Goal: Transaction & Acquisition: Book appointment/travel/reservation

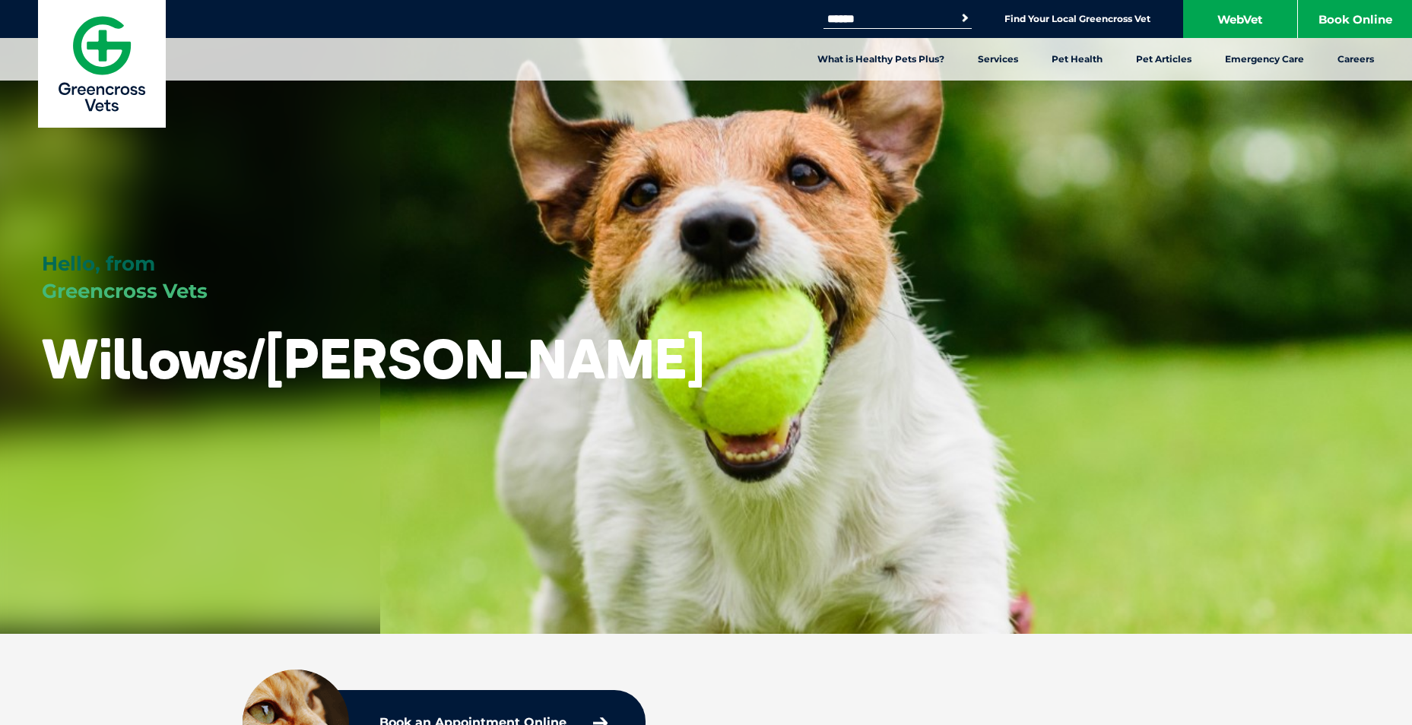
click at [928, 17] on input "Search for:" at bounding box center [887, 19] width 129 height 12
click at [1052, 18] on link "Find Your Local Greencross Vet" at bounding box center [1077, 19] width 146 height 12
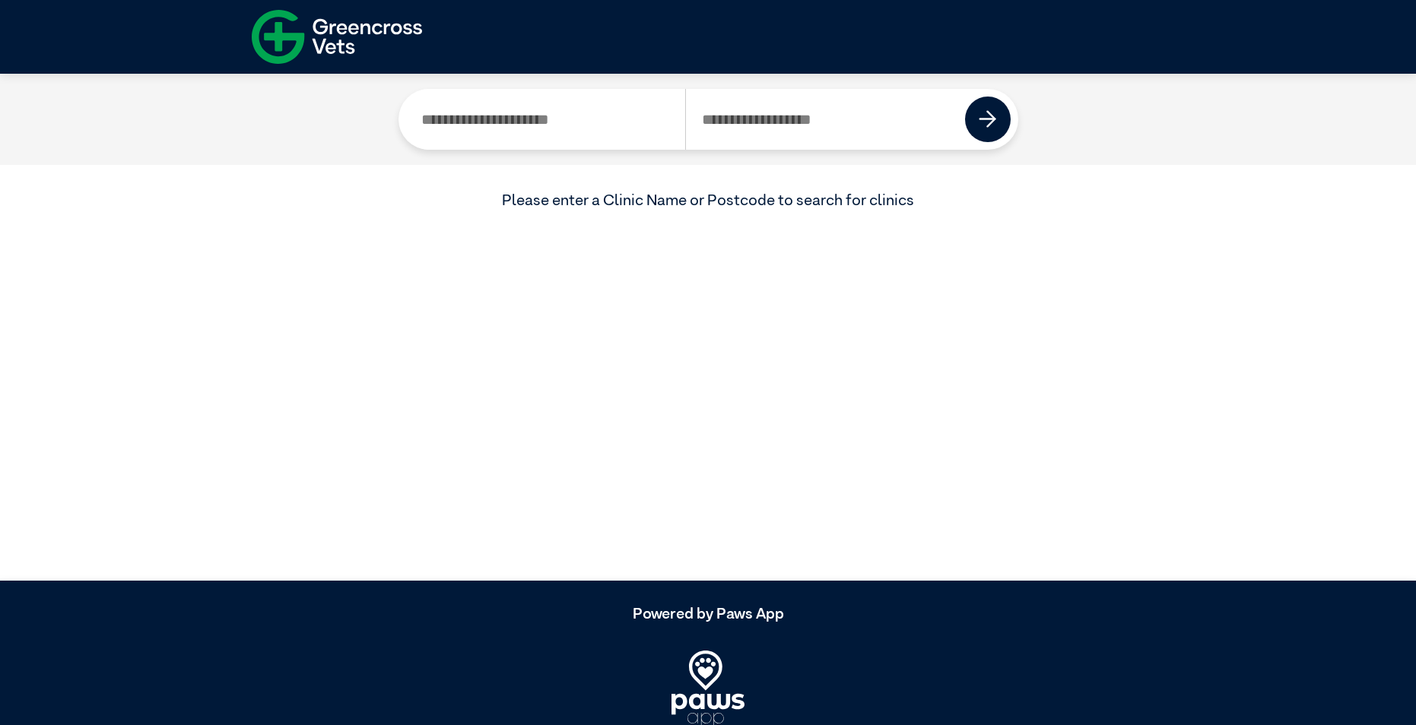
click at [483, 122] on input "Search by Clinic Name" at bounding box center [546, 119] width 280 height 61
type input "*******"
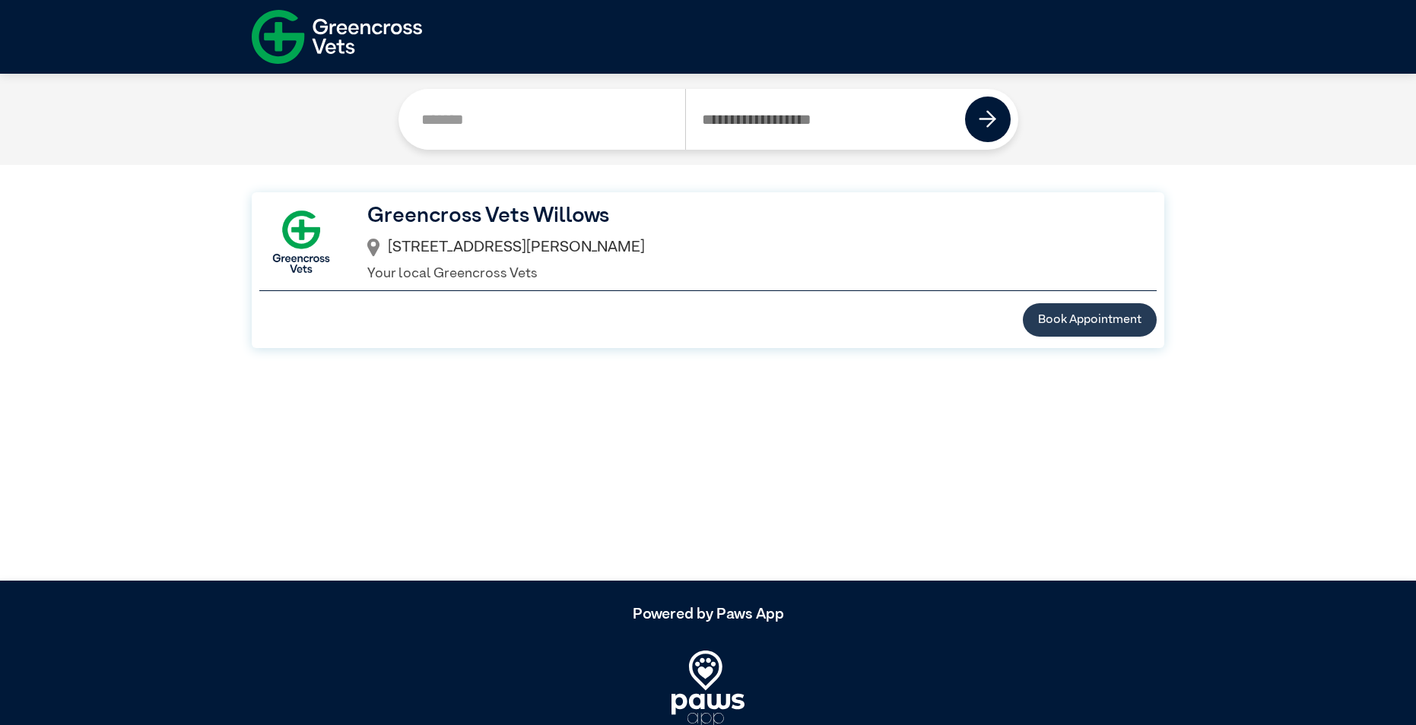
click at [1126, 318] on button "Book Appointment" at bounding box center [1090, 319] width 134 height 33
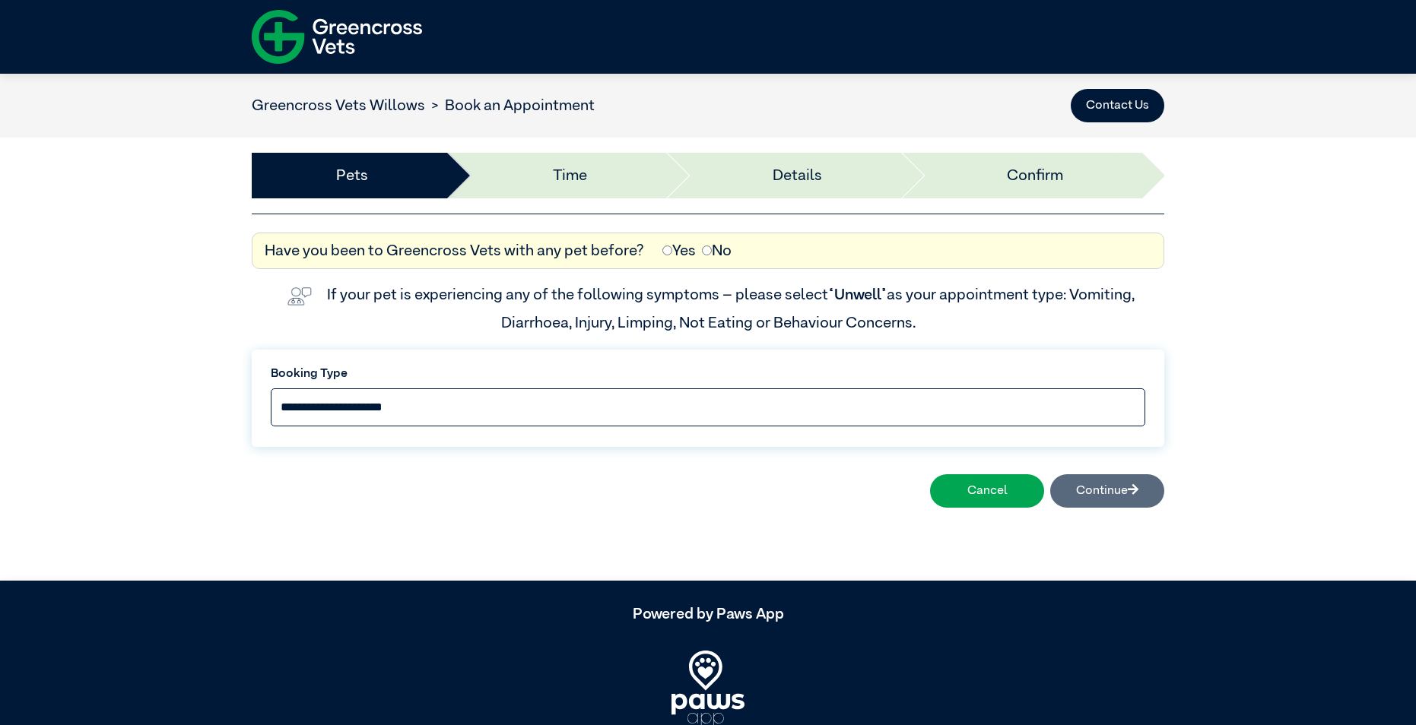
click at [498, 406] on select "**********" at bounding box center [708, 408] width 874 height 38
select select "*****"
click at [271, 389] on select "**********" at bounding box center [708, 408] width 874 height 38
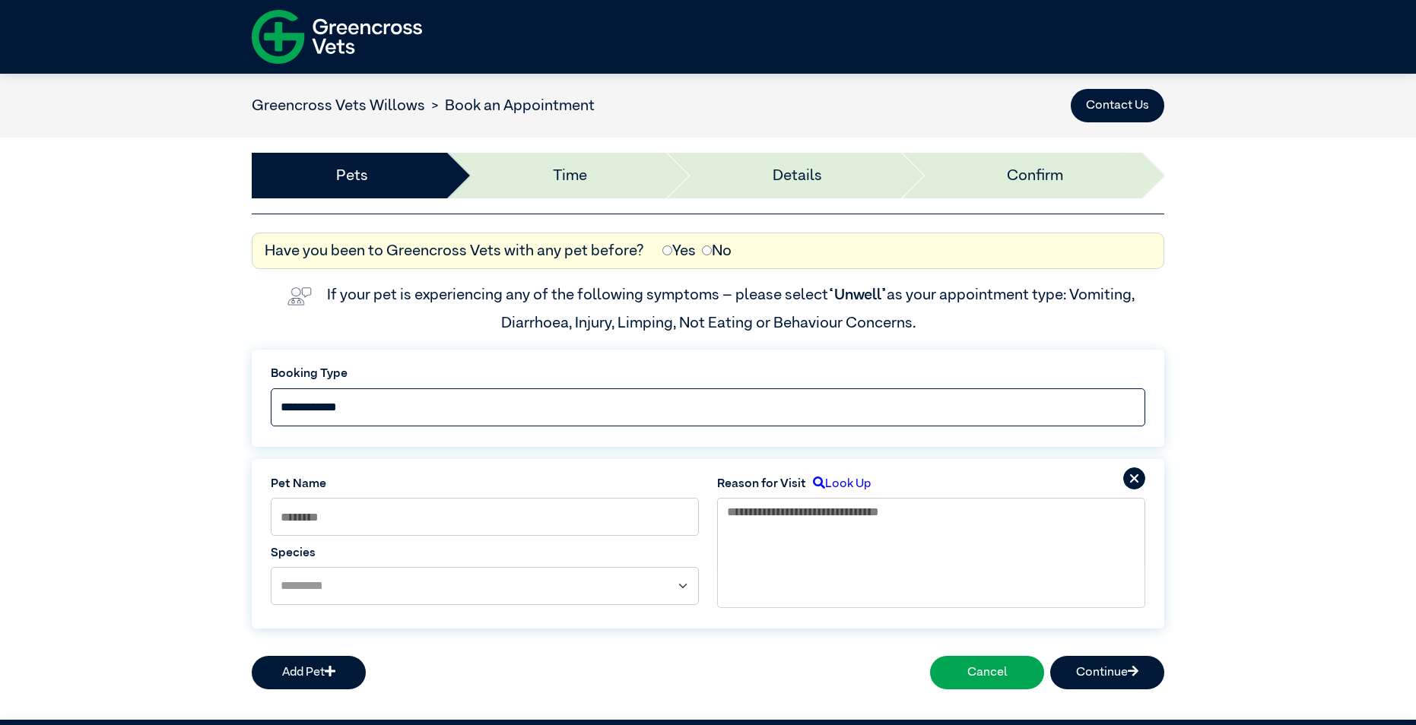
scroll to position [198, 0]
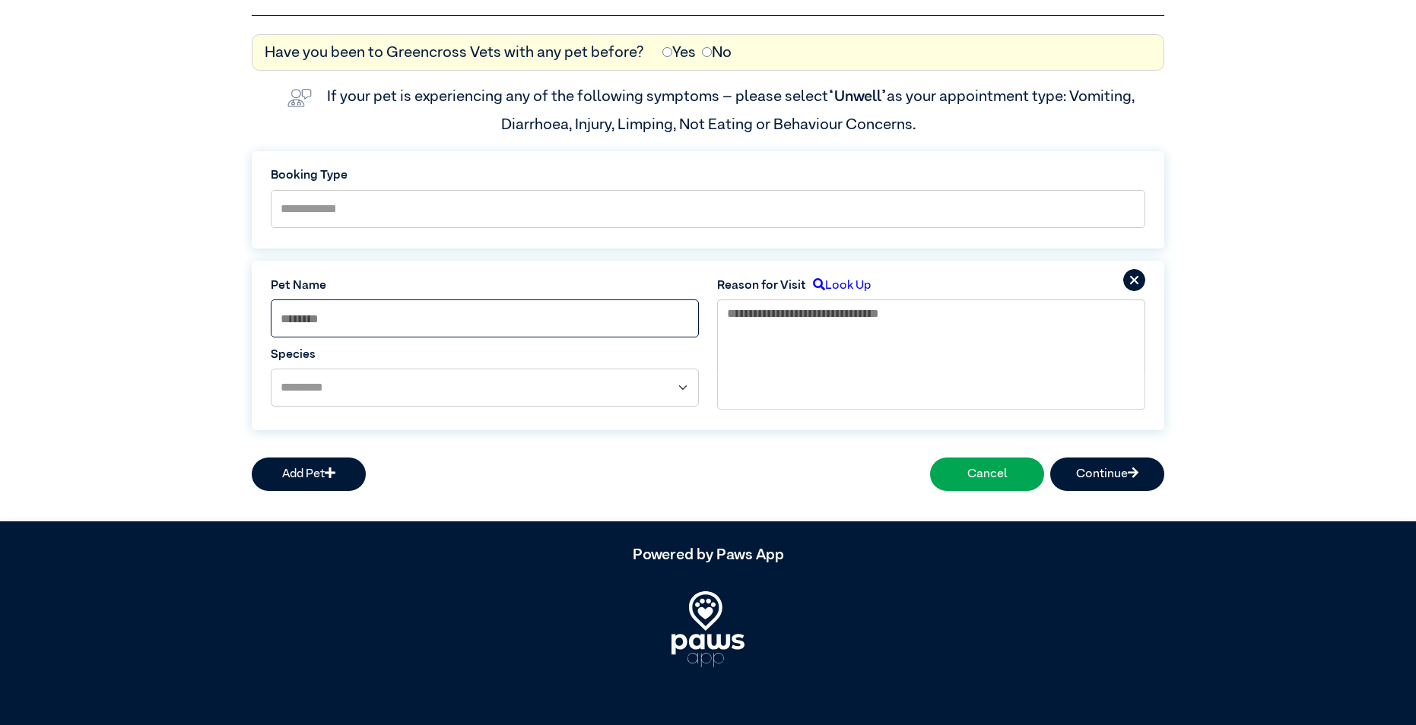
click at [386, 306] on input at bounding box center [485, 319] width 428 height 38
type input "*****"
click at [397, 391] on select "**********" at bounding box center [485, 388] width 428 height 38
select select "*****"
click at [271, 369] on select "**********" at bounding box center [485, 388] width 428 height 38
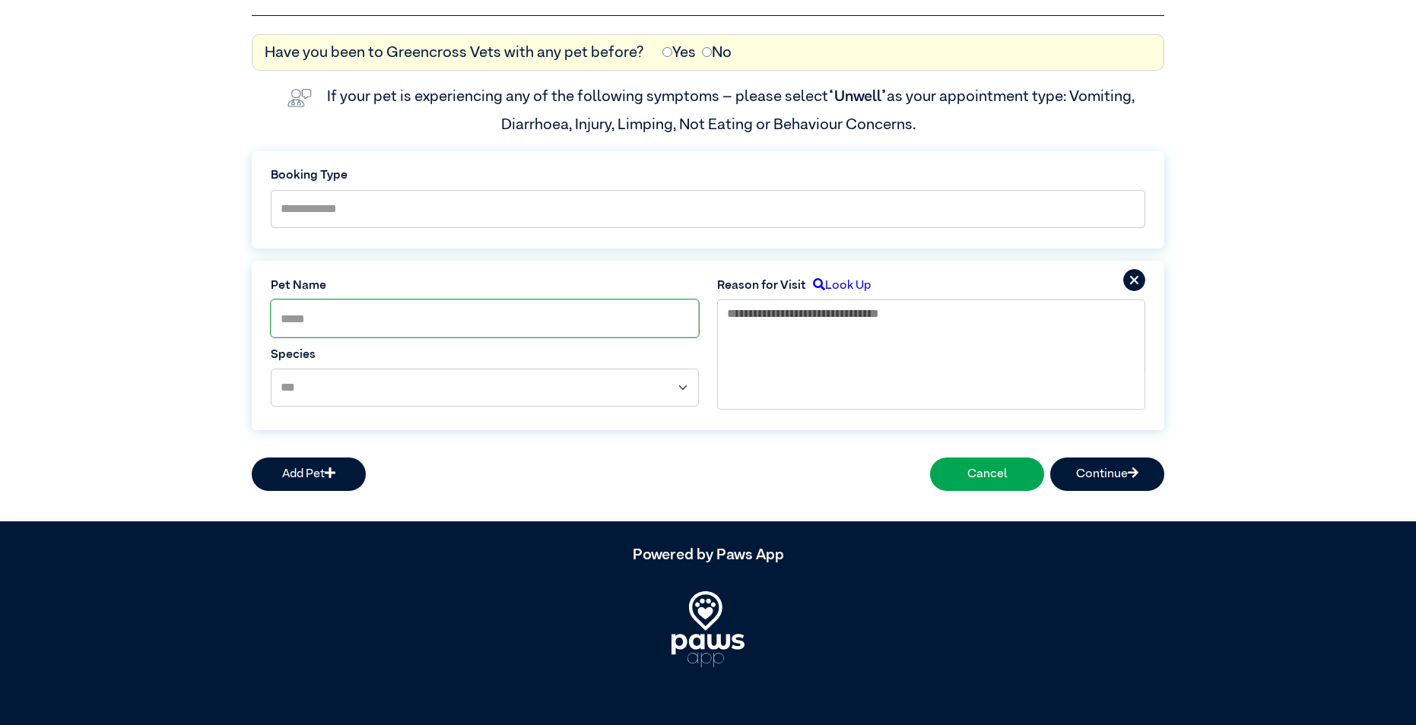
click at [861, 285] on label "Look Up" at bounding box center [838, 286] width 65 height 18
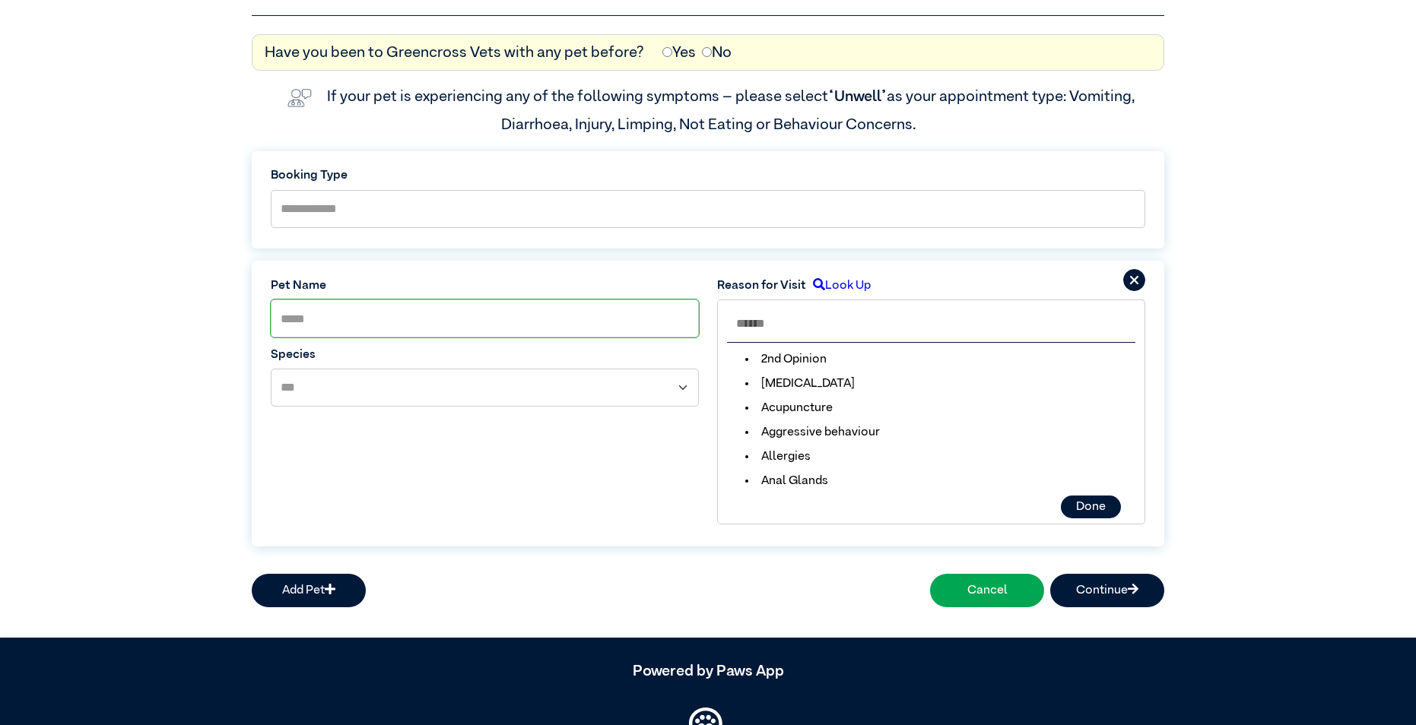
click at [836, 331] on input "text" at bounding box center [931, 324] width 408 height 38
type input "*"
drag, startPoint x: 789, startPoint y: 326, endPoint x: 698, endPoint y: 322, distance: 91.4
click at [698, 322] on div "**********" at bounding box center [708, 402] width 893 height 257
type input "*****"
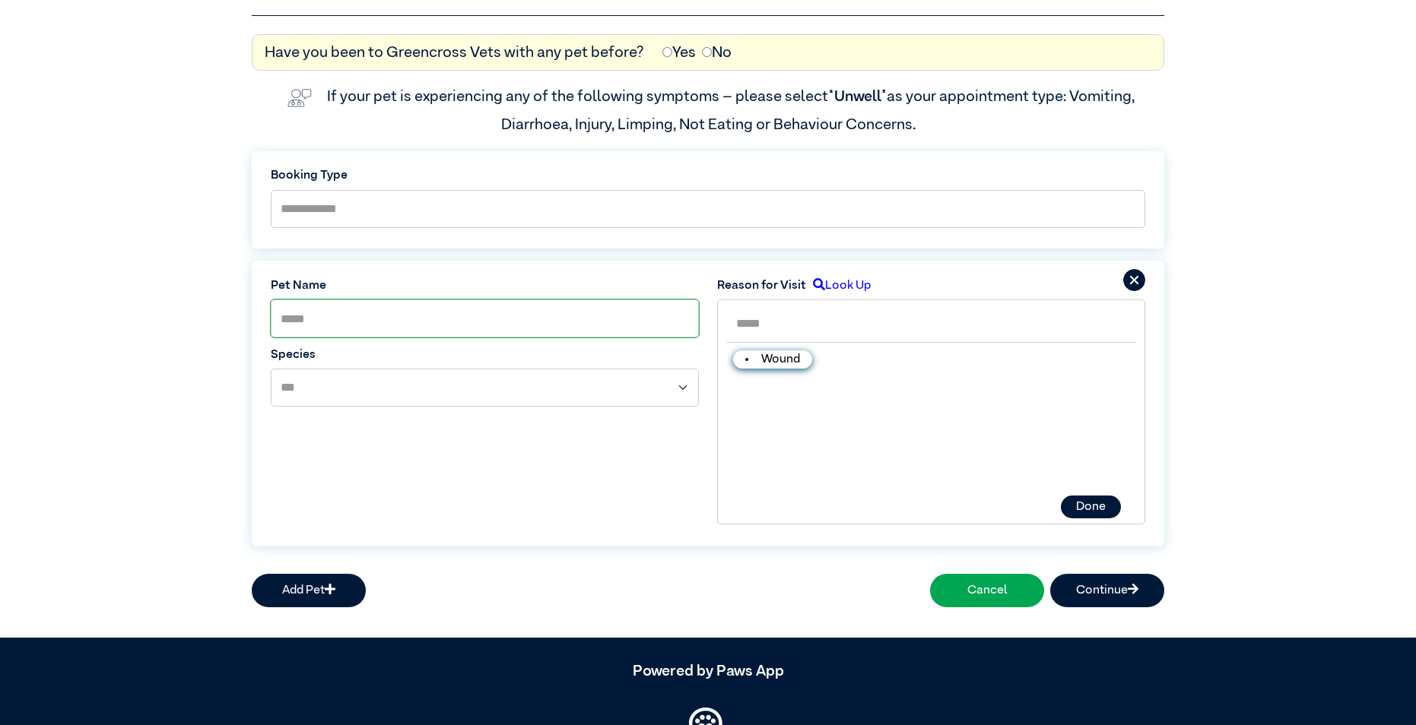
click at [753, 357] on li "Wound" at bounding box center [772, 360] width 79 height 18
type input "*****"
click at [808, 386] on li "Check Up" at bounding box center [780, 384] width 94 height 18
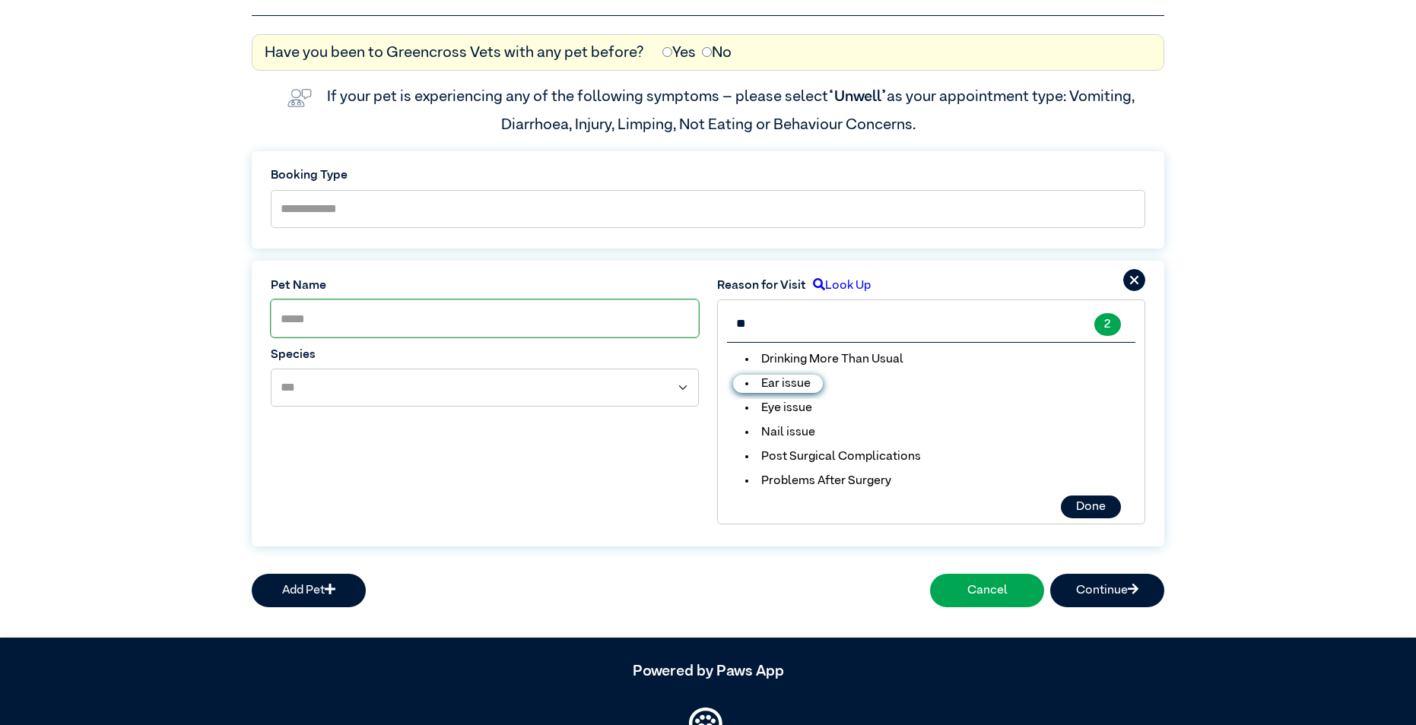
type input "*"
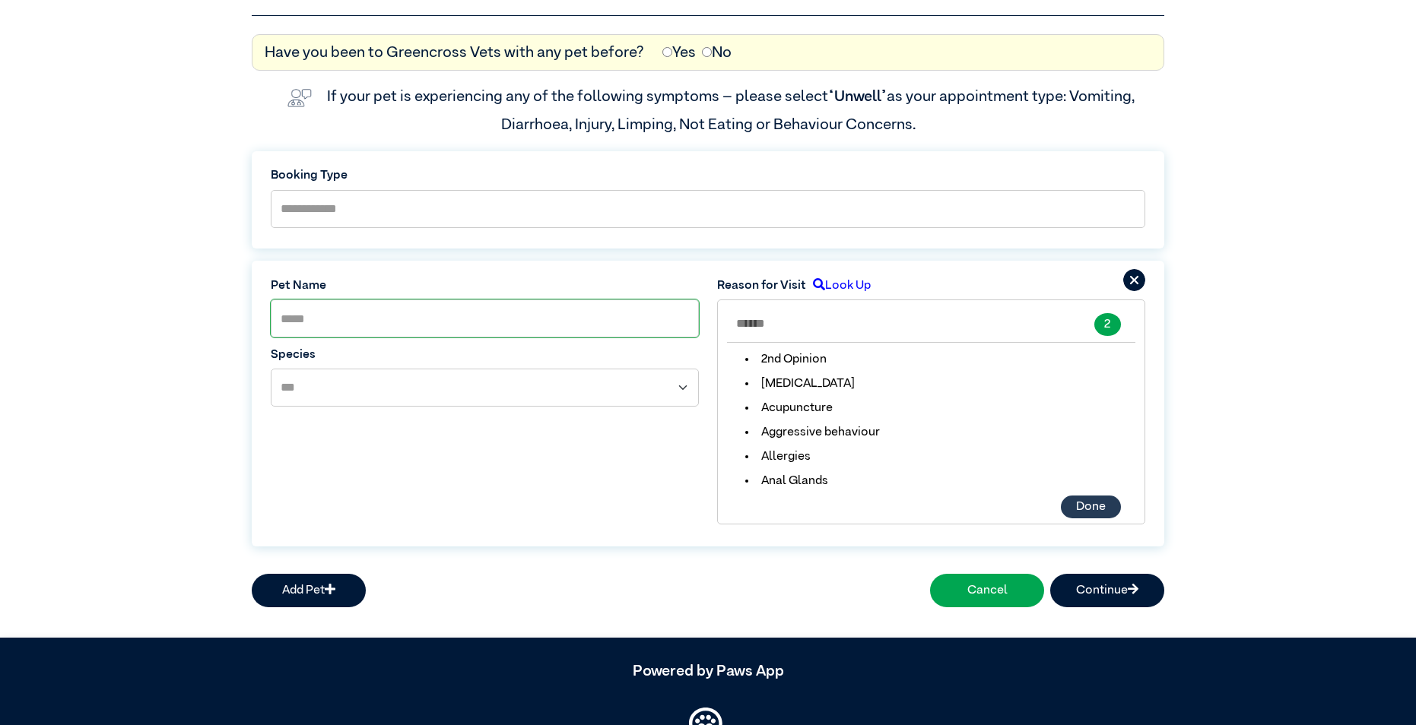
click at [1074, 507] on button "Done" at bounding box center [1091, 507] width 60 height 23
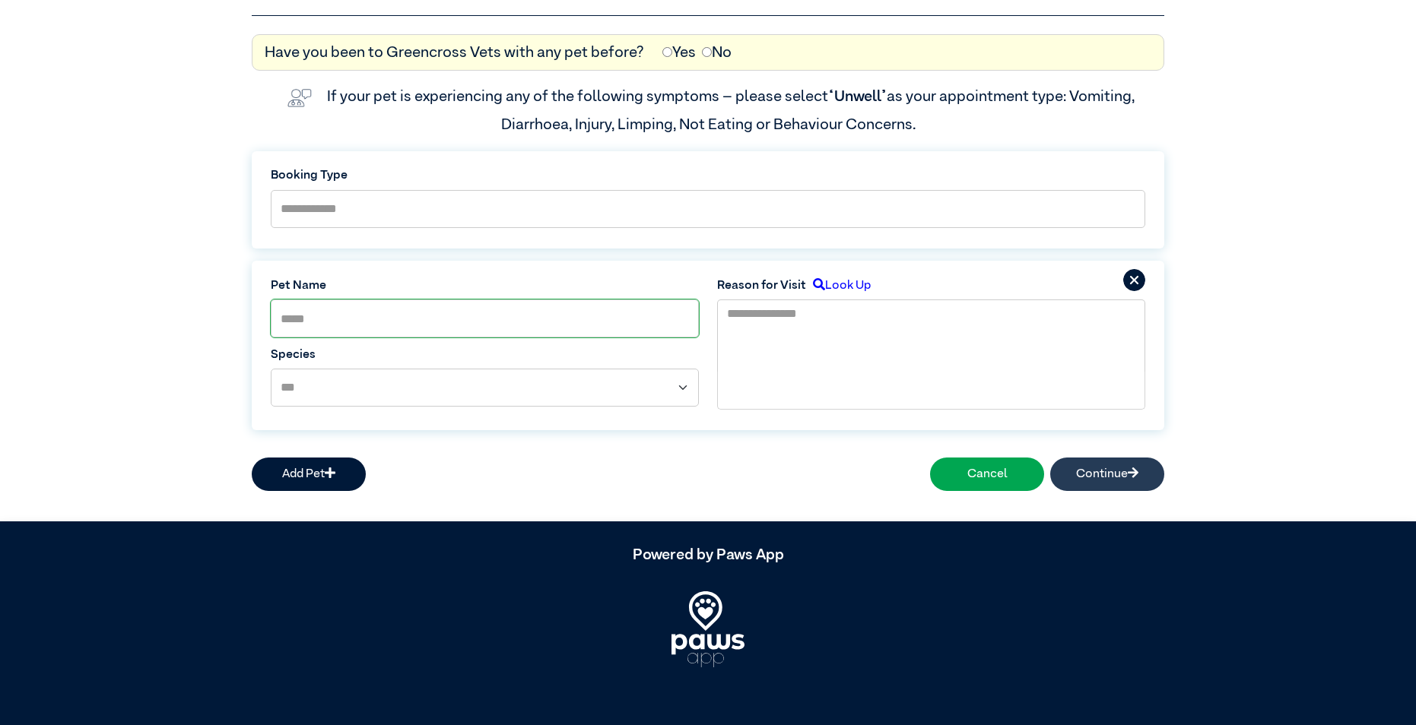
click at [1093, 471] on button "Continue" at bounding box center [1107, 474] width 114 height 33
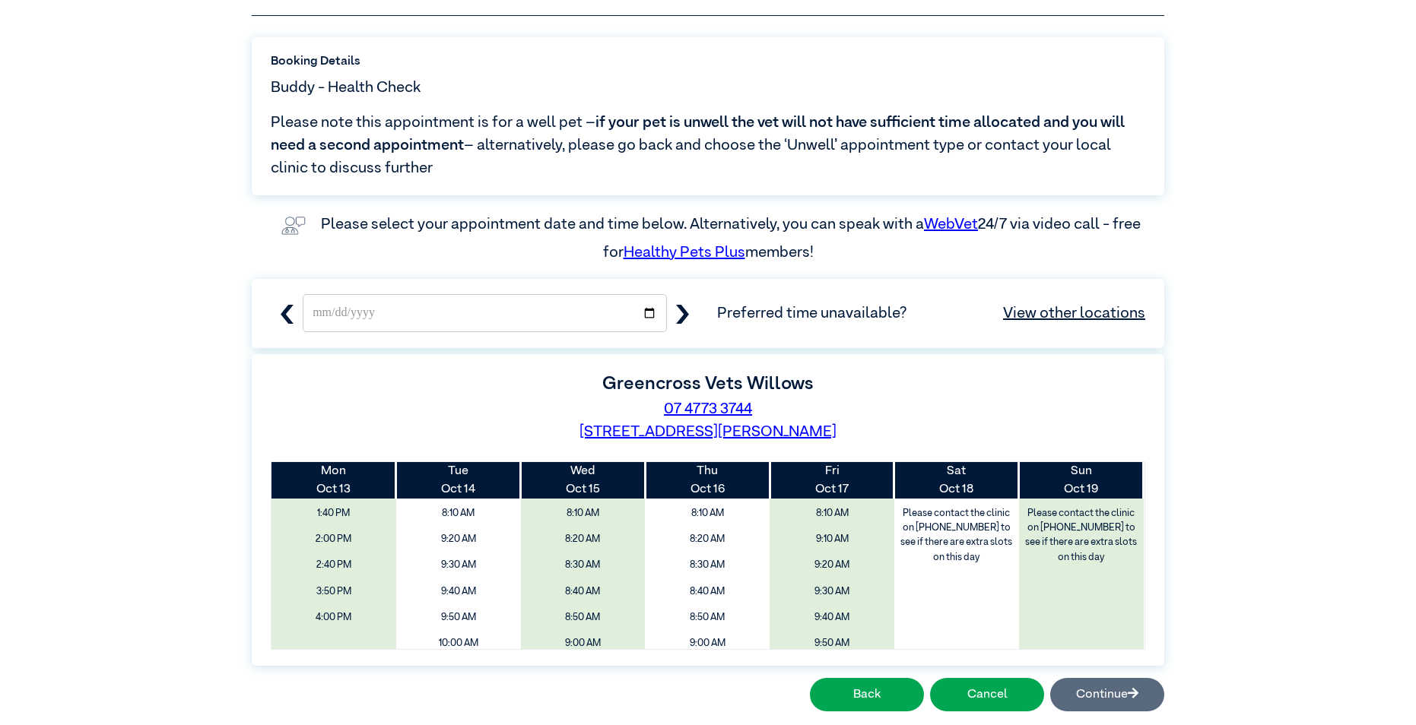
scroll to position [351, 0]
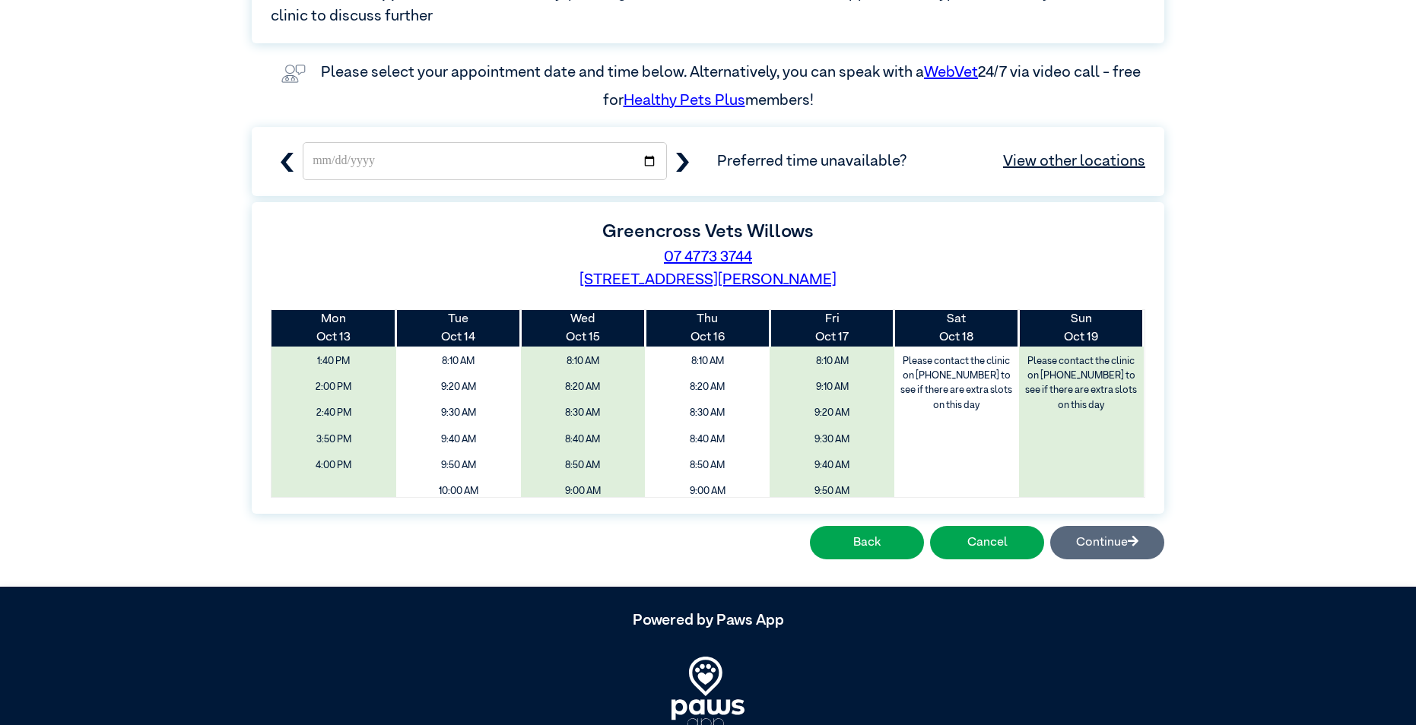
click at [835, 322] on th "Fri Oct 17" at bounding box center [831, 328] width 125 height 36
click at [833, 326] on th "Fri Oct 17" at bounding box center [831, 328] width 125 height 36
click at [649, 159] on input "**********" at bounding box center [485, 161] width 364 height 38
type input "**********"
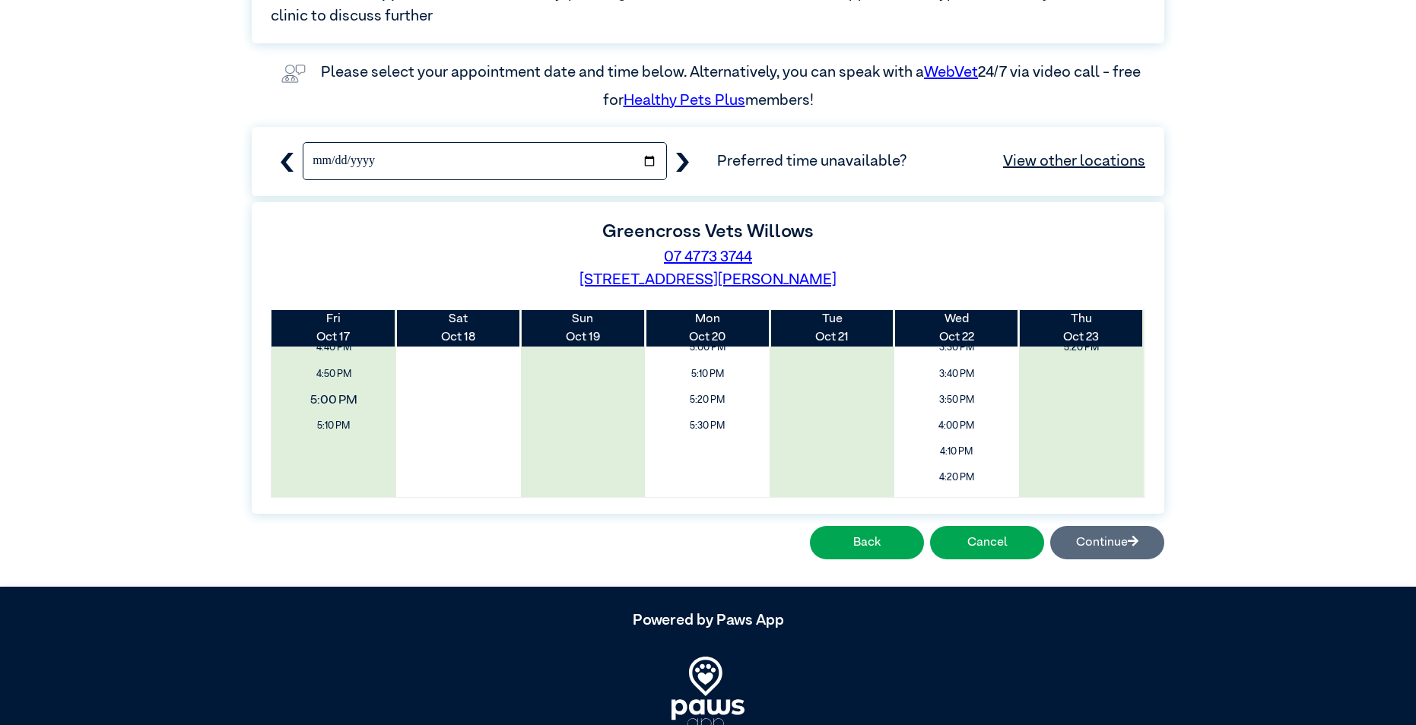
scroll to position [821, 0]
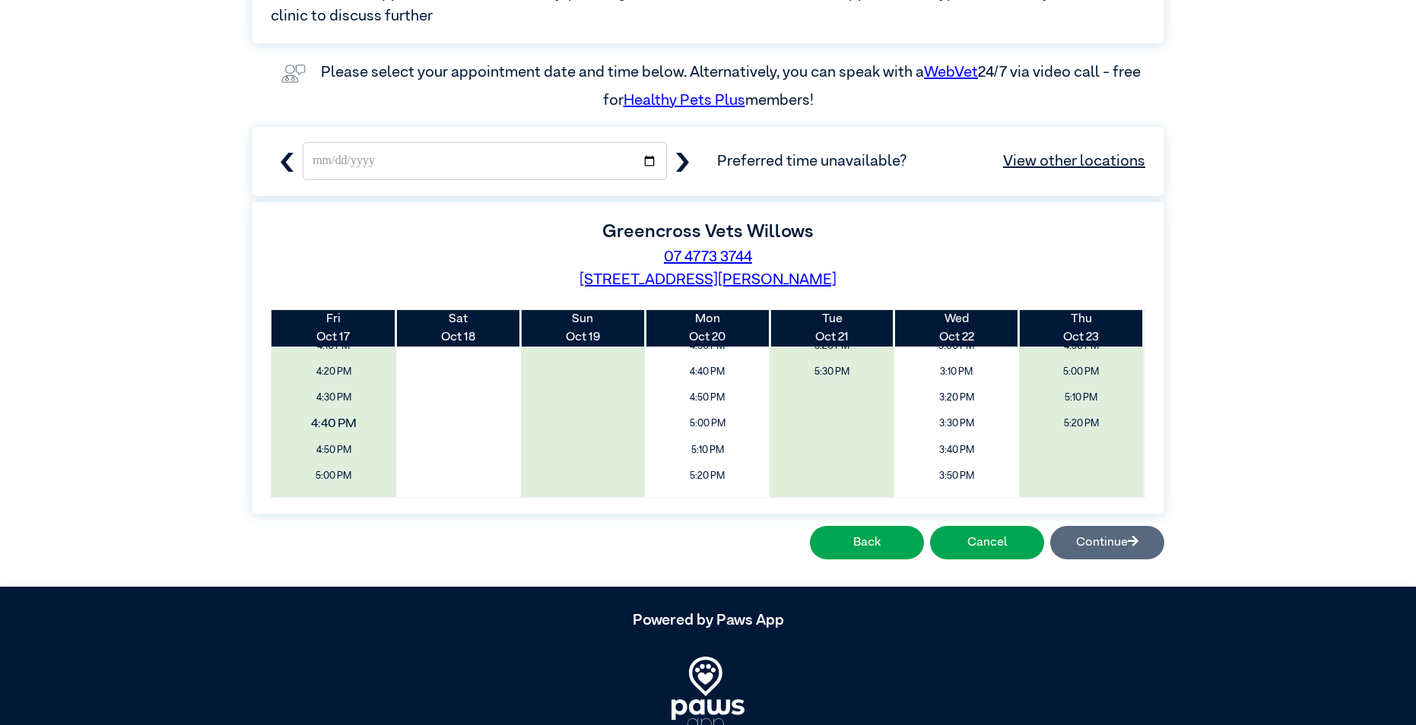
click at [366, 420] on span "4:40 PM" at bounding box center [334, 424] width 148 height 29
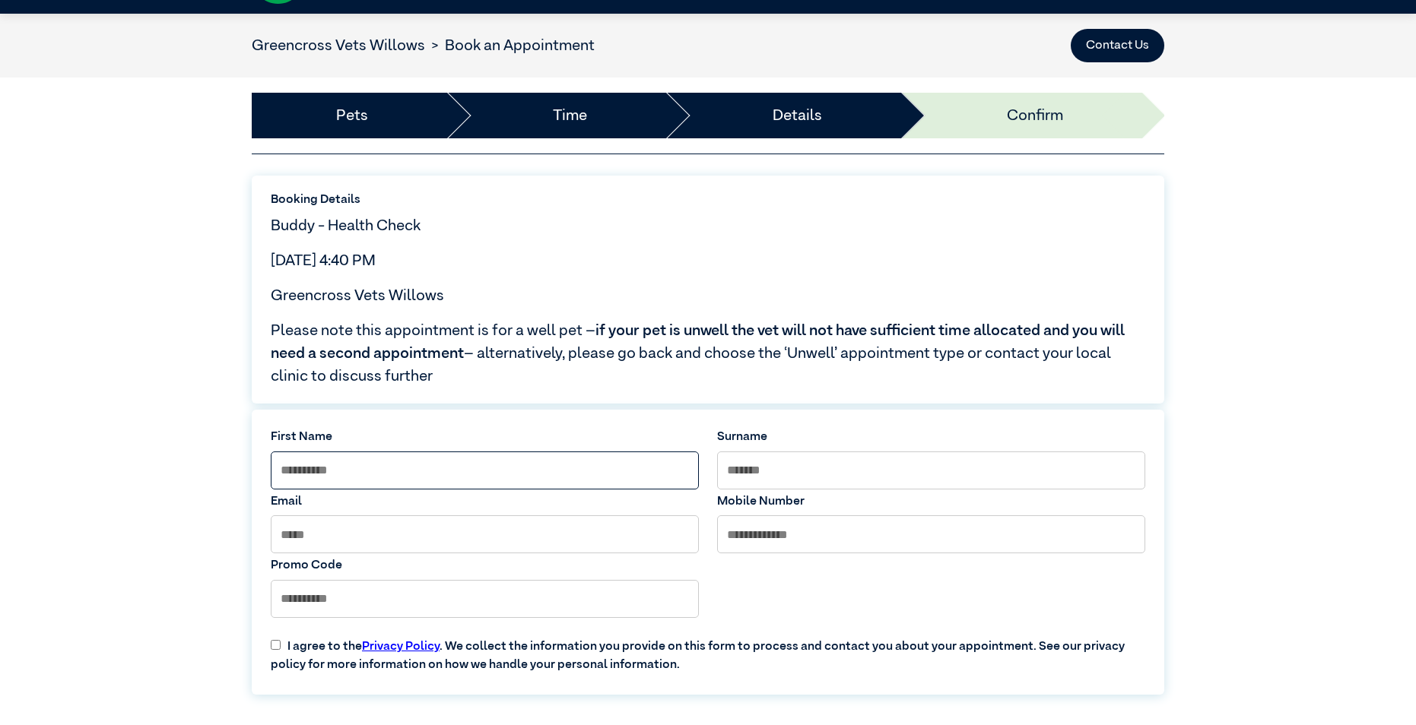
click at [398, 471] on input at bounding box center [485, 471] width 428 height 38
click at [0, 491] on html "Greencross Vets Online Booking Get more with Paws App Best of breed functionali…" at bounding box center [708, 465] width 1416 height 1050
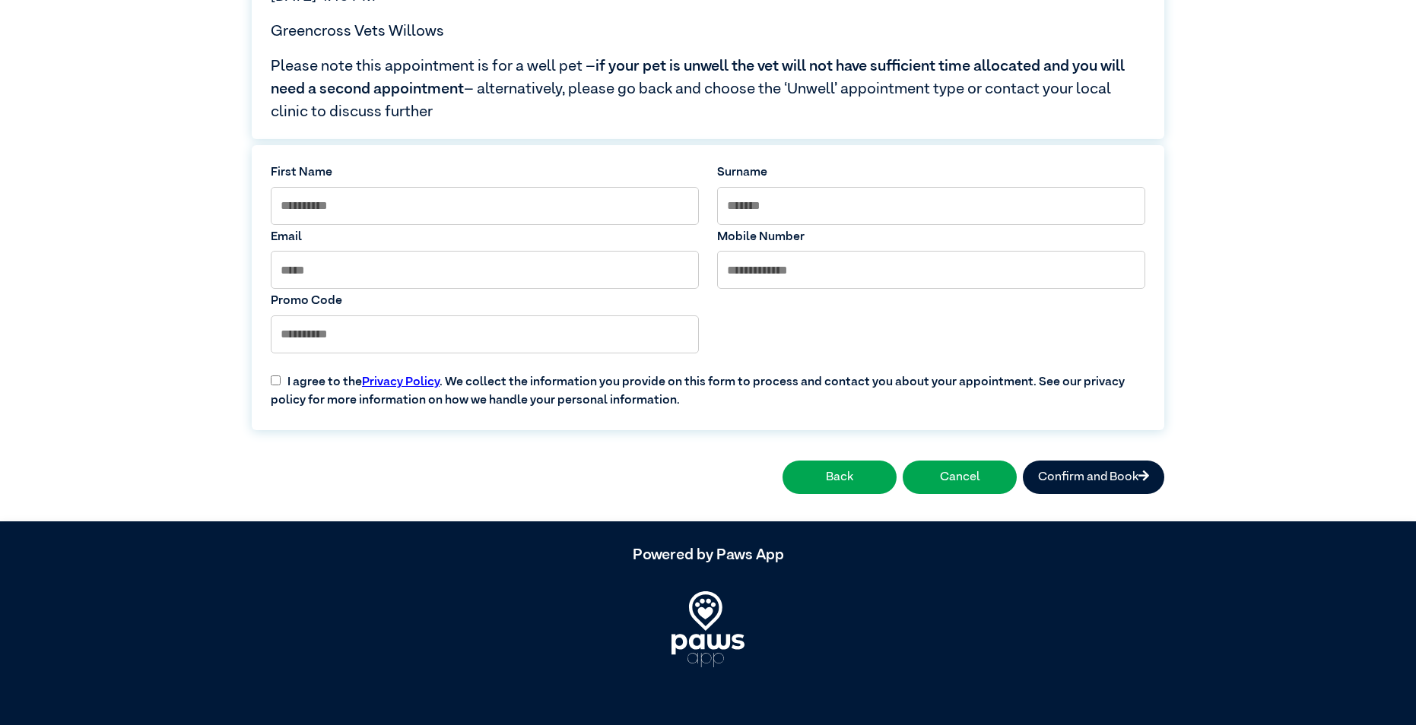
scroll to position [97, 0]
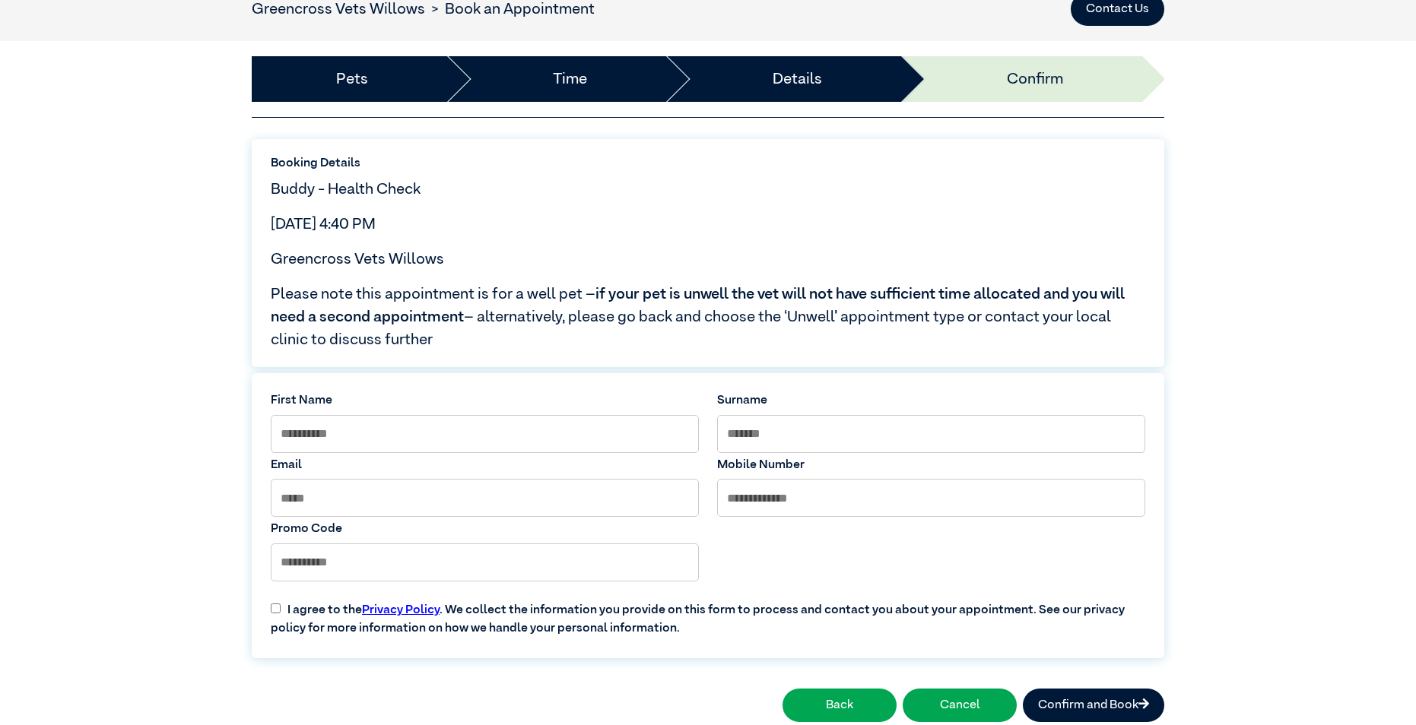
click at [348, 413] on div "First Name" at bounding box center [485, 422] width 446 height 61
click at [320, 439] on input at bounding box center [485, 434] width 428 height 38
type input "******"
type input "*******"
click at [282, 497] on input at bounding box center [485, 498] width 428 height 38
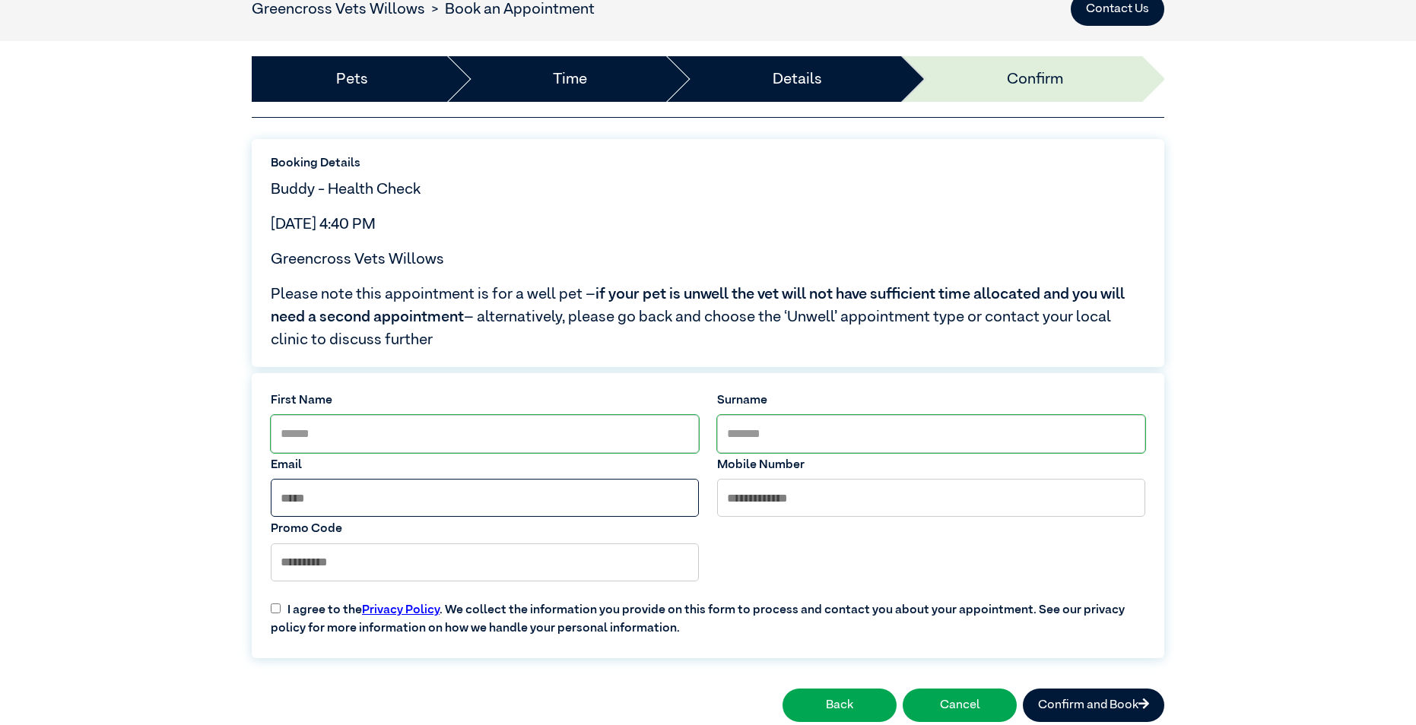
type input "**********"
type input "****"
drag, startPoint x: 347, startPoint y: 565, endPoint x: 247, endPoint y: 563, distance: 99.6
click at [247, 563] on div "**********" at bounding box center [708, 516] width 931 height 292
click at [760, 500] on input "tel" at bounding box center [931, 498] width 428 height 38
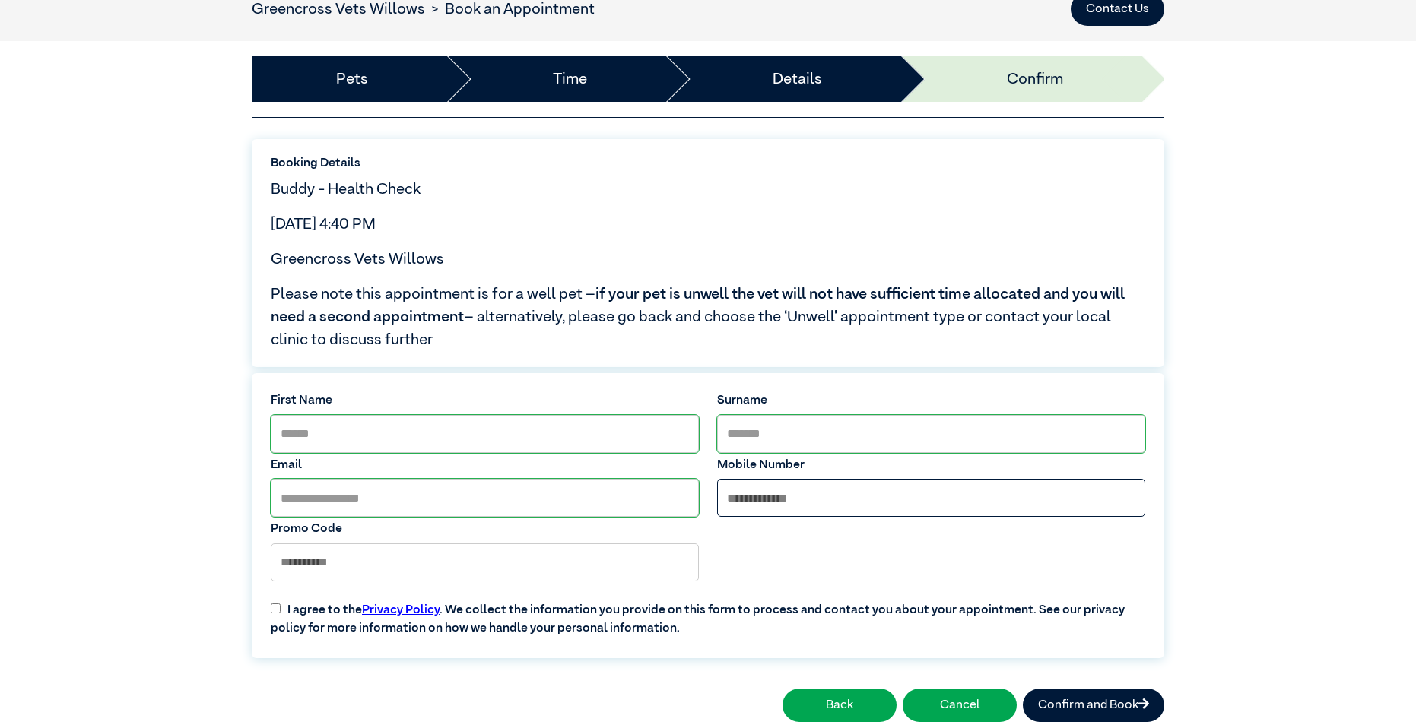
type input "**********"
click at [742, 535] on div "**********" at bounding box center [708, 514] width 893 height 257
click at [1110, 709] on button "Confirm and Book" at bounding box center [1093, 705] width 141 height 33
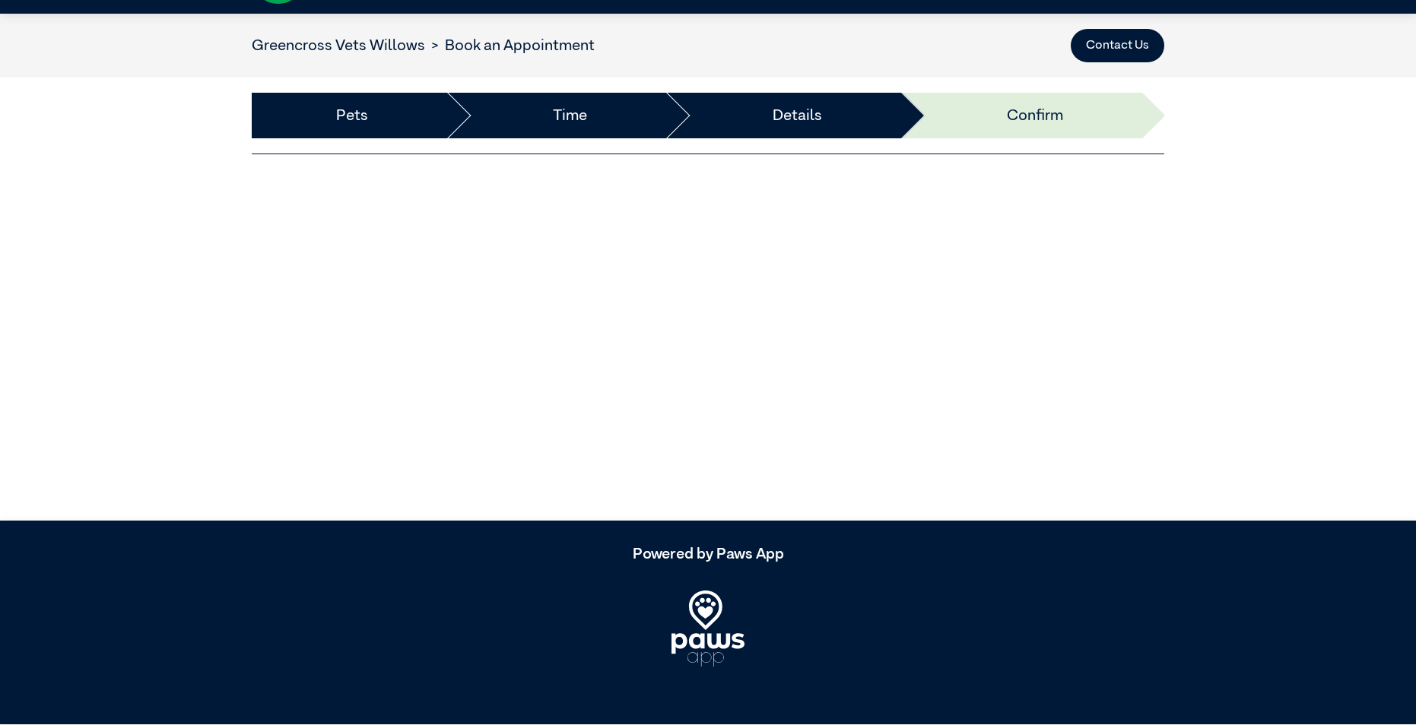
scroll to position [60, 0]
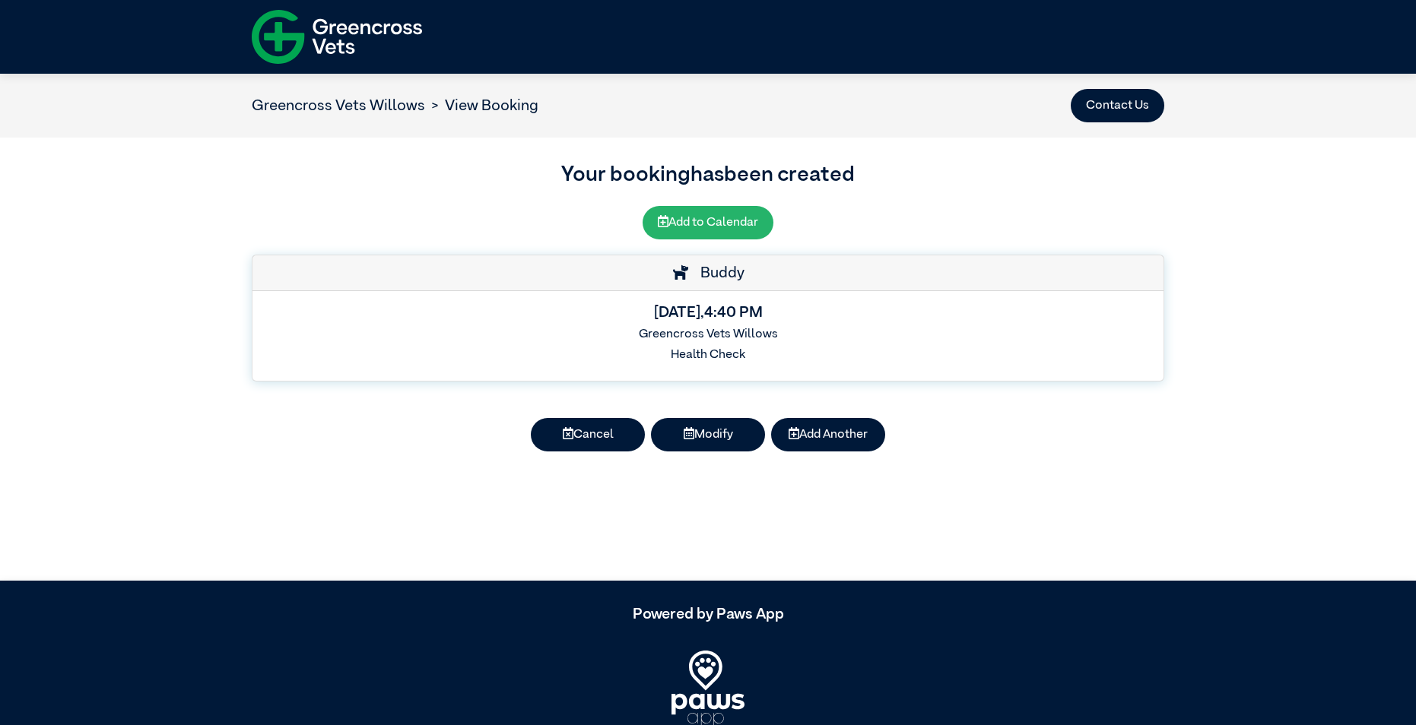
click at [692, 219] on button "Add to Calendar" at bounding box center [708, 222] width 131 height 33
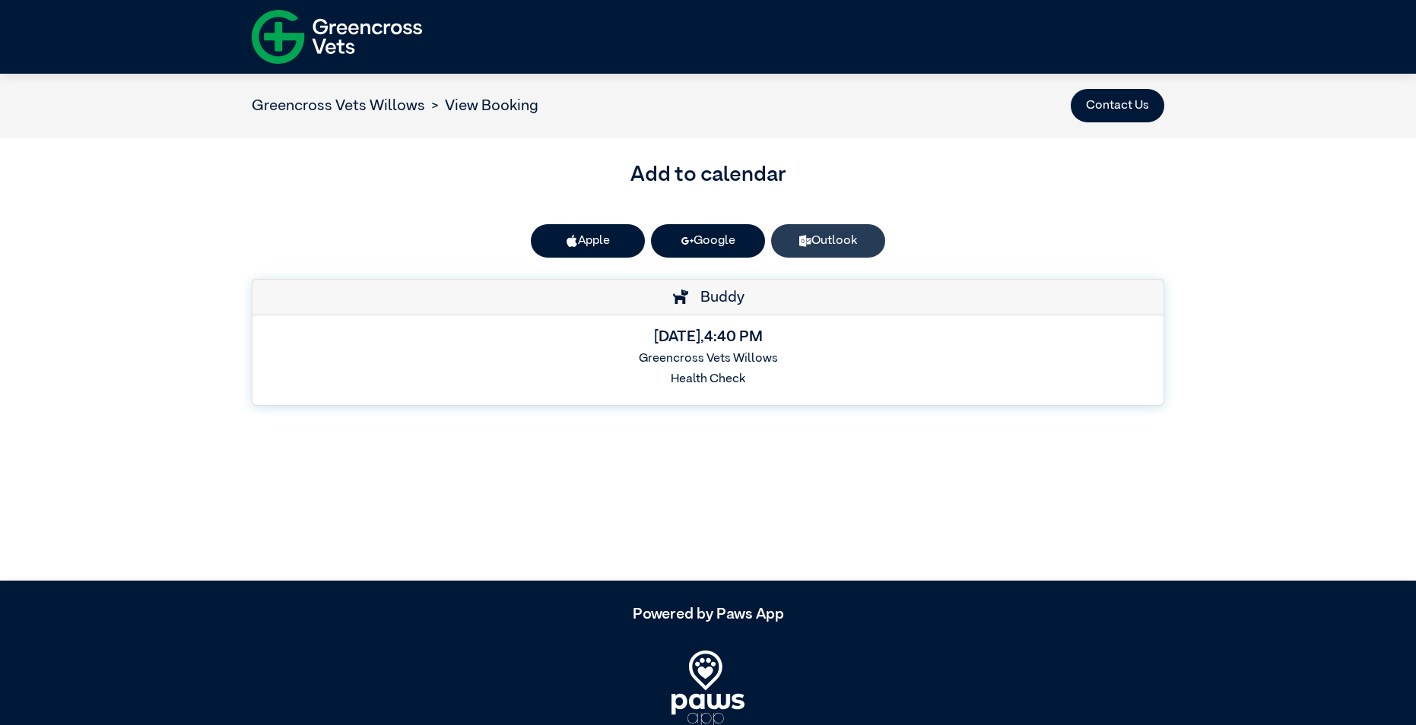
click at [814, 244] on link "Outlook" at bounding box center [828, 240] width 114 height 33
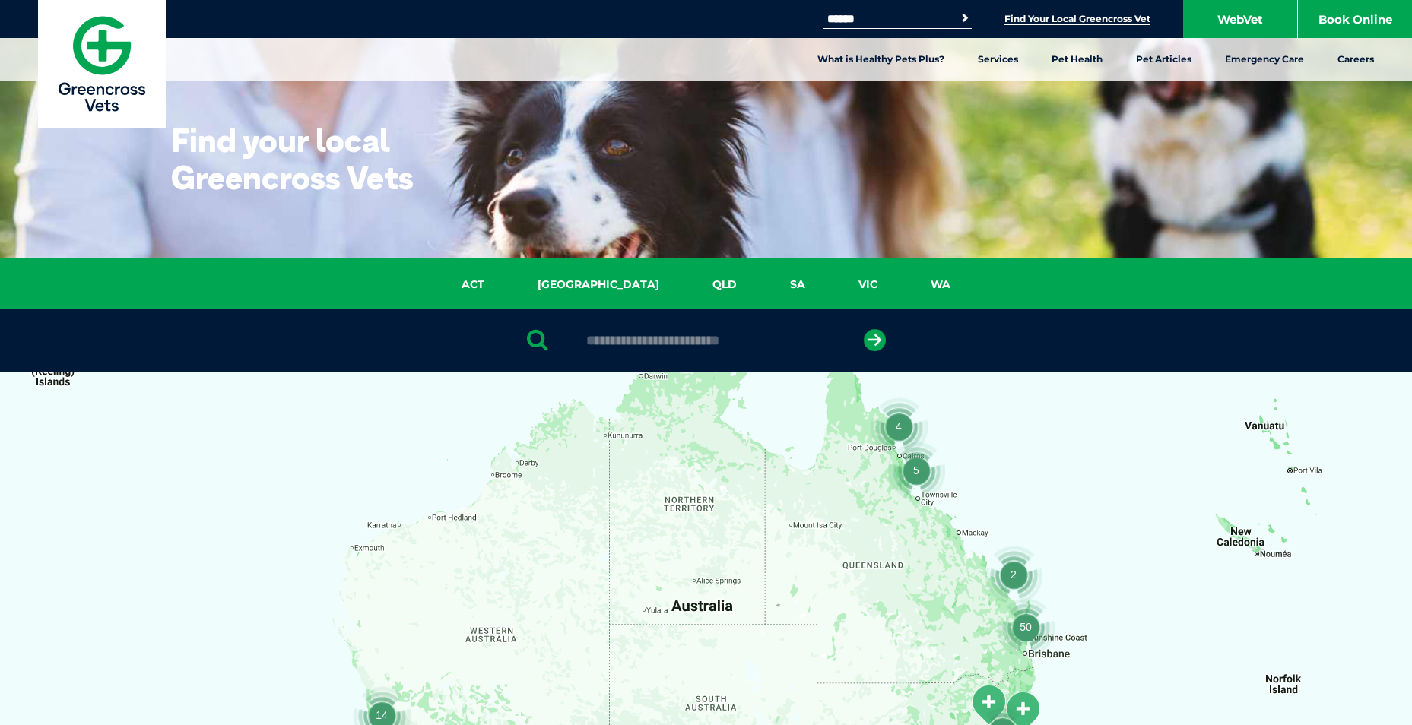
click at [686, 284] on link "QLD" at bounding box center [725, 284] width 78 height 17
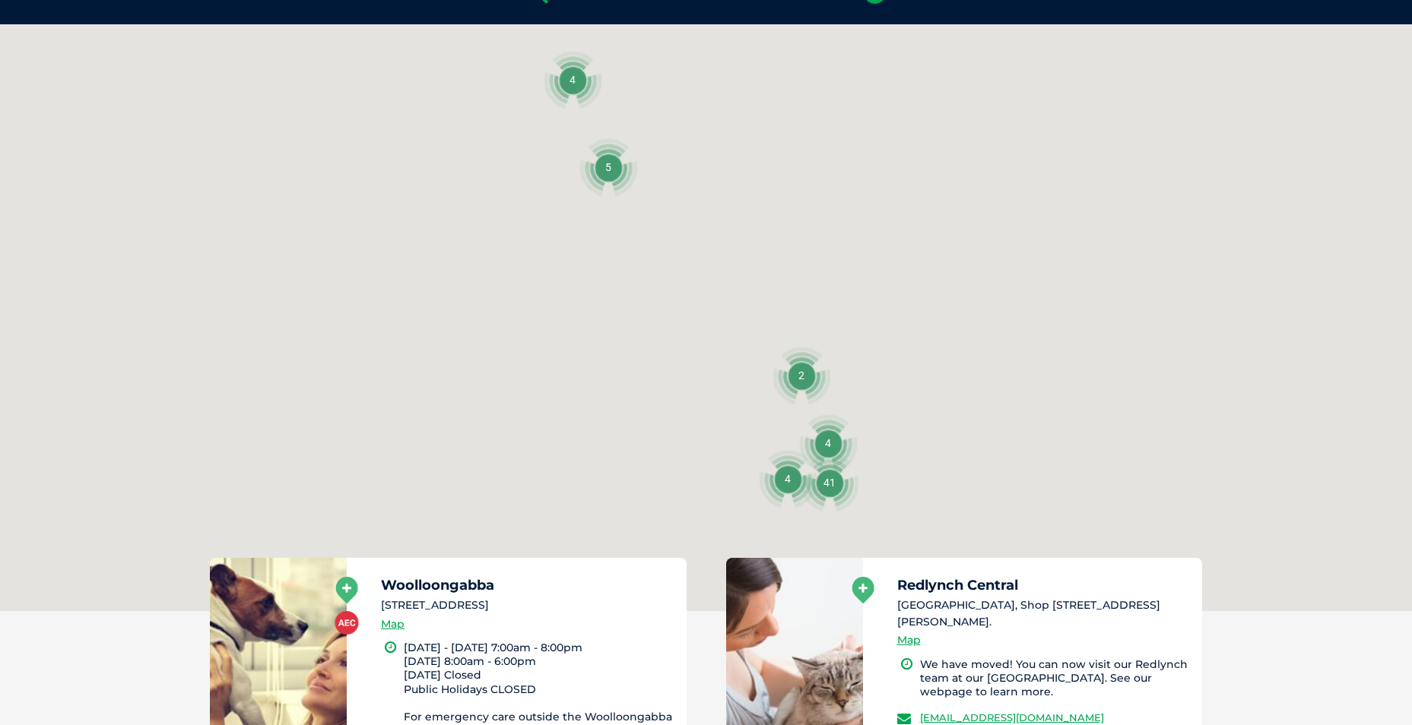
scroll to position [349, 0]
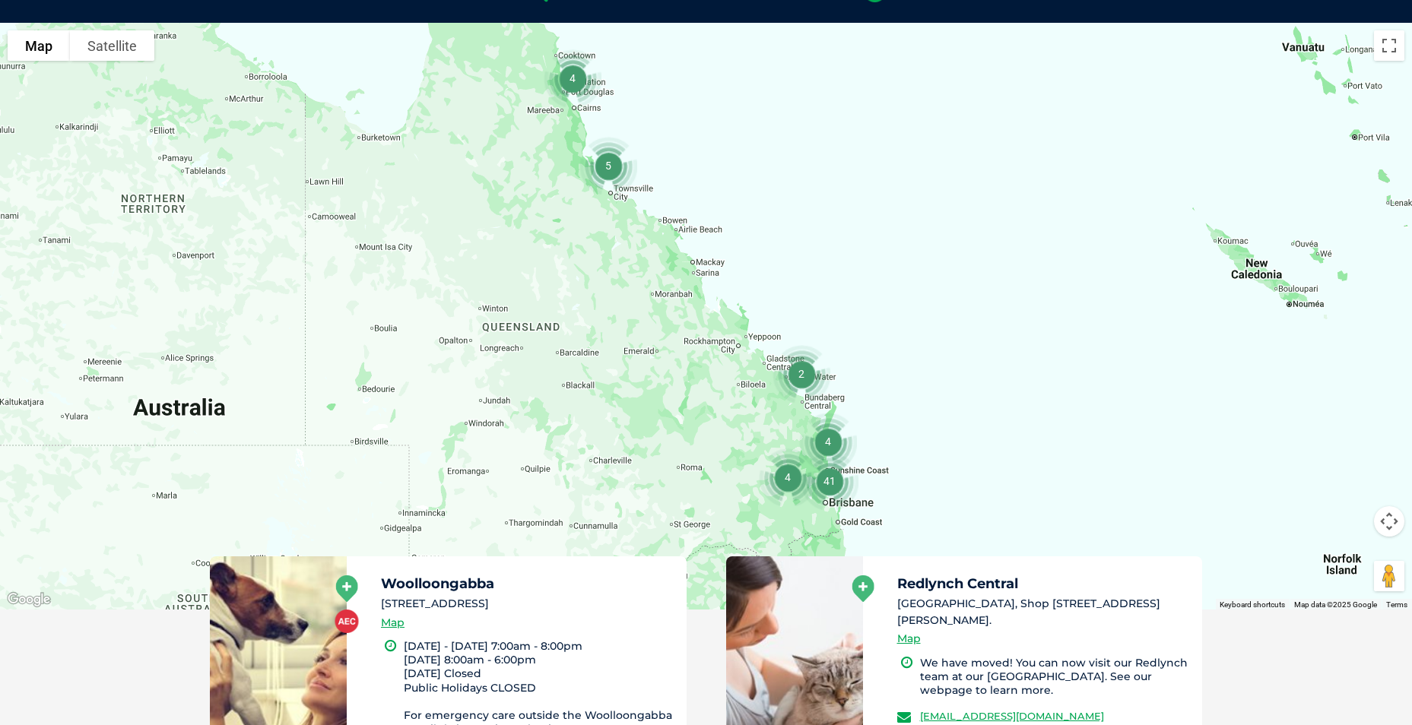
click at [610, 161] on img "5" at bounding box center [608, 166] width 70 height 70
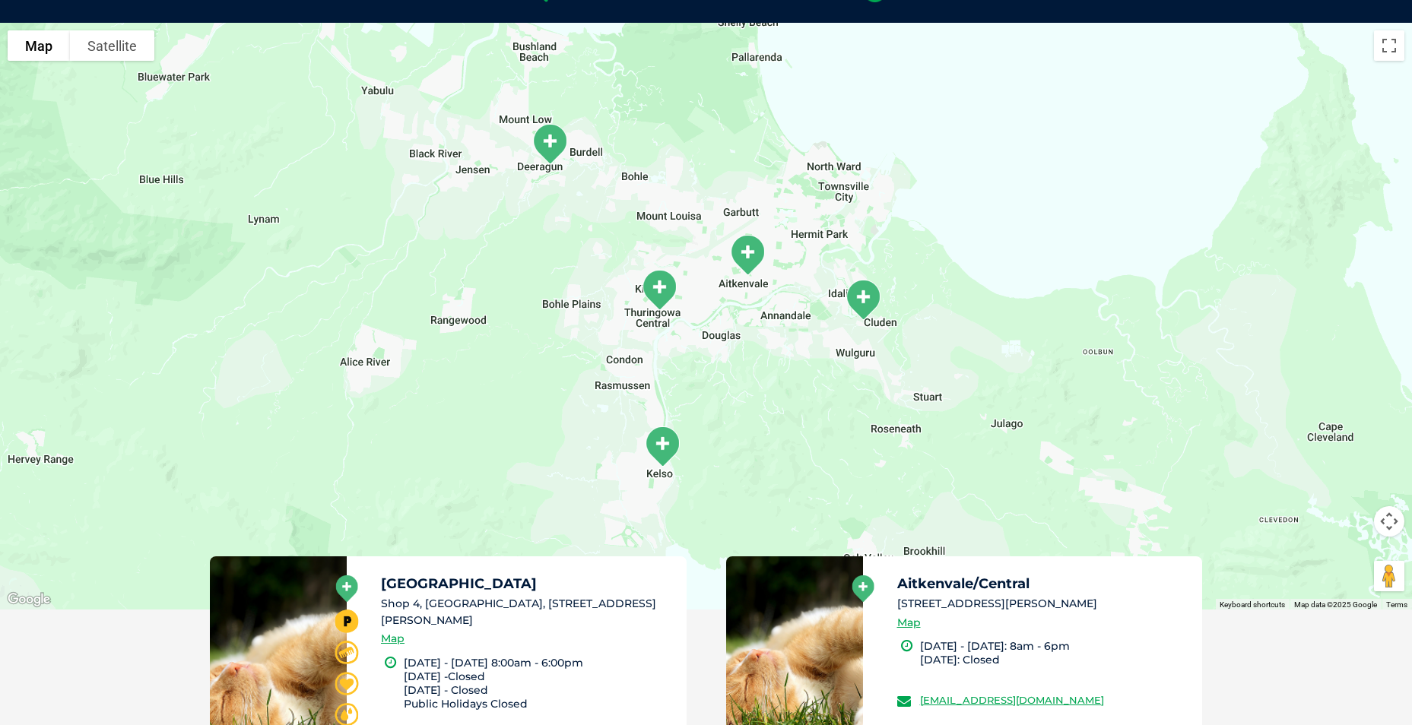
click at [657, 288] on img "Willows/Kirwan" at bounding box center [659, 290] width 50 height 54
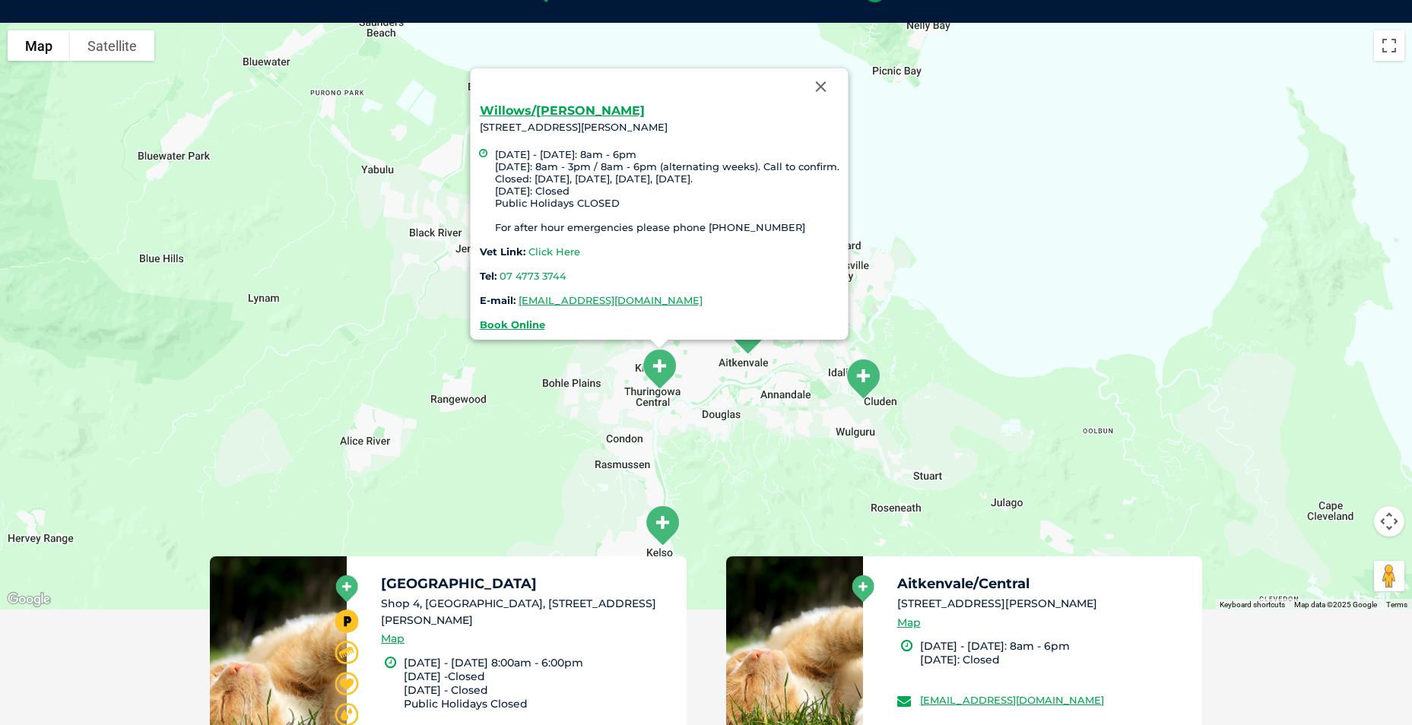
click at [542, 249] on link "Click Here" at bounding box center [554, 252] width 52 height 12
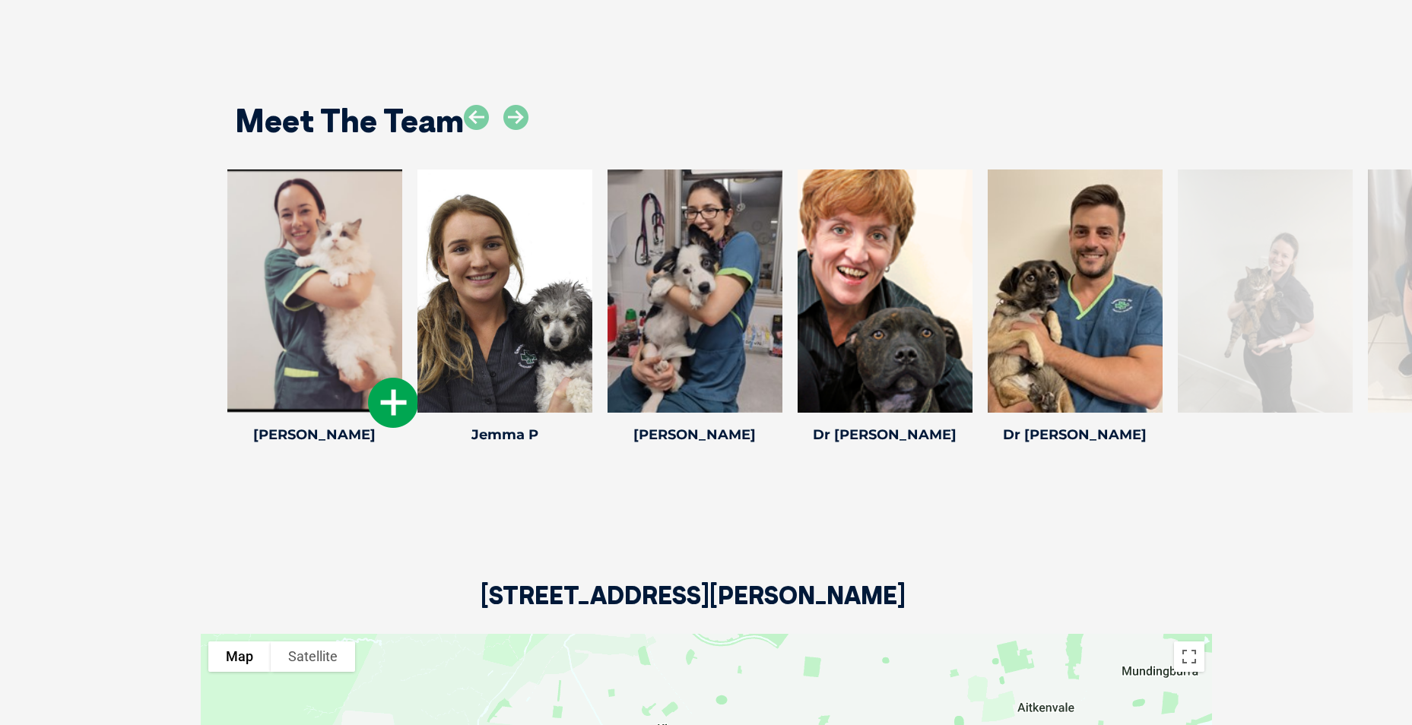
scroll to position [2281, 0]
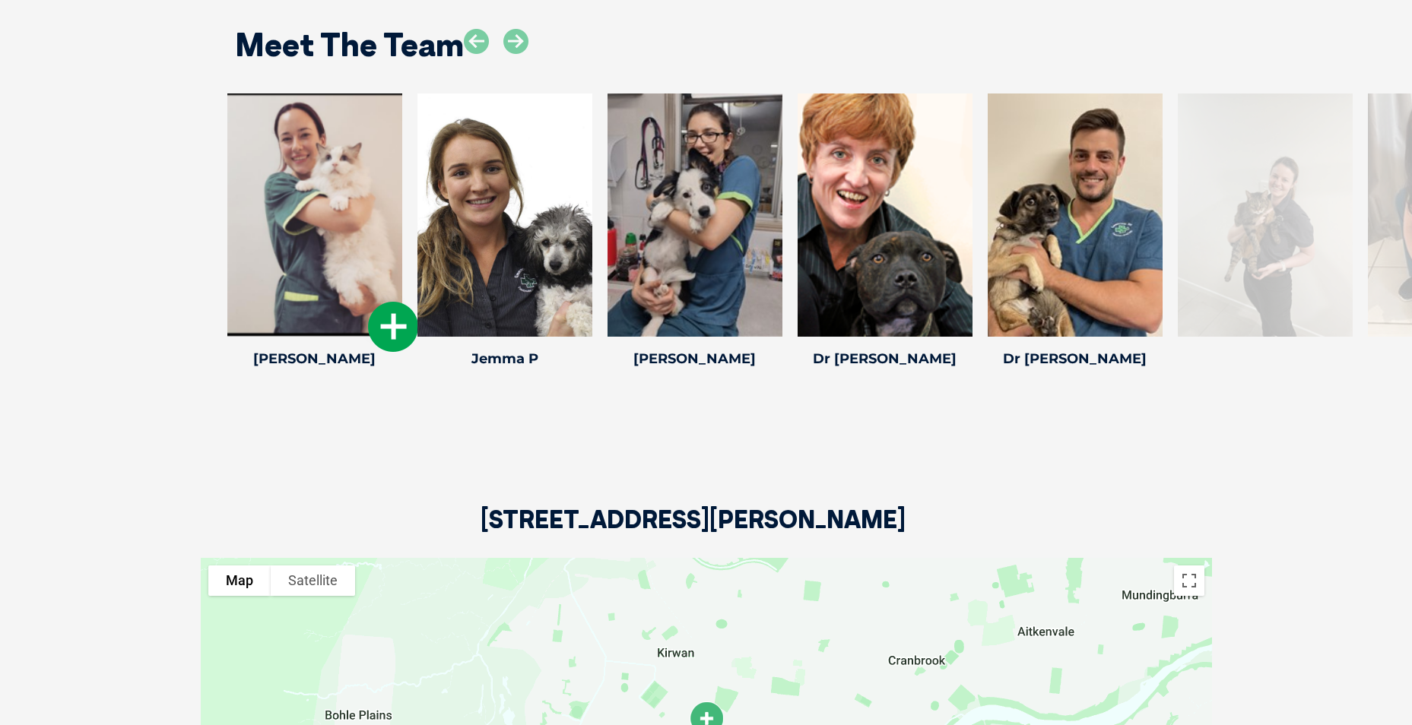
click at [398, 319] on icon at bounding box center [393, 327] width 50 height 50
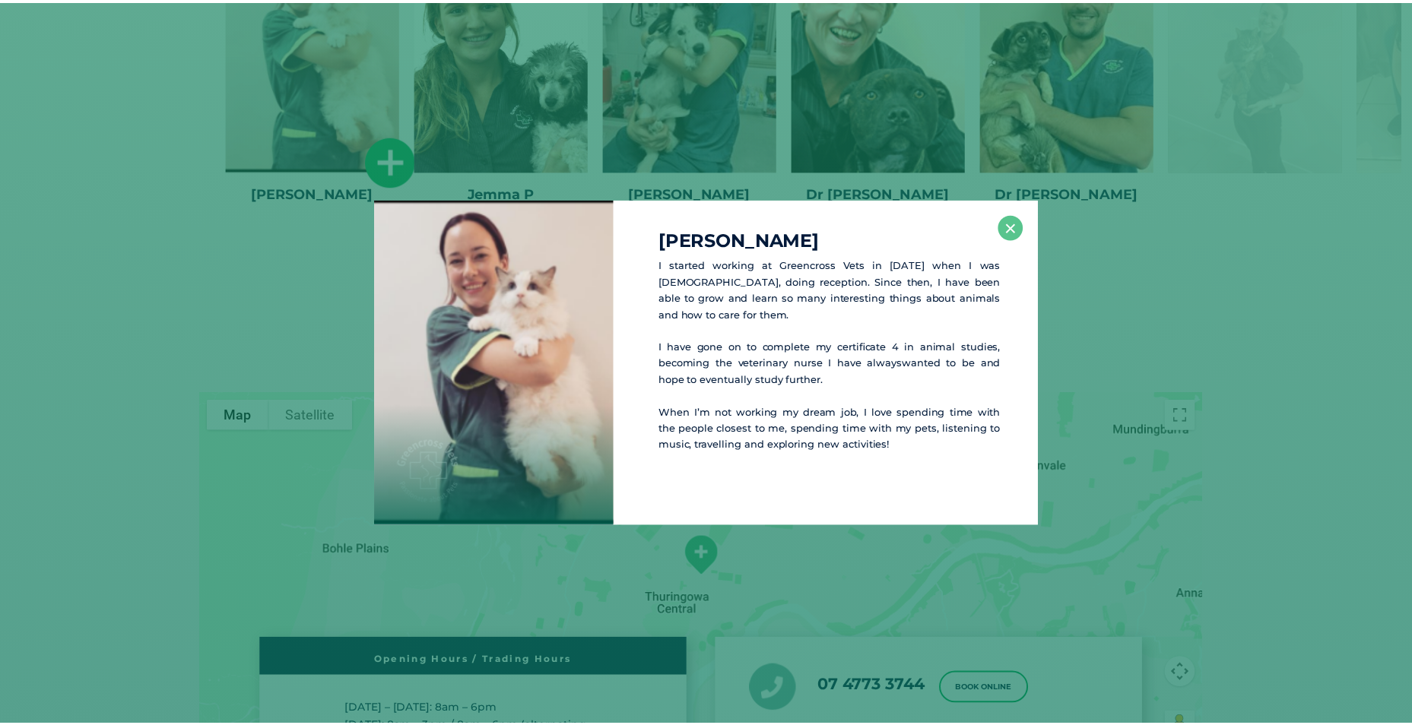
scroll to position [2452, 0]
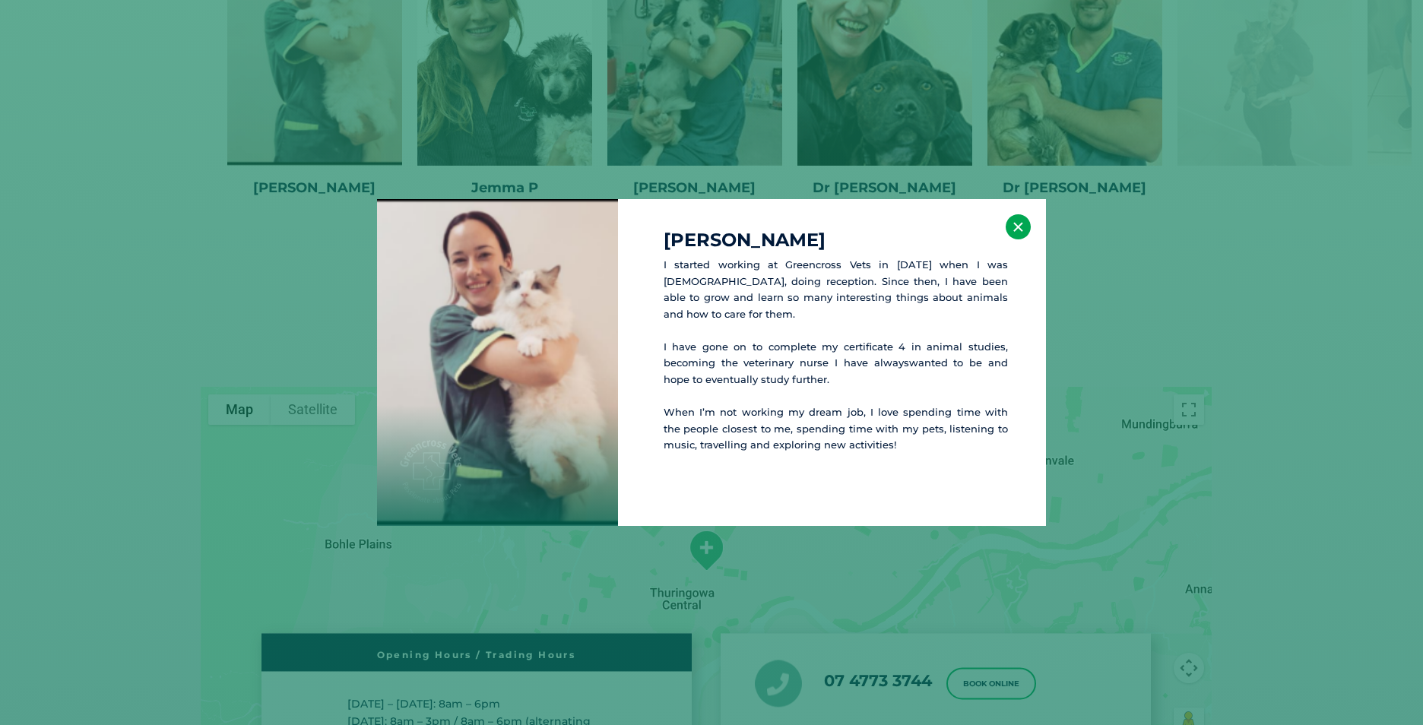
click at [1013, 220] on button "×" at bounding box center [1018, 226] width 25 height 25
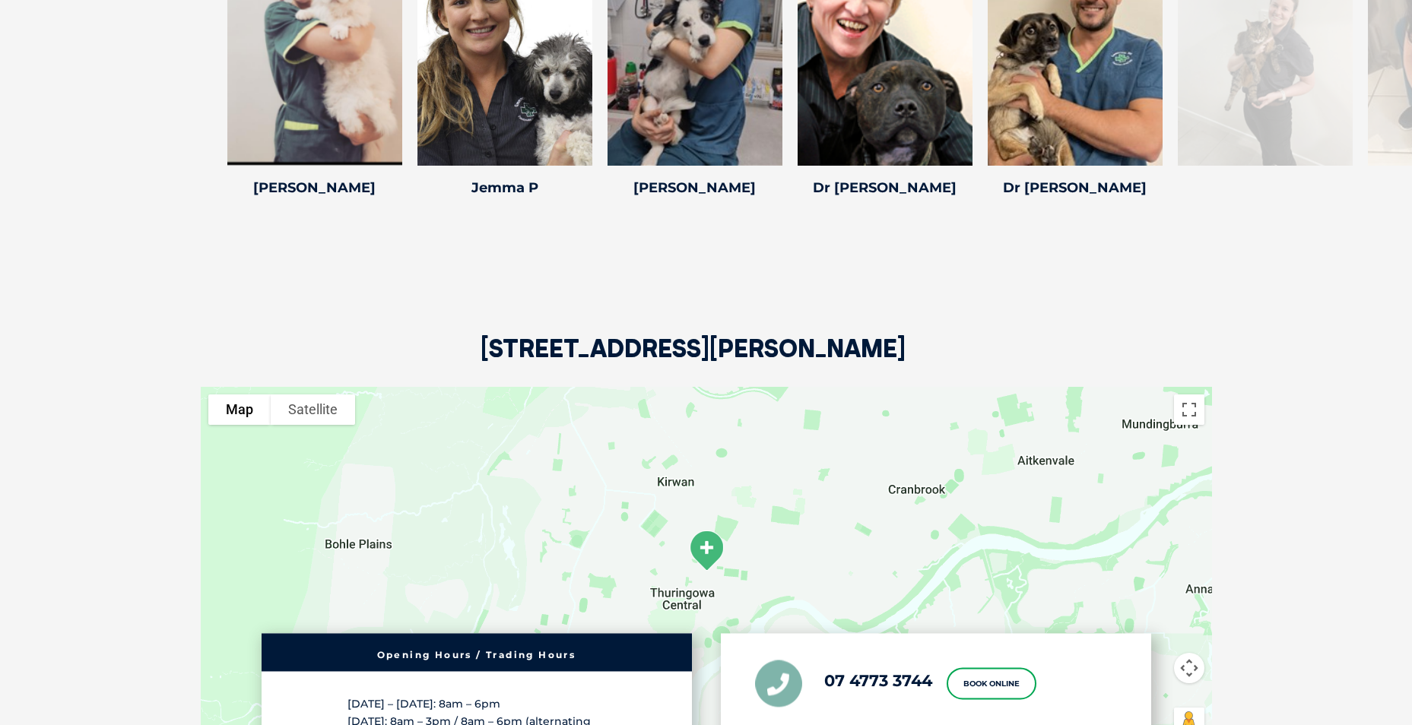
scroll to position [2376, 0]
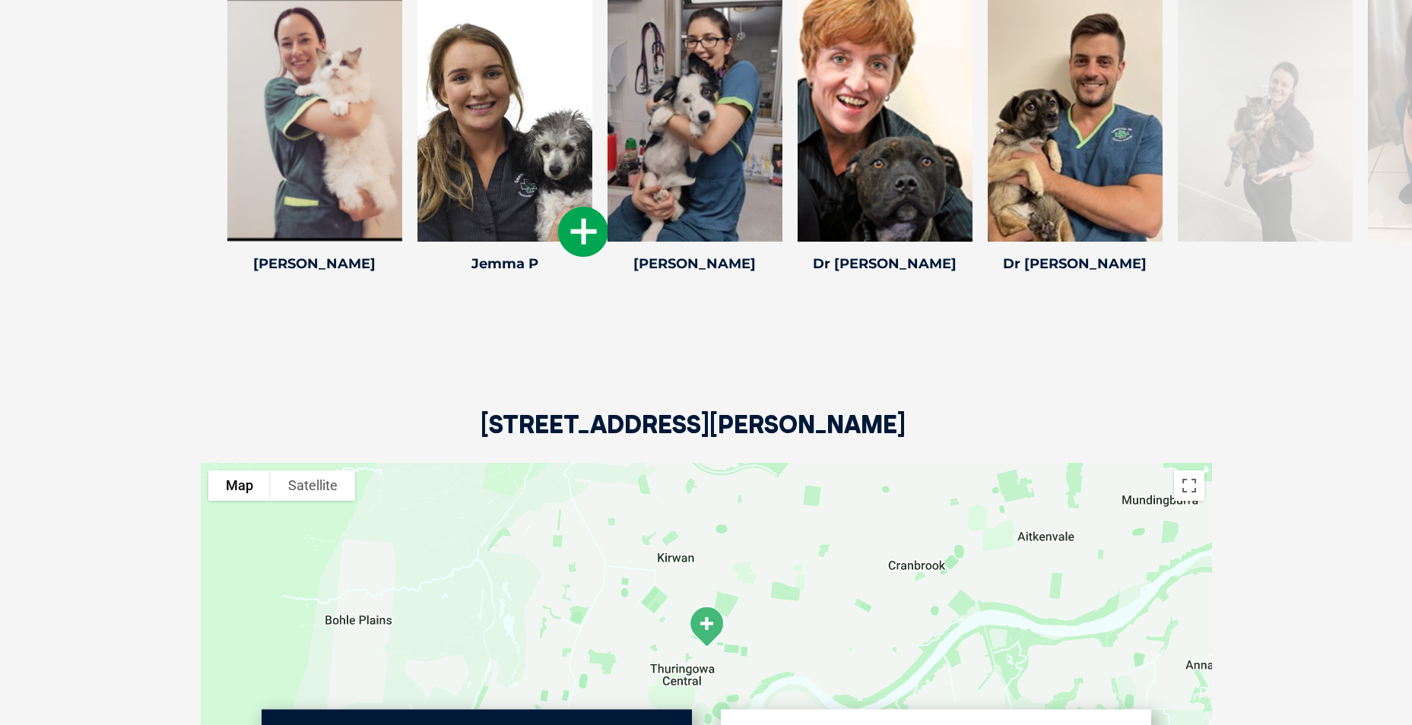
click at [496, 109] on div at bounding box center [504, 119] width 175 height 243
click at [584, 227] on icon at bounding box center [583, 232] width 50 height 50
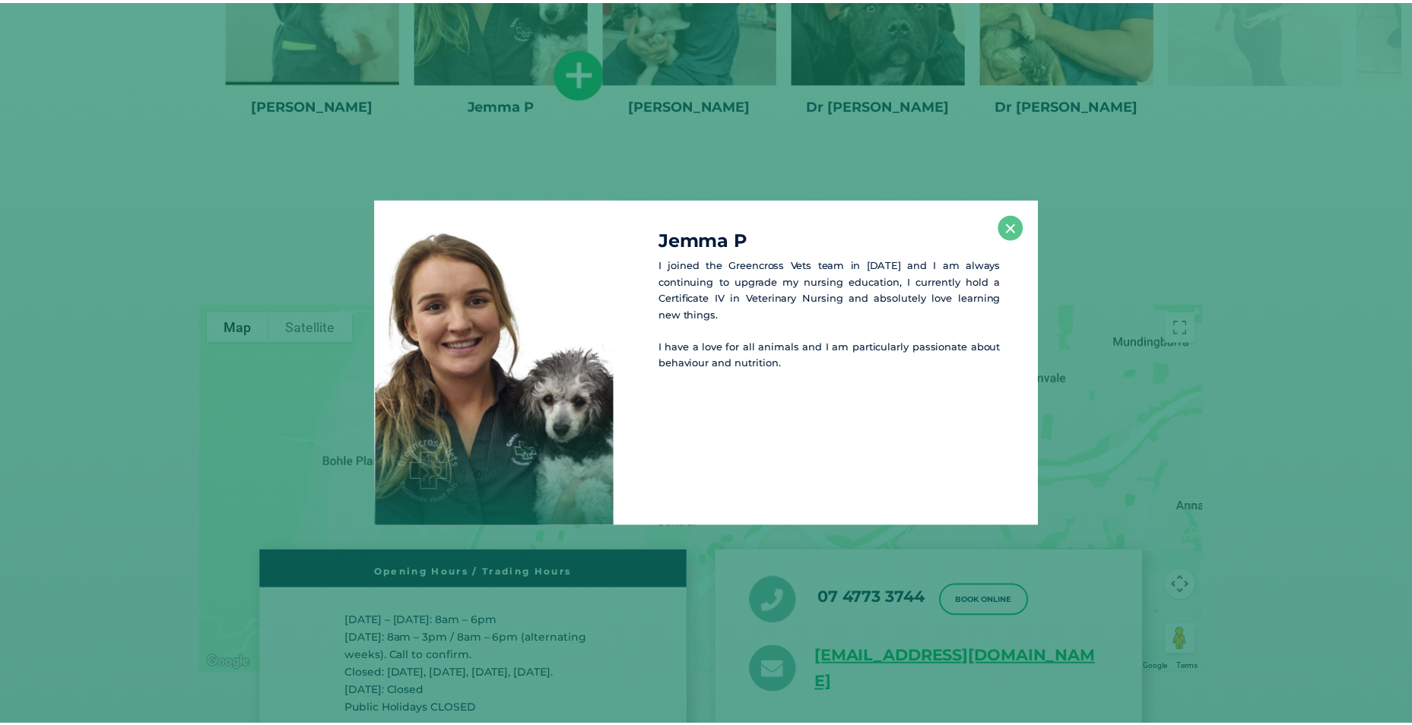
scroll to position [2547, 0]
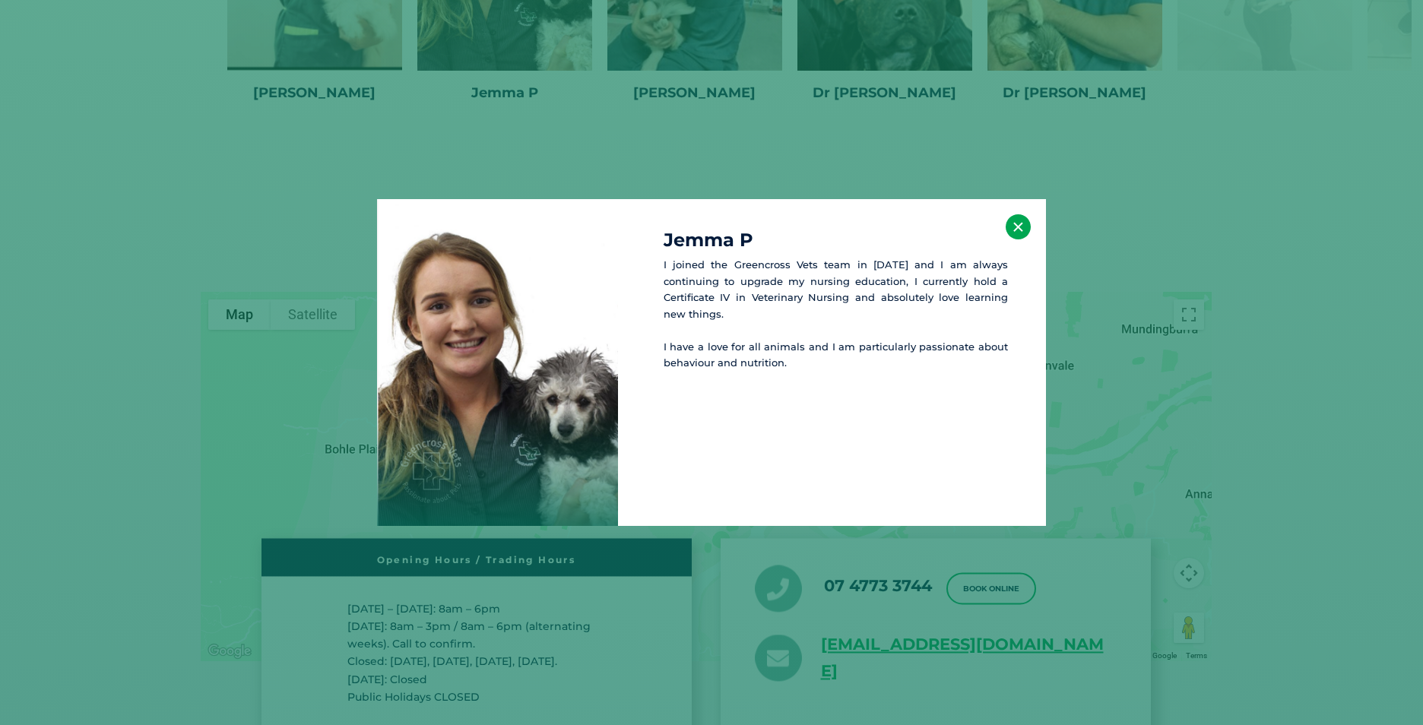
click at [1012, 230] on button "×" at bounding box center [1018, 226] width 25 height 25
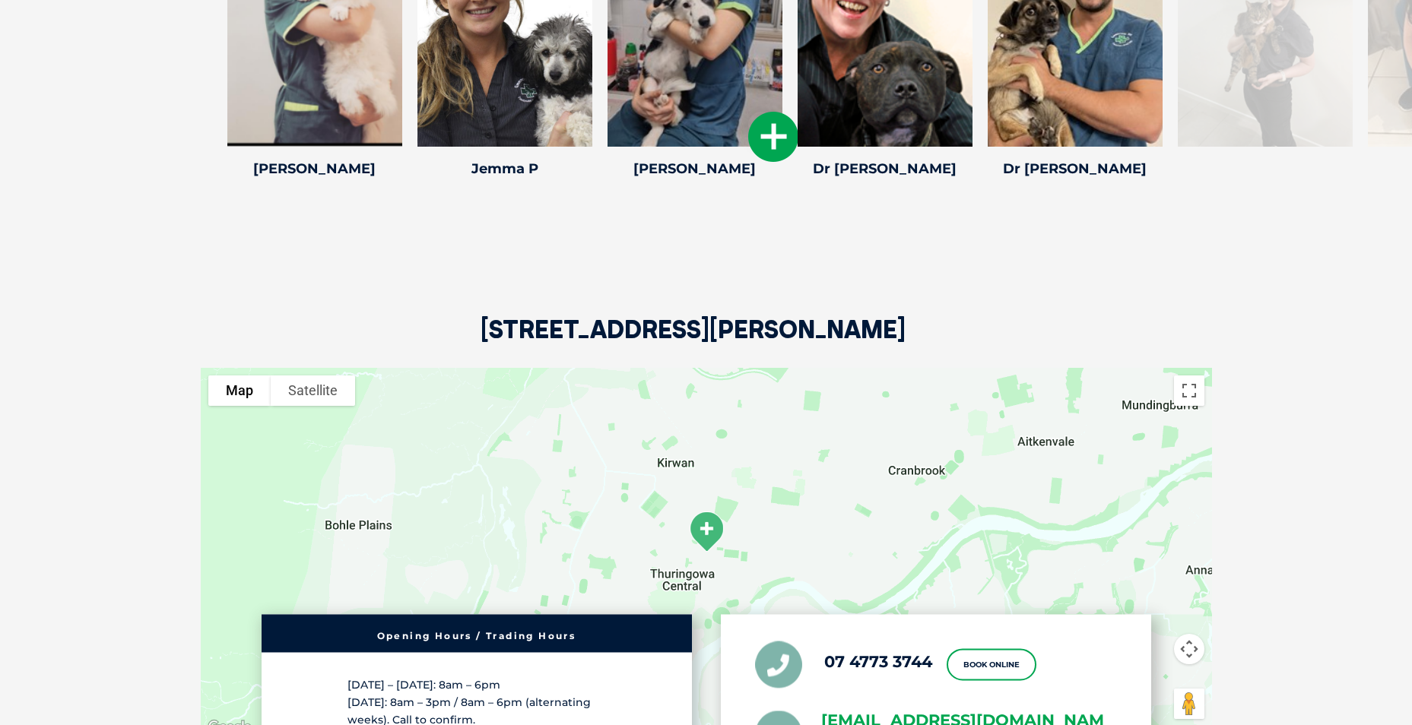
scroll to position [2319, 0]
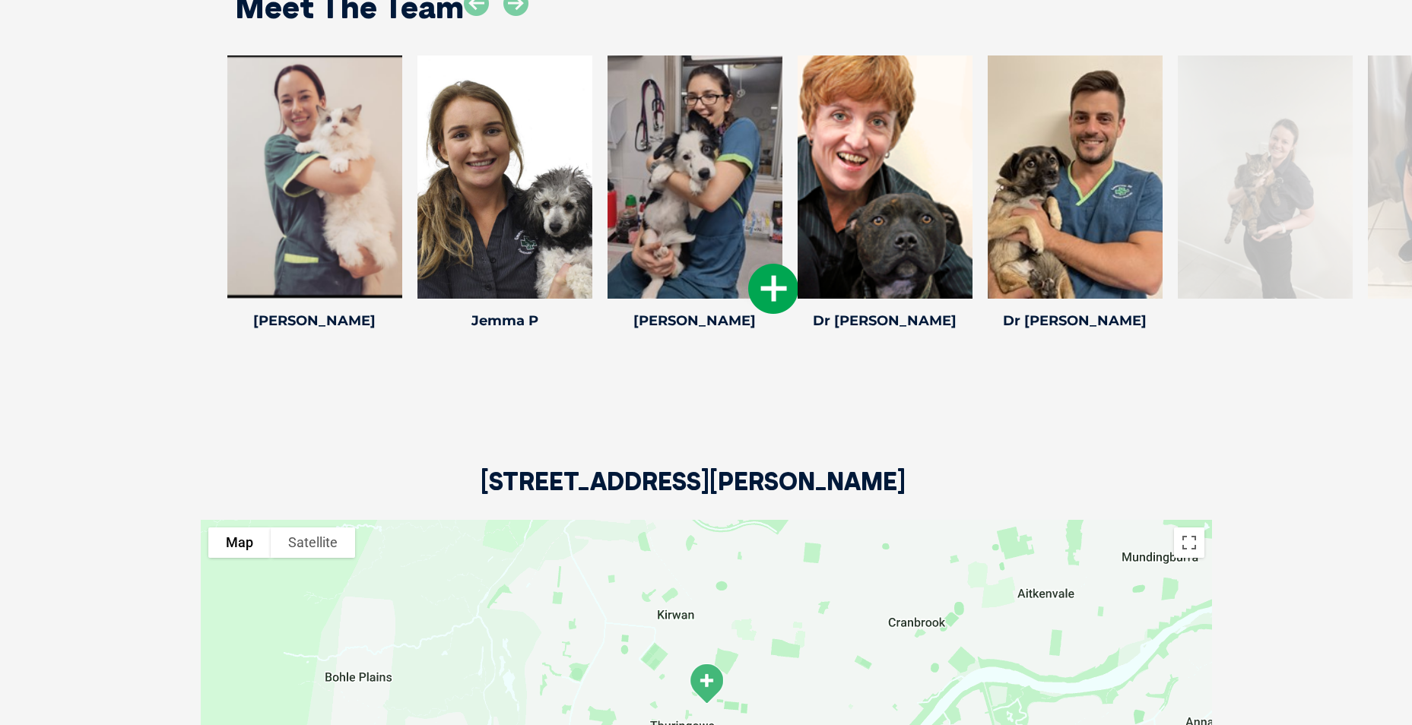
click at [767, 285] on icon at bounding box center [773, 289] width 50 height 50
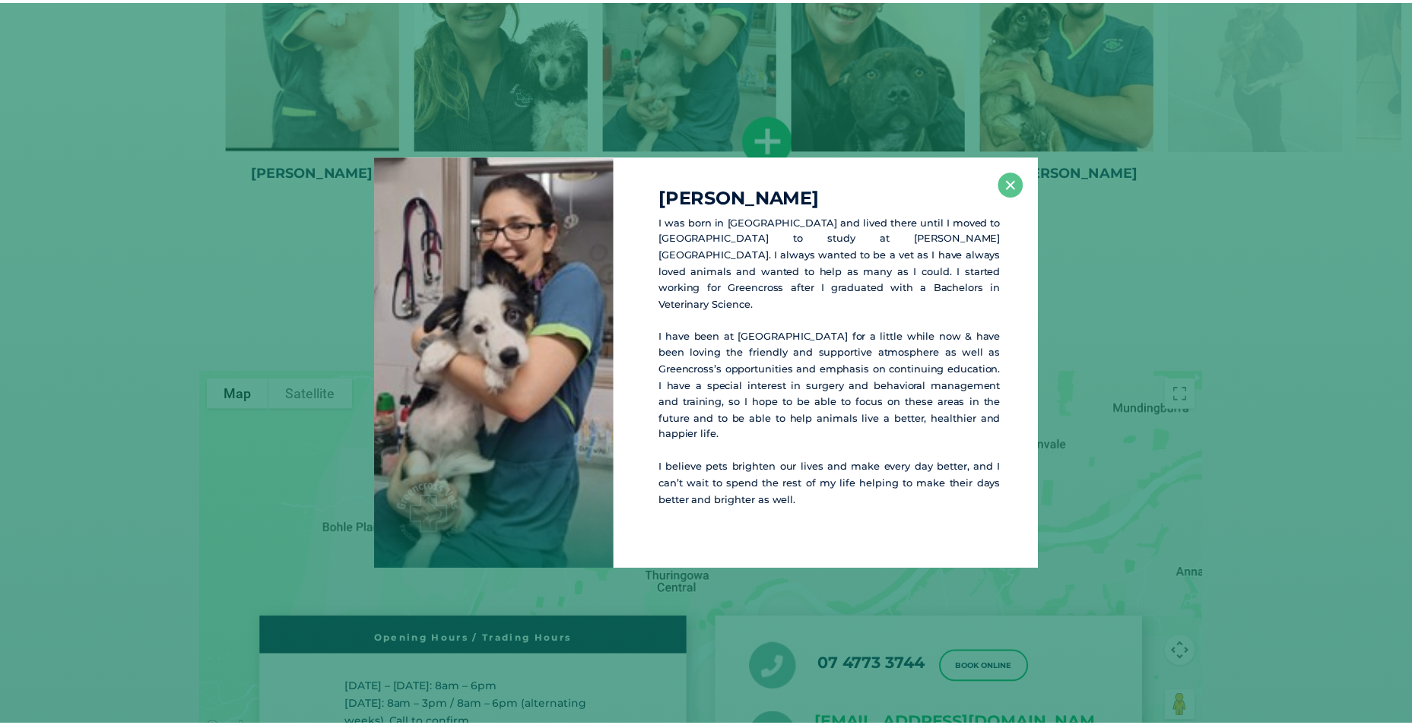
scroll to position [2469, 0]
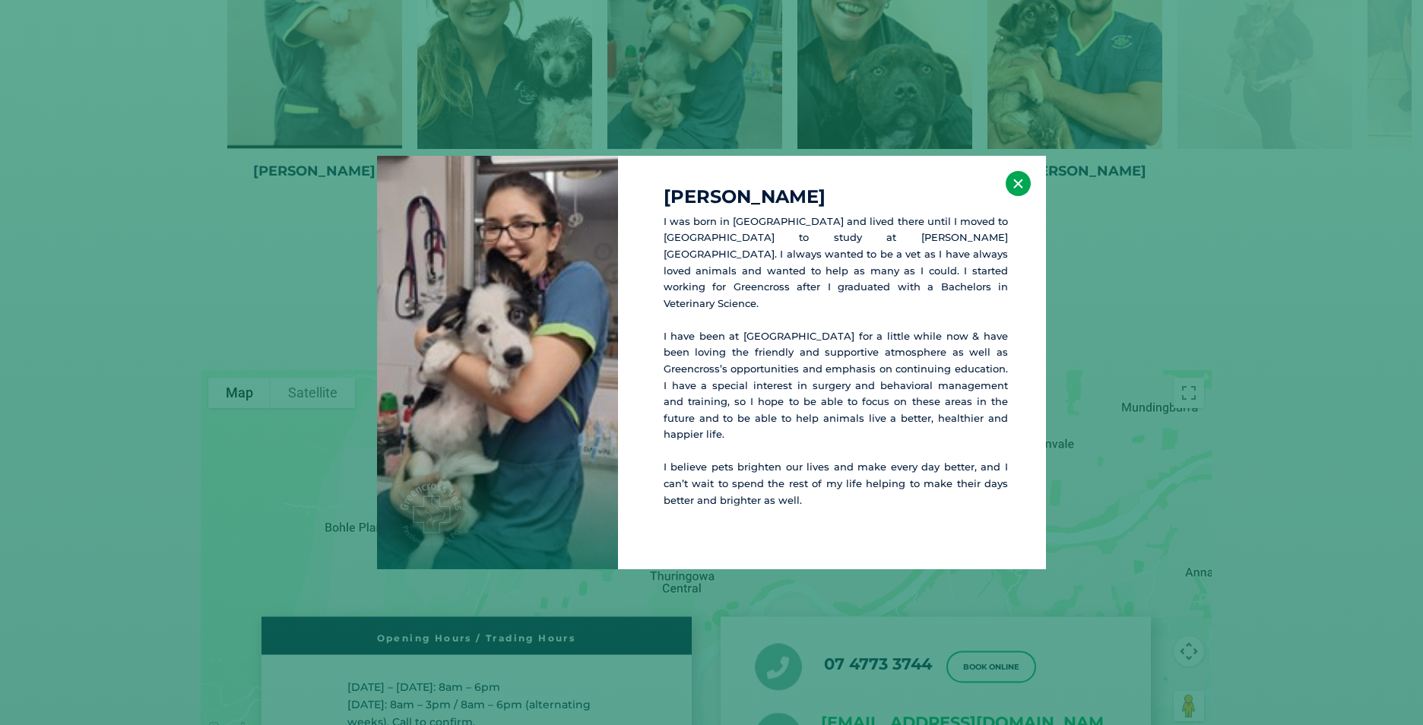
click at [1015, 196] on button "×" at bounding box center [1018, 183] width 25 height 25
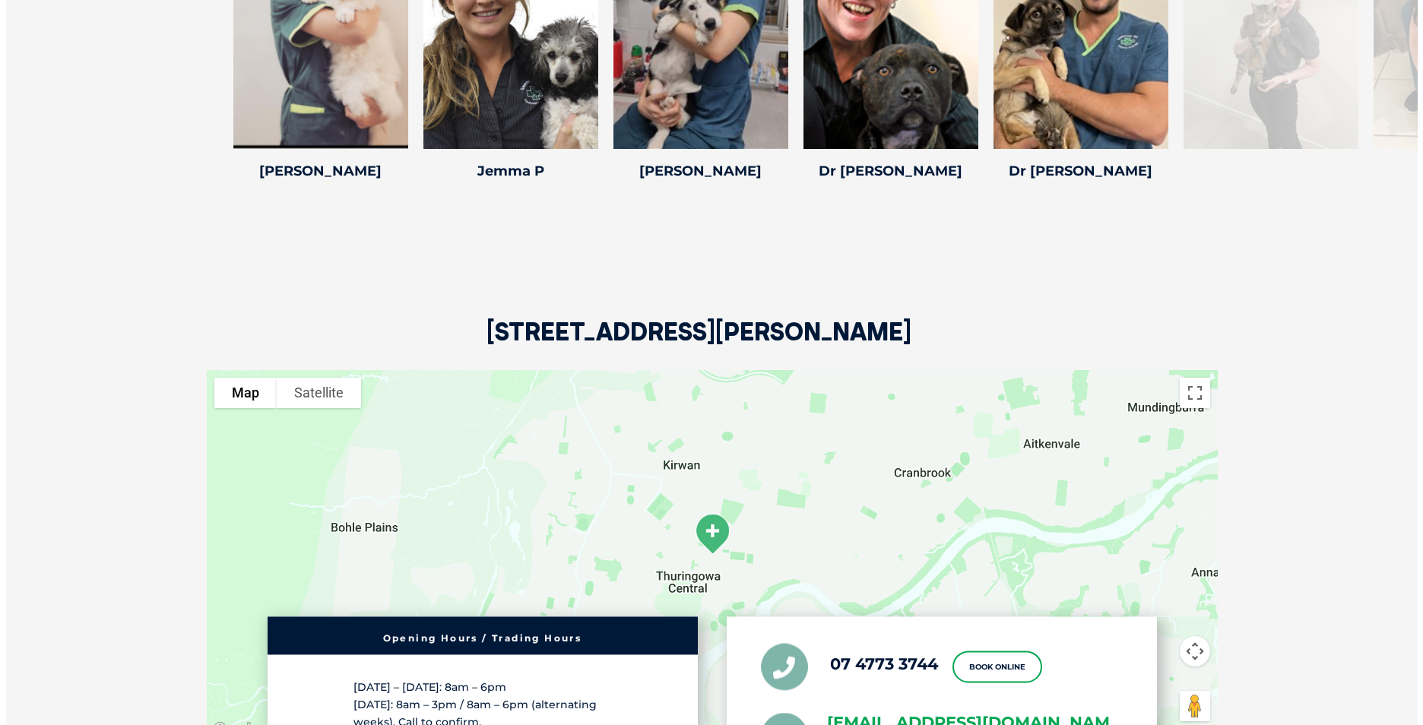
scroll to position [2317, 0]
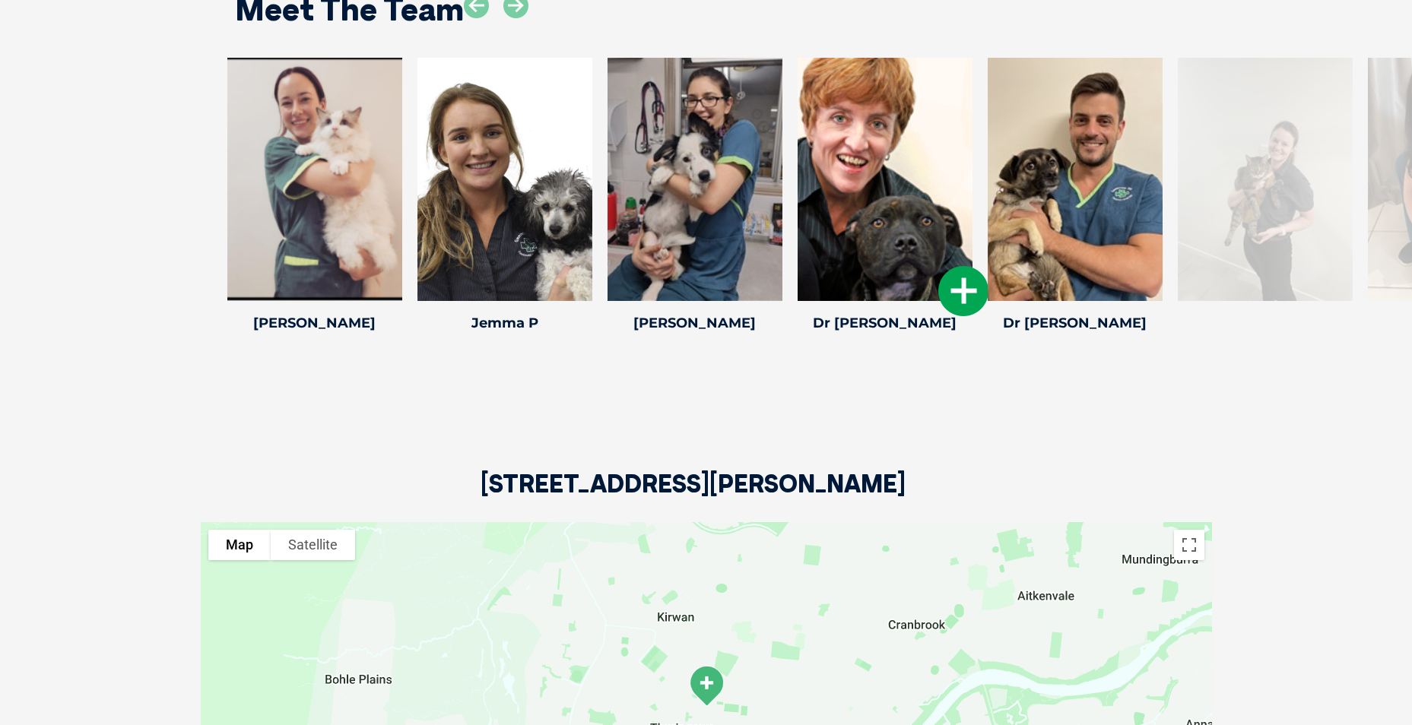
click at [957, 287] on icon at bounding box center [963, 291] width 50 height 50
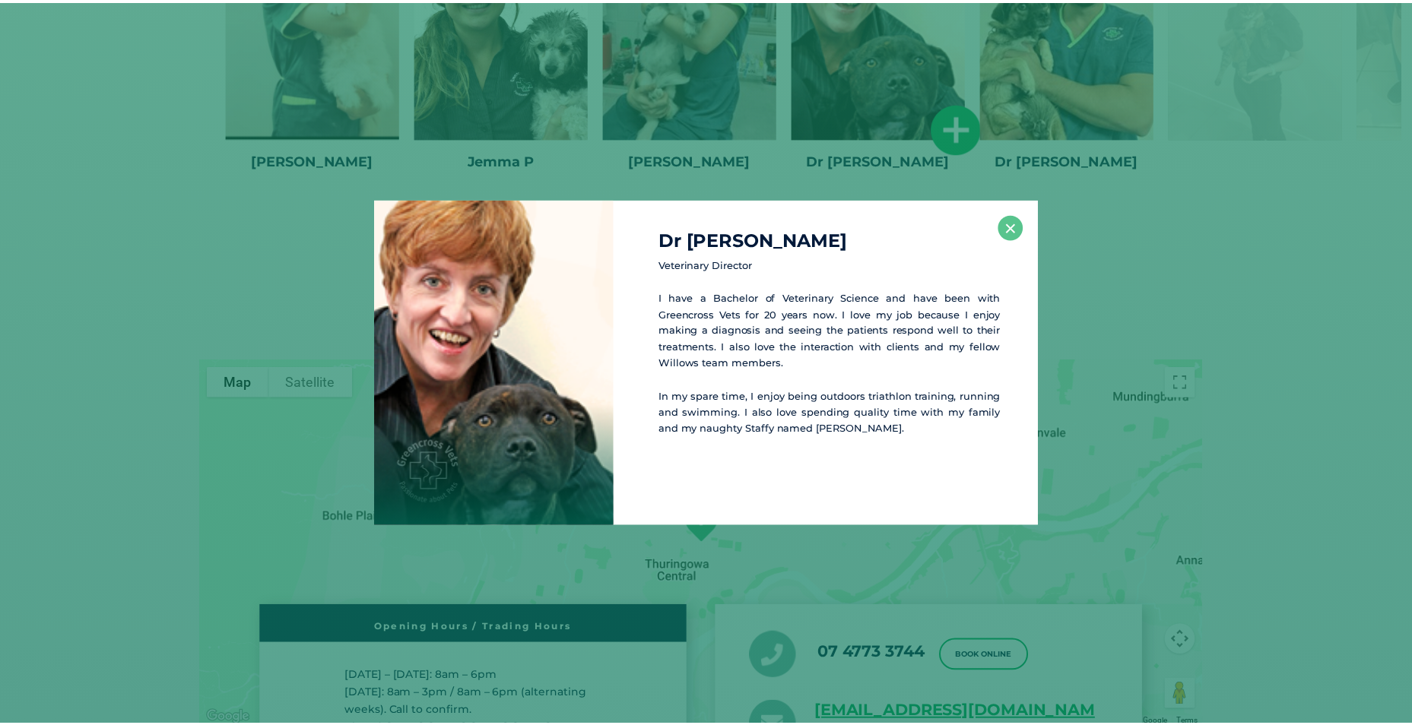
scroll to position [2488, 0]
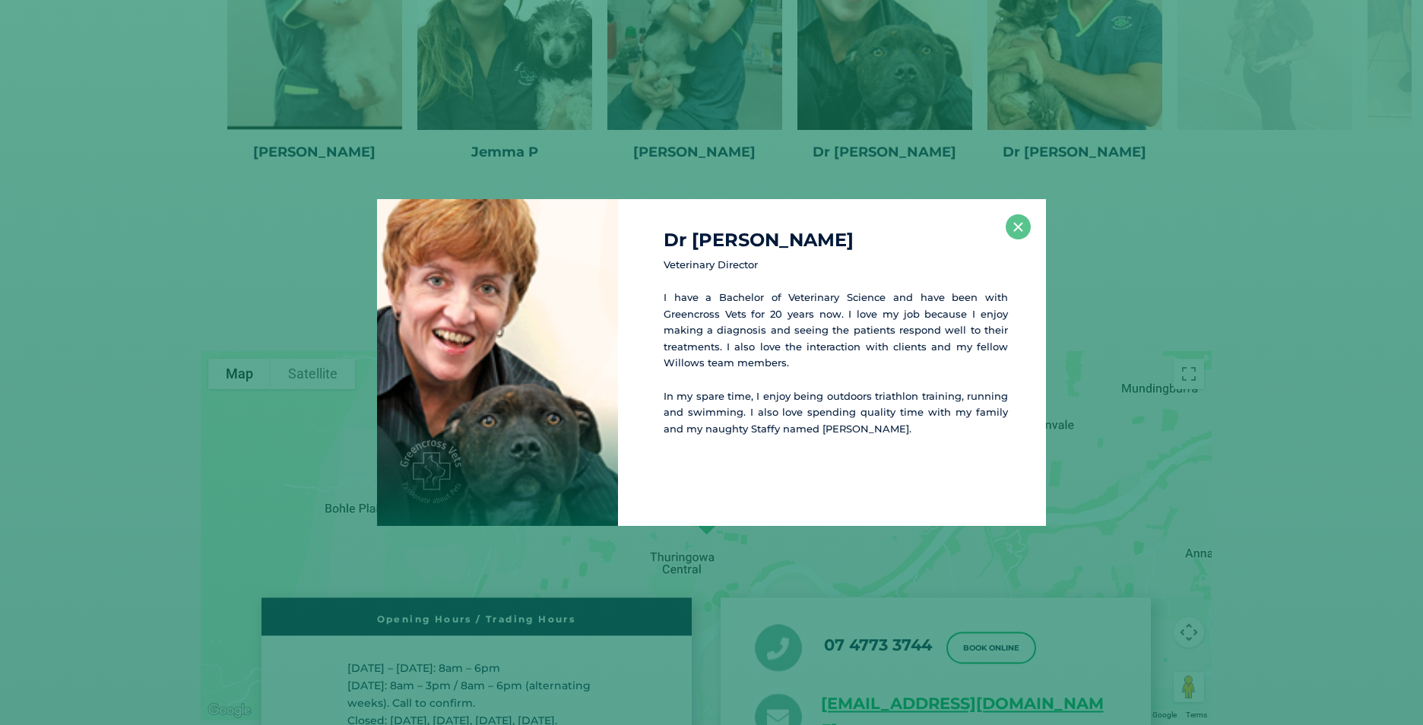
click at [831, 364] on p "I have a Bachelor of Veterinary Science and have been with Greencross Vets for …" at bounding box center [836, 331] width 344 height 82
click at [1021, 225] on button "×" at bounding box center [1018, 226] width 25 height 25
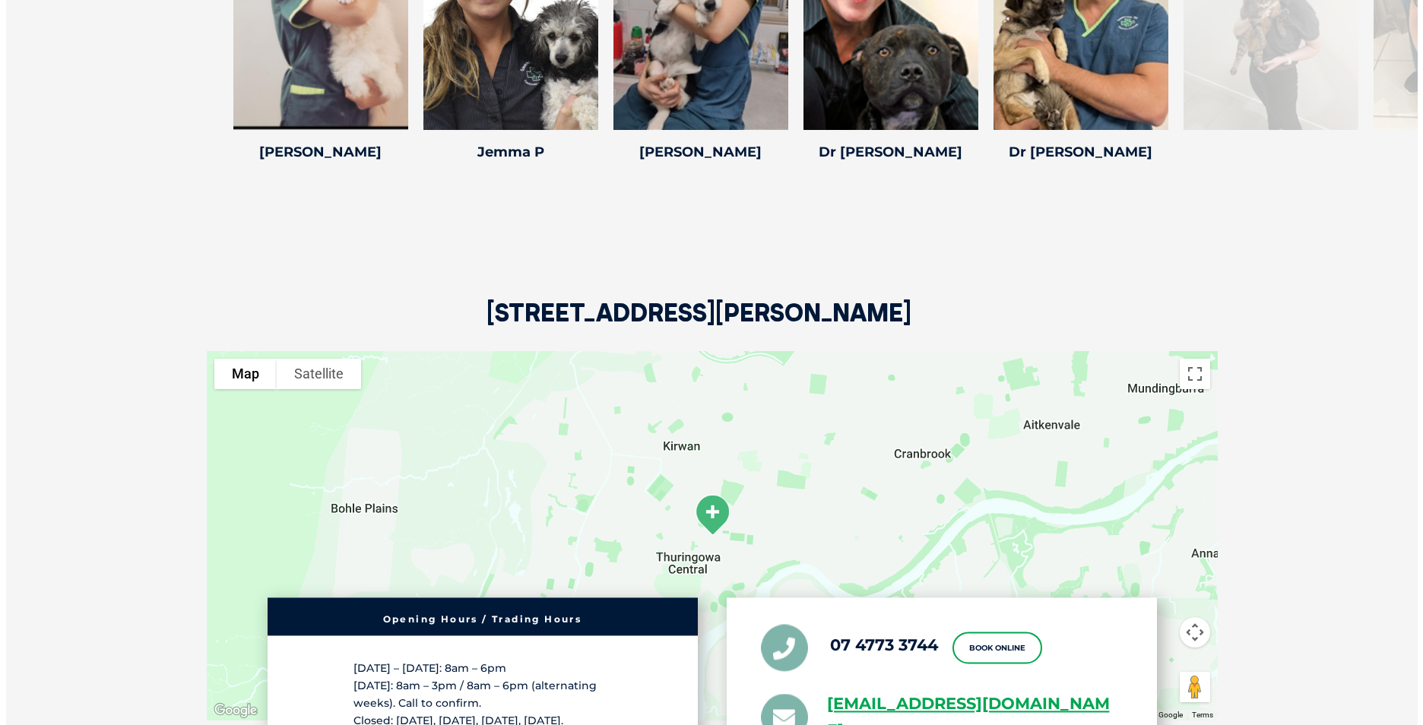
scroll to position [2260, 0]
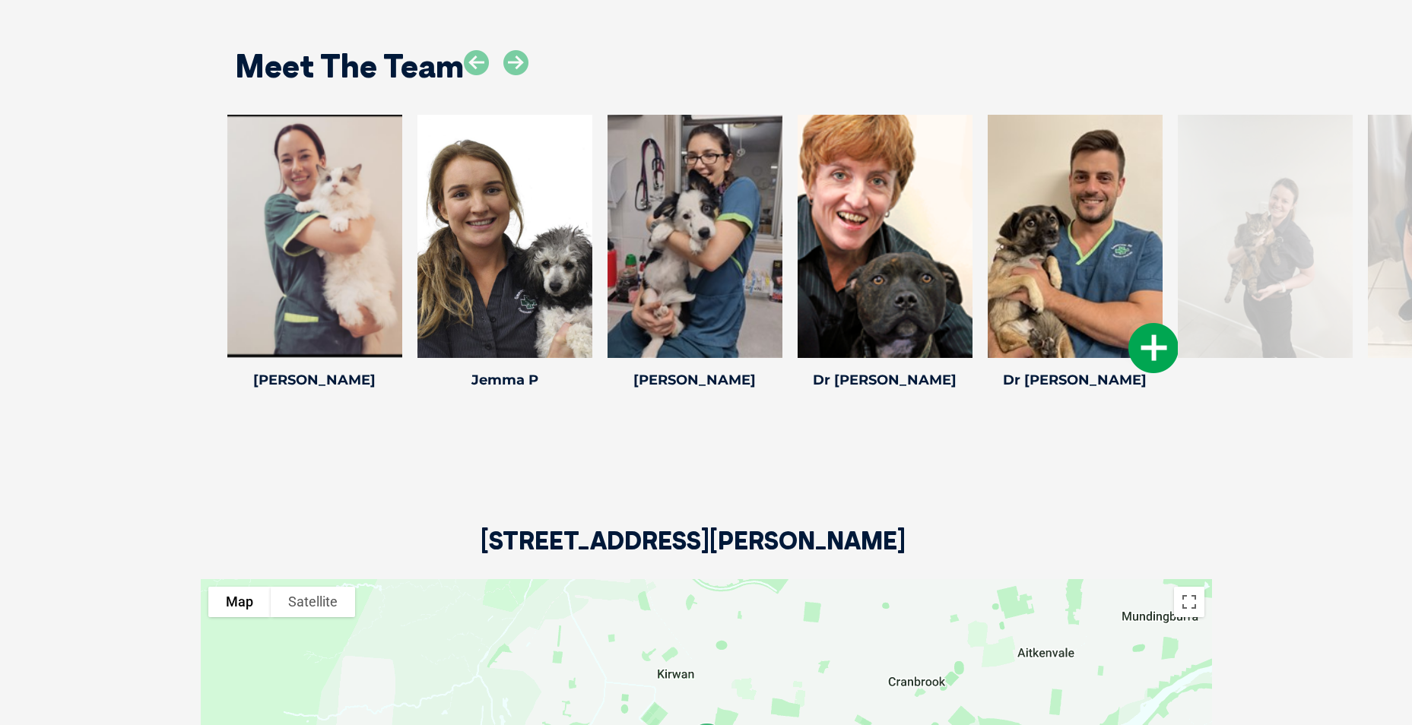
click at [1147, 343] on icon at bounding box center [1153, 348] width 50 height 50
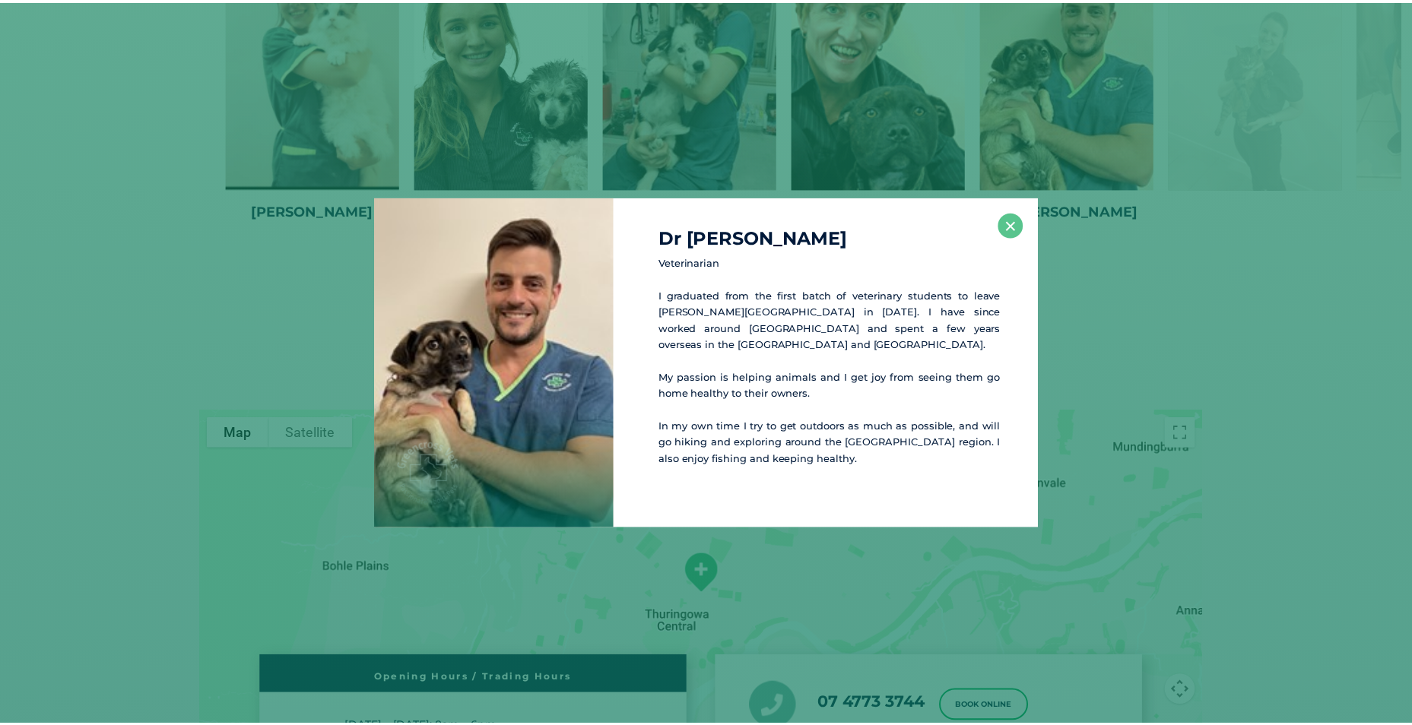
scroll to position [2431, 0]
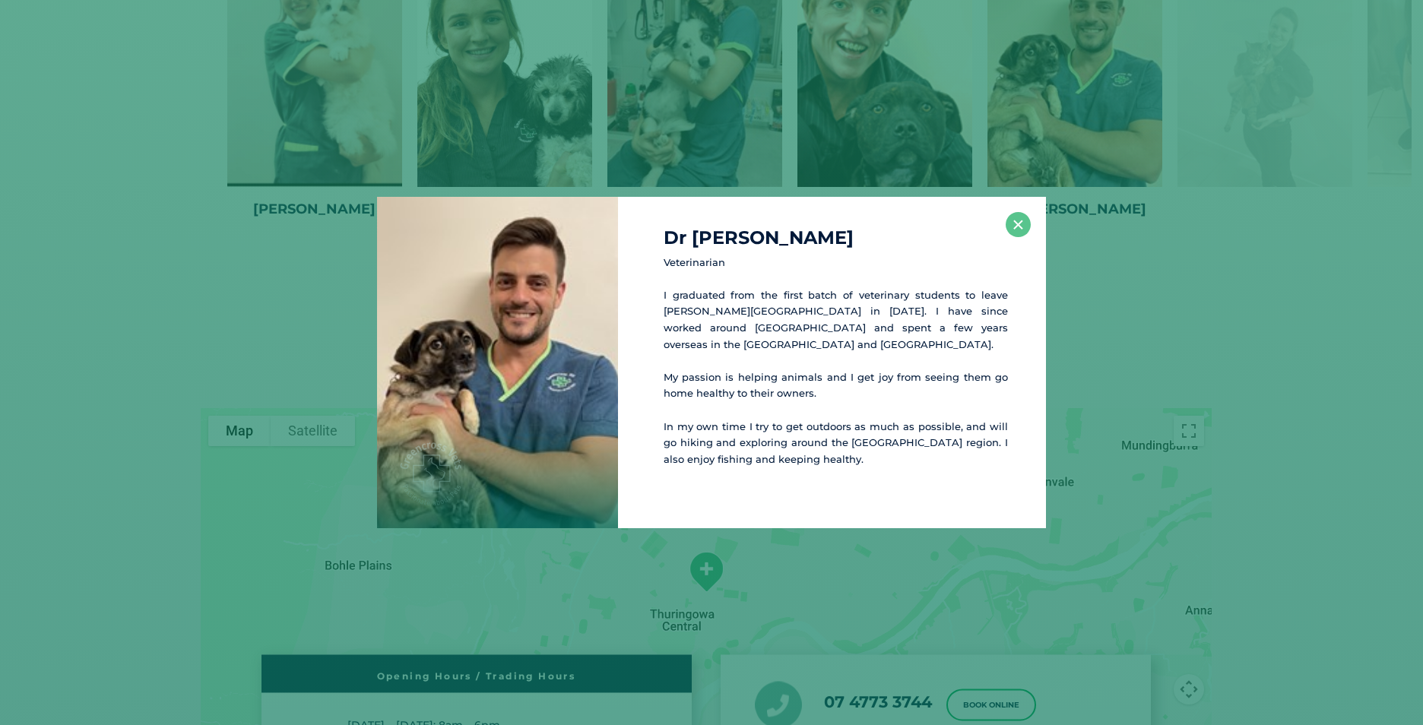
click at [834, 377] on p "My passion is helping animals and I get joy from seeing them go home healthy to…" at bounding box center [836, 386] width 344 height 33
click at [1024, 217] on button "×" at bounding box center [1018, 224] width 25 height 25
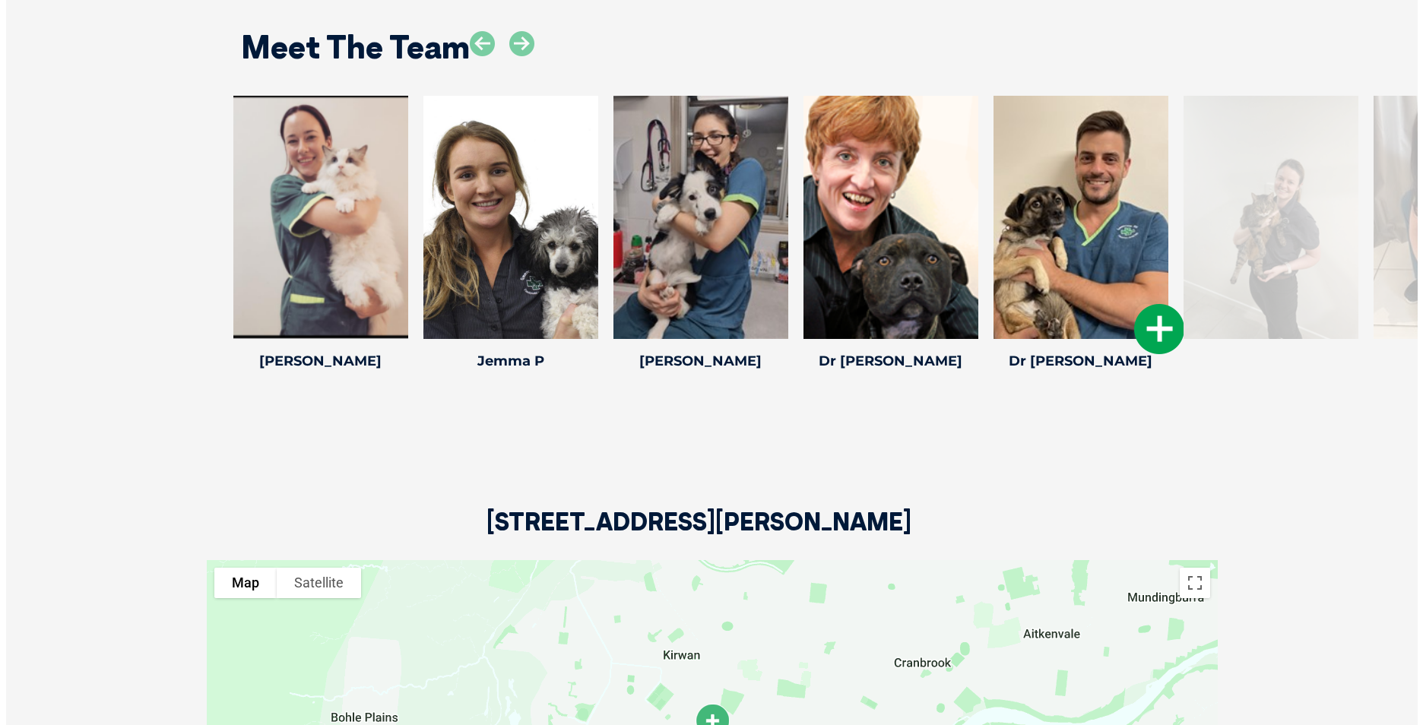
scroll to position [2203, 0]
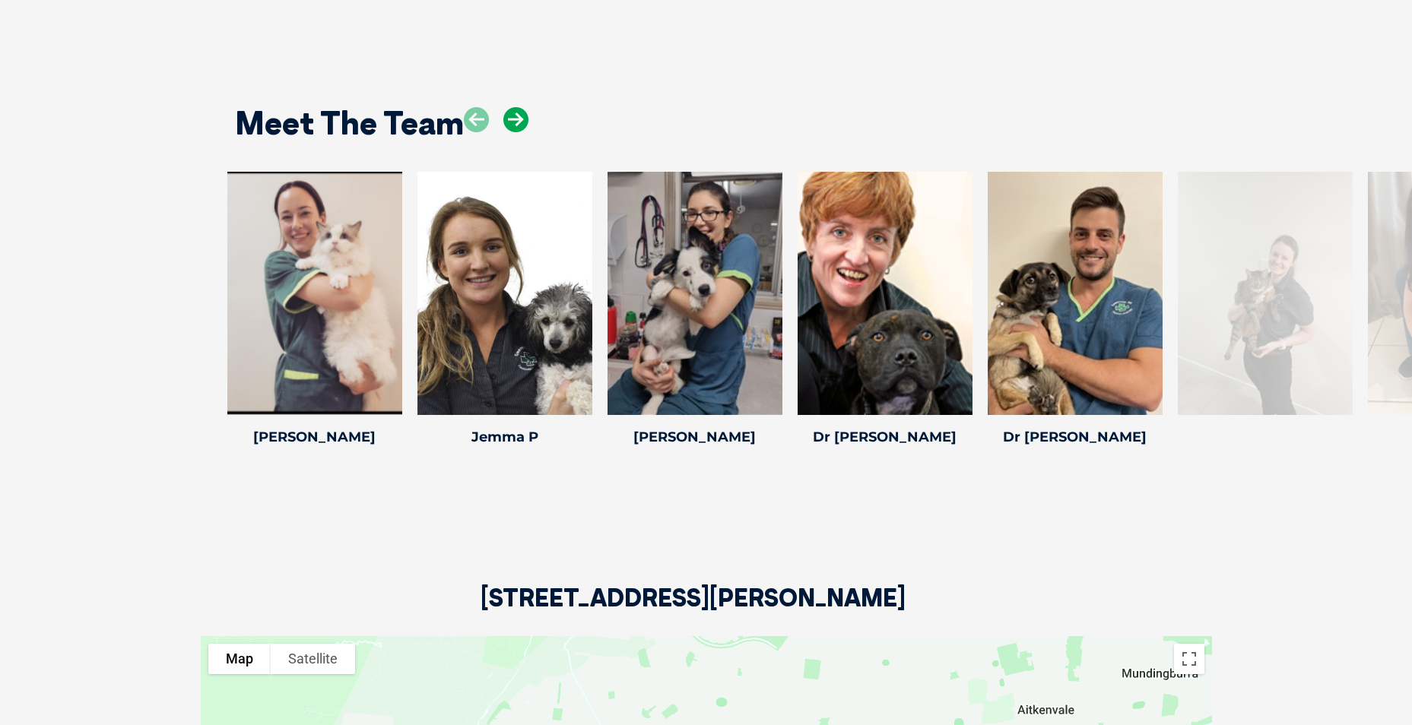
click at [523, 123] on icon at bounding box center [515, 119] width 25 height 25
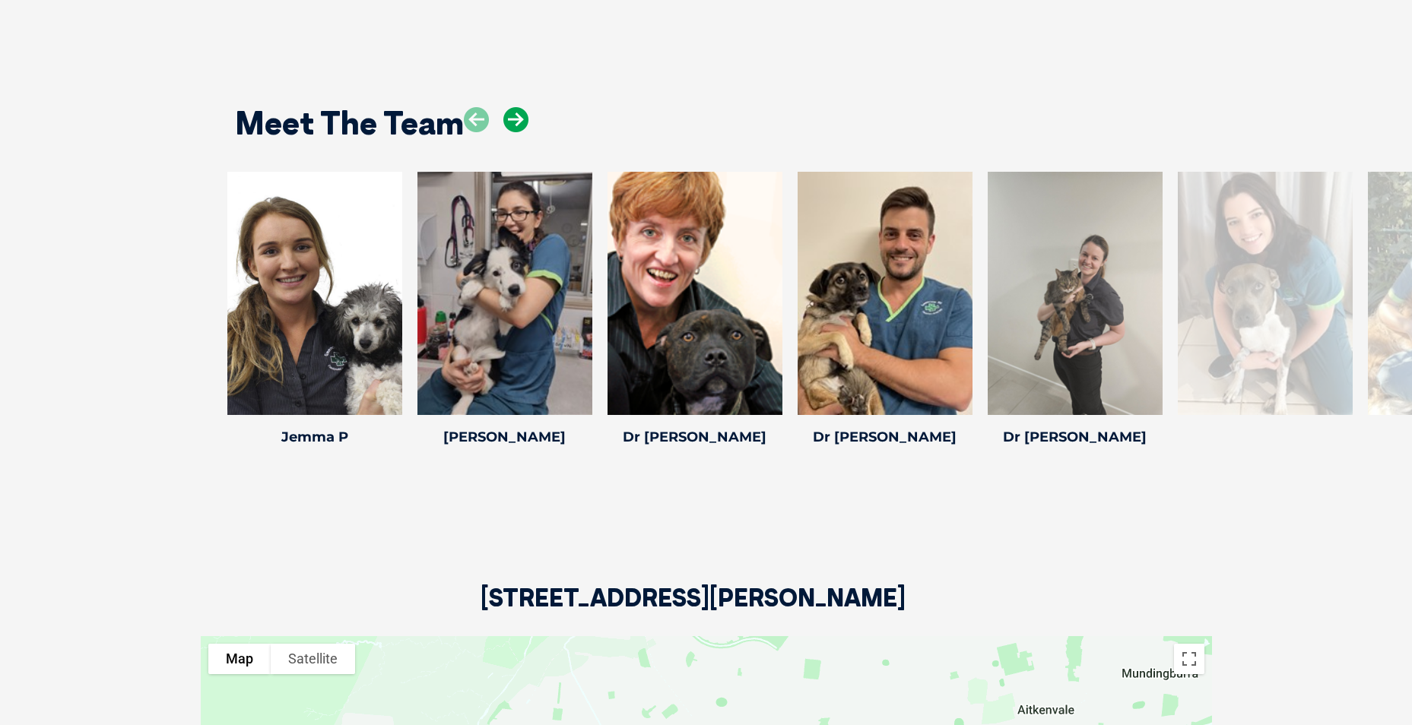
click at [523, 123] on icon at bounding box center [515, 119] width 25 height 25
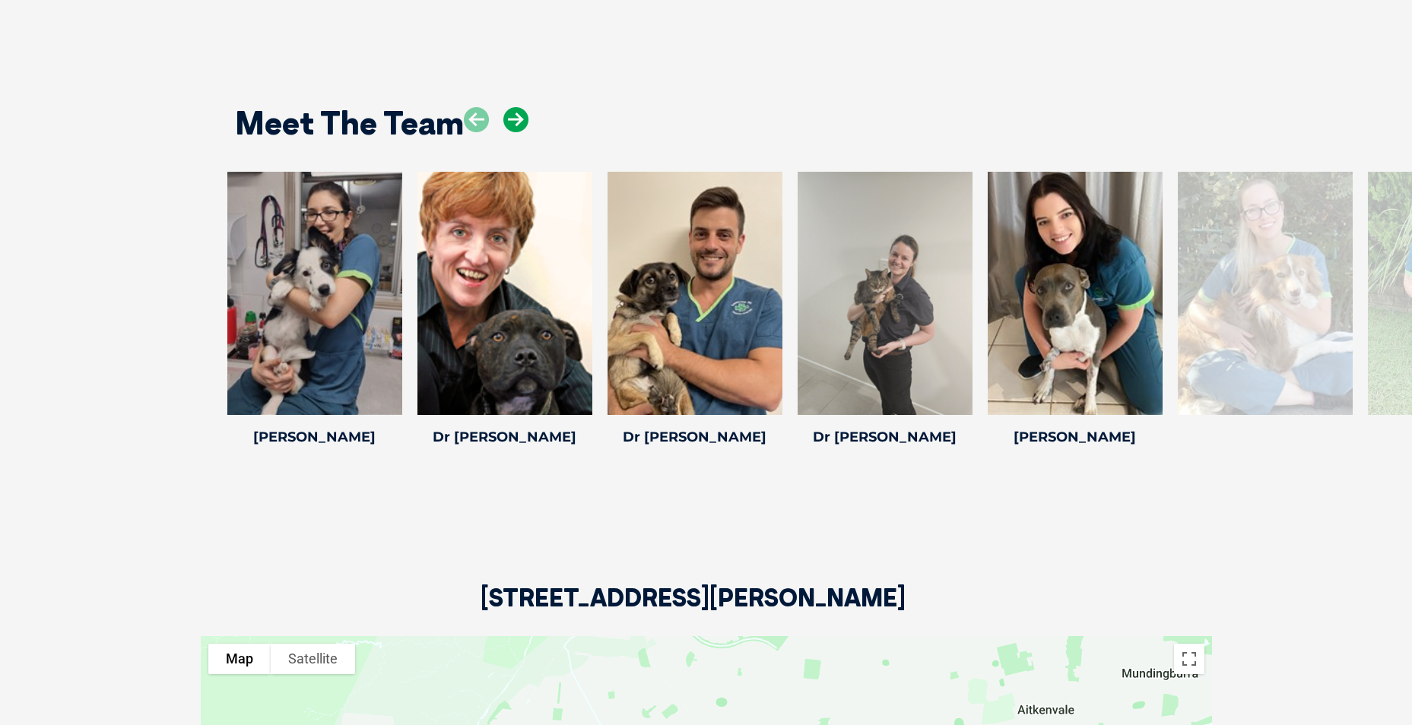
click at [523, 123] on icon at bounding box center [515, 119] width 25 height 25
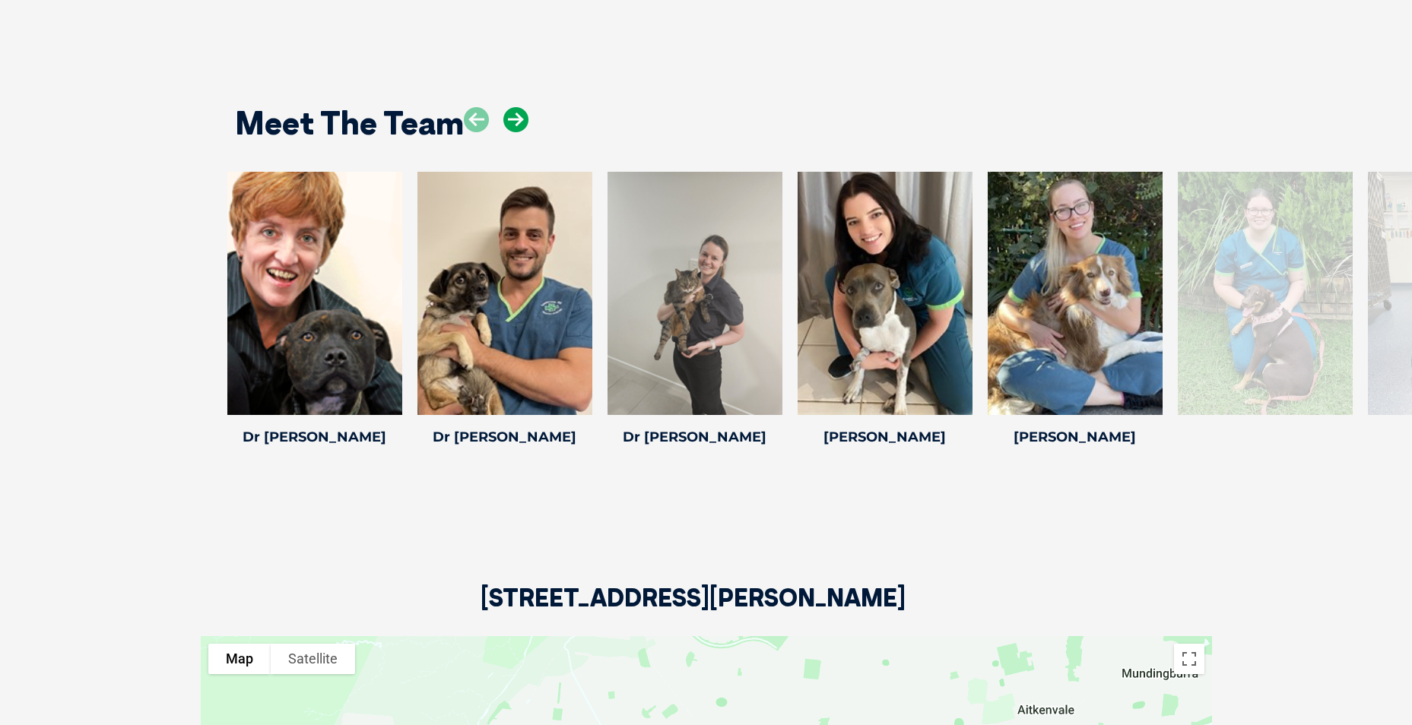
click at [523, 123] on icon at bounding box center [515, 119] width 25 height 25
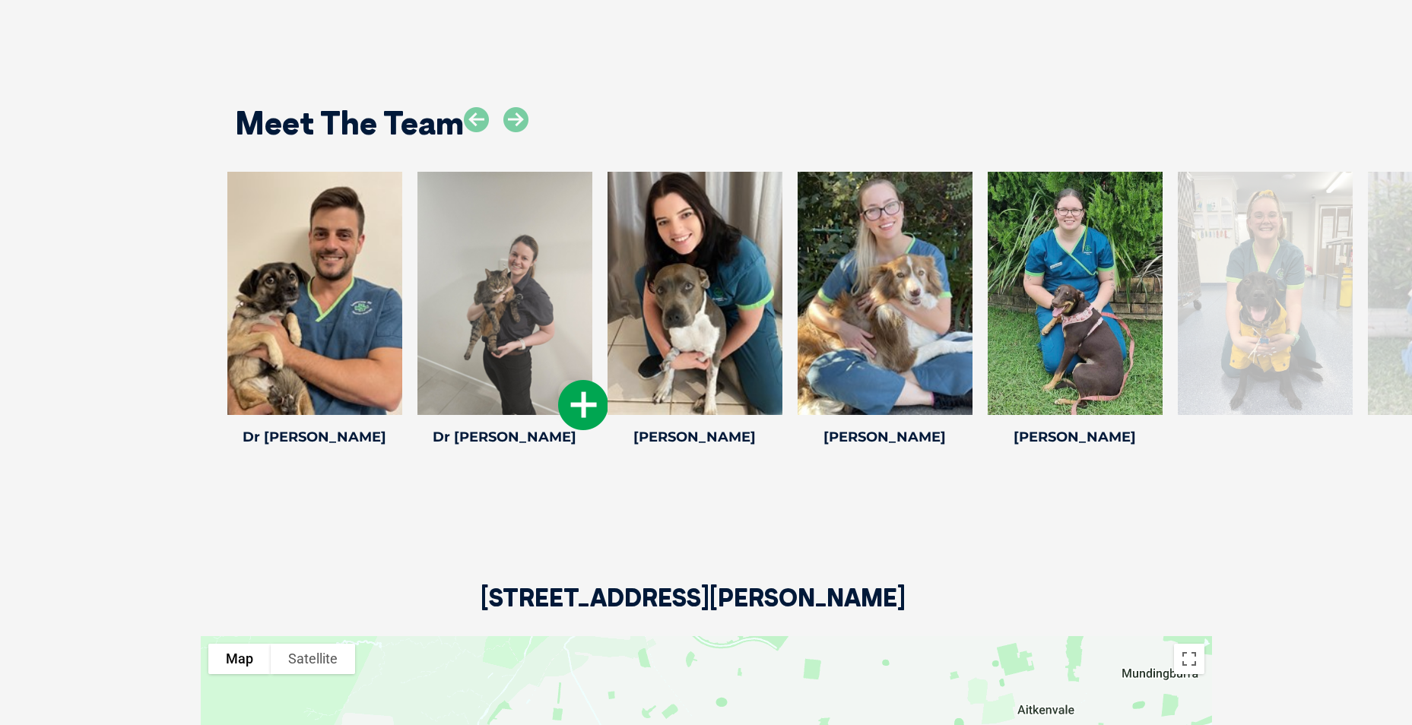
click at [581, 403] on icon at bounding box center [583, 405] width 50 height 50
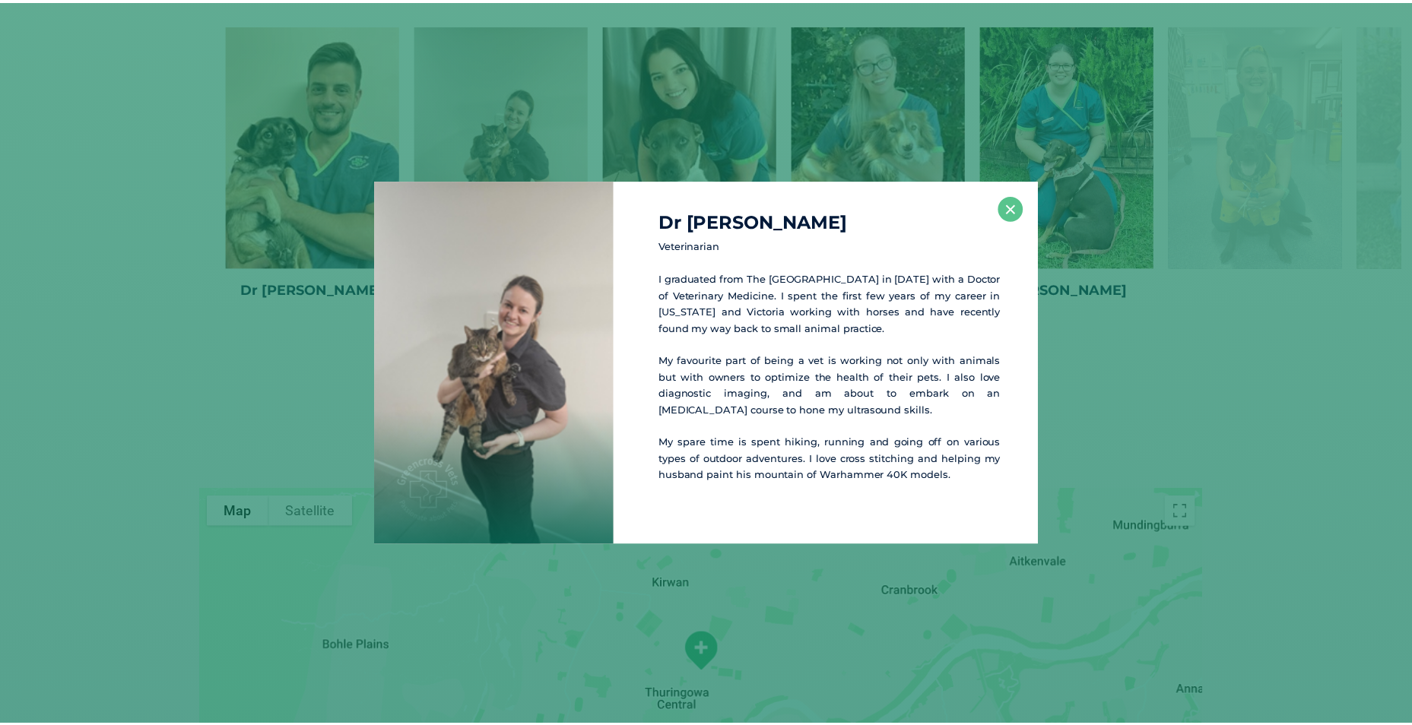
scroll to position [2359, 0]
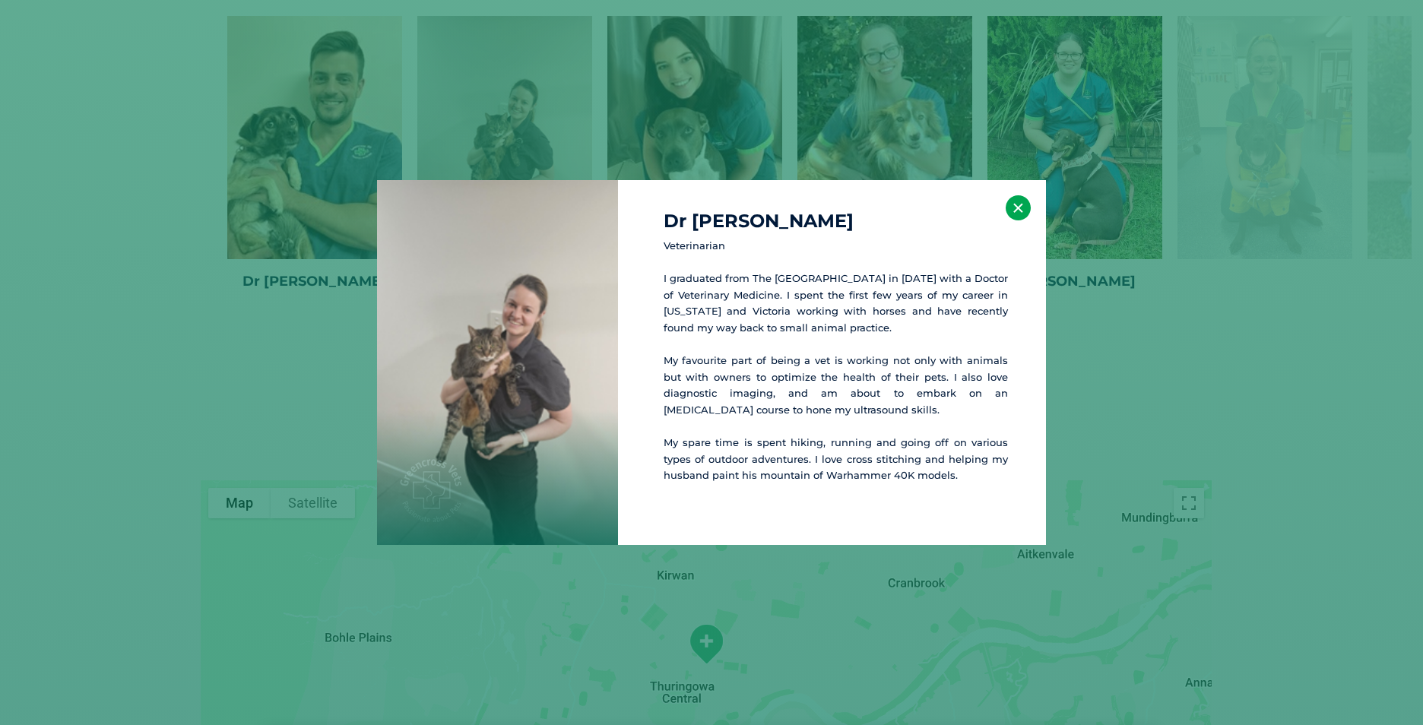
click at [1022, 207] on button "×" at bounding box center [1018, 207] width 25 height 25
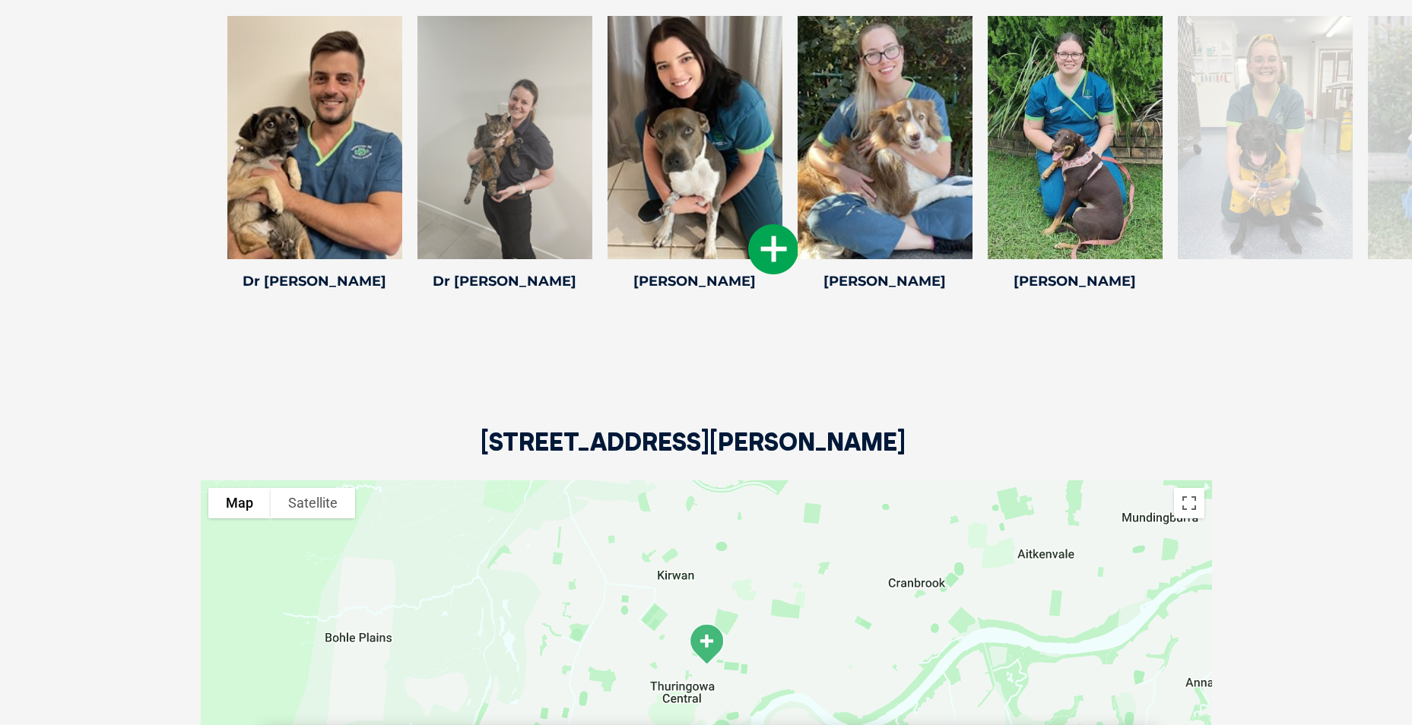
scroll to position [2207, 0]
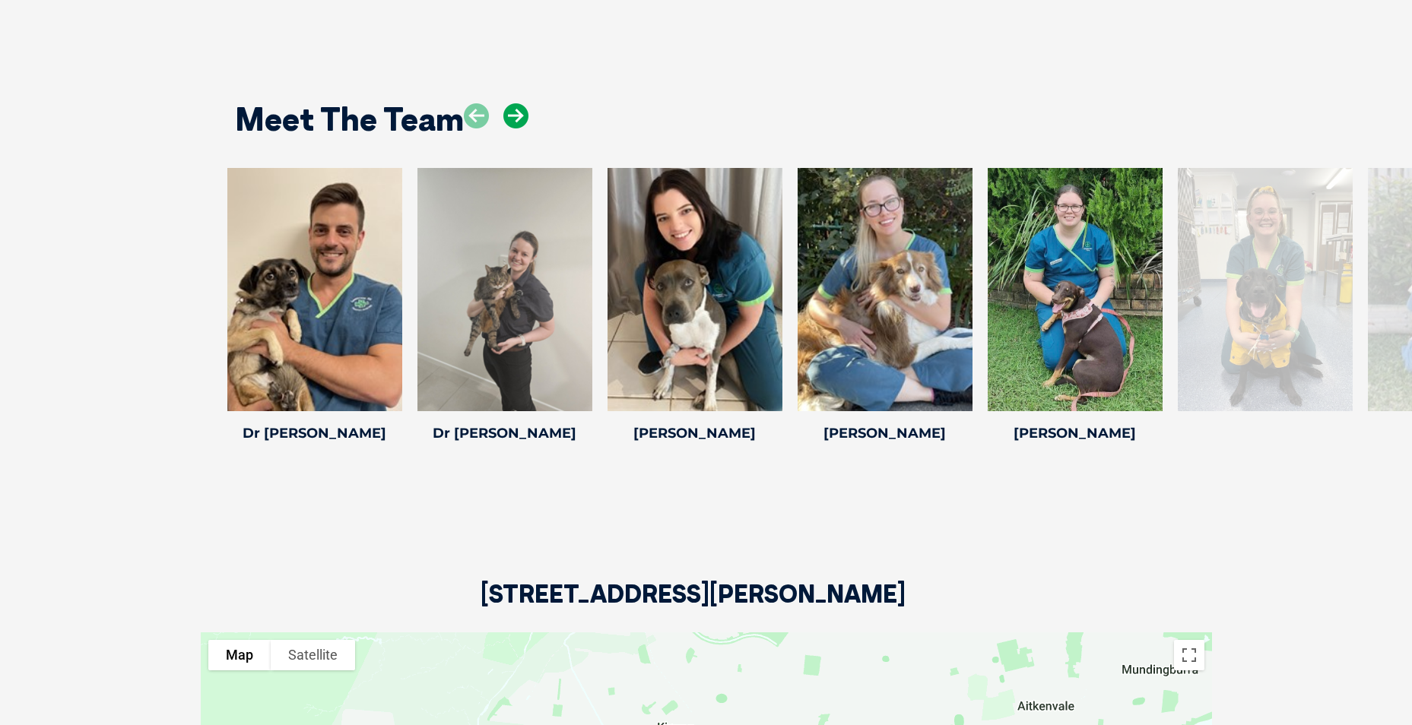
click at [518, 119] on icon at bounding box center [515, 115] width 25 height 25
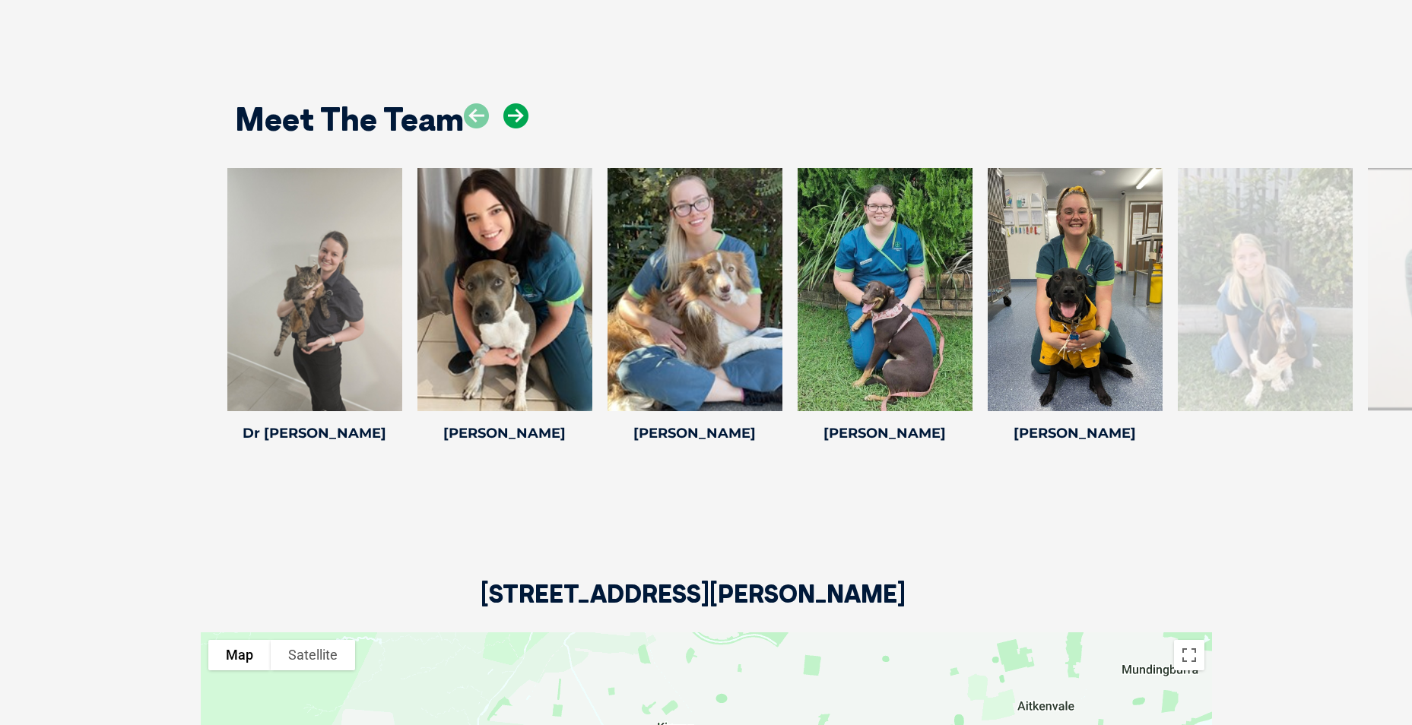
click at [518, 119] on icon at bounding box center [515, 115] width 25 height 25
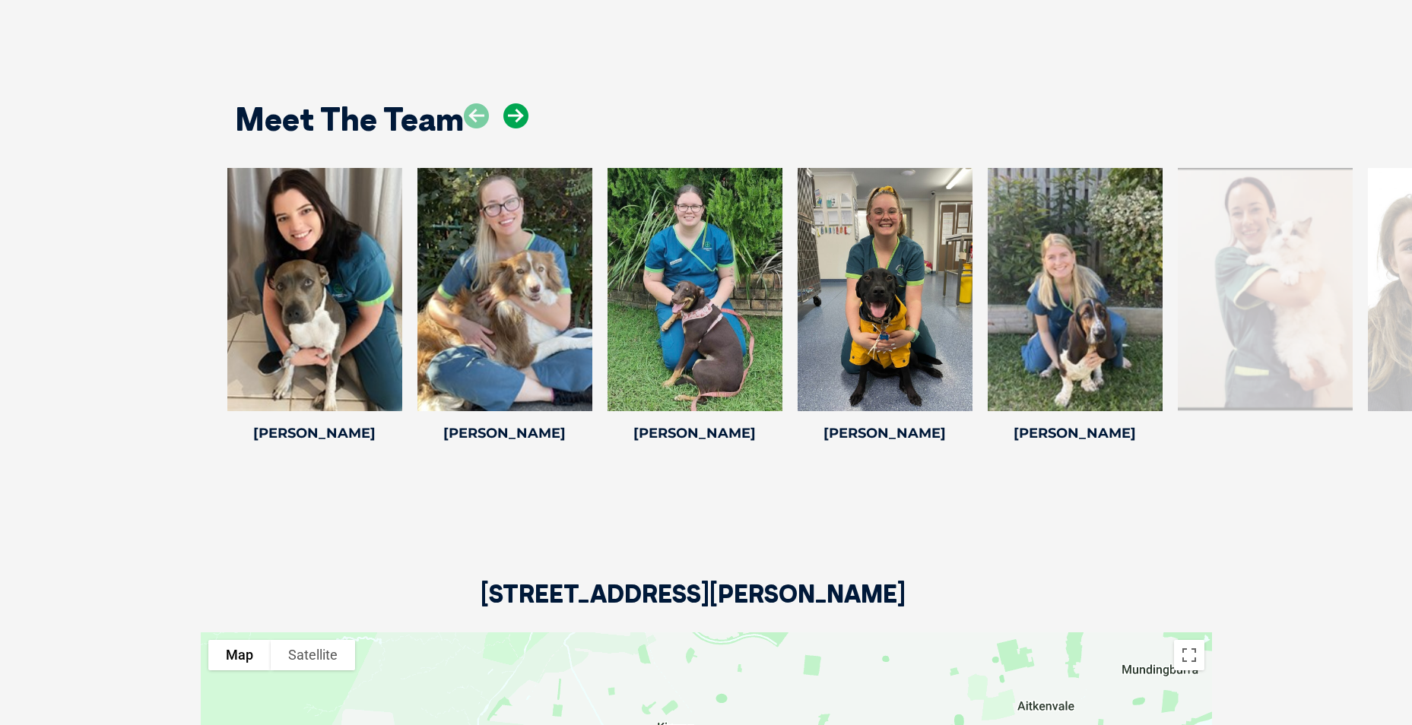
click at [518, 119] on icon at bounding box center [515, 115] width 25 height 25
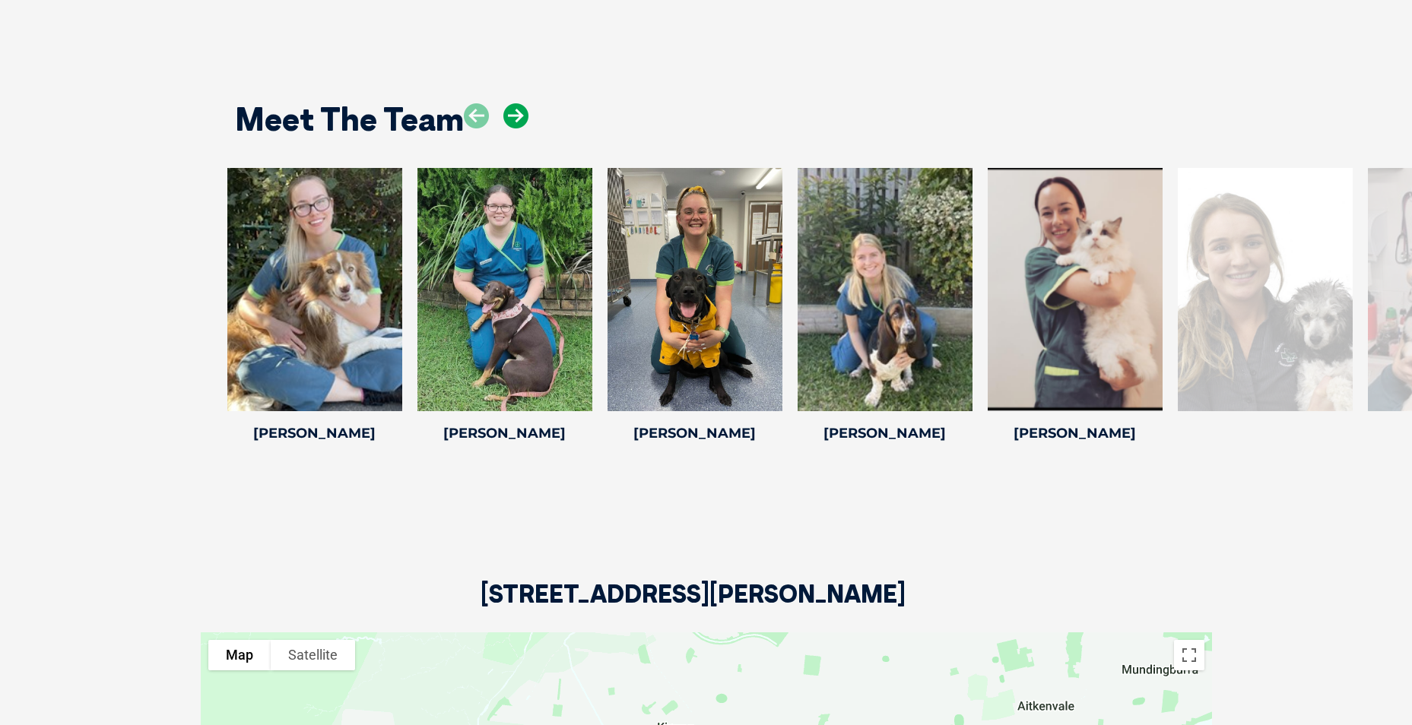
click at [518, 119] on icon at bounding box center [515, 115] width 25 height 25
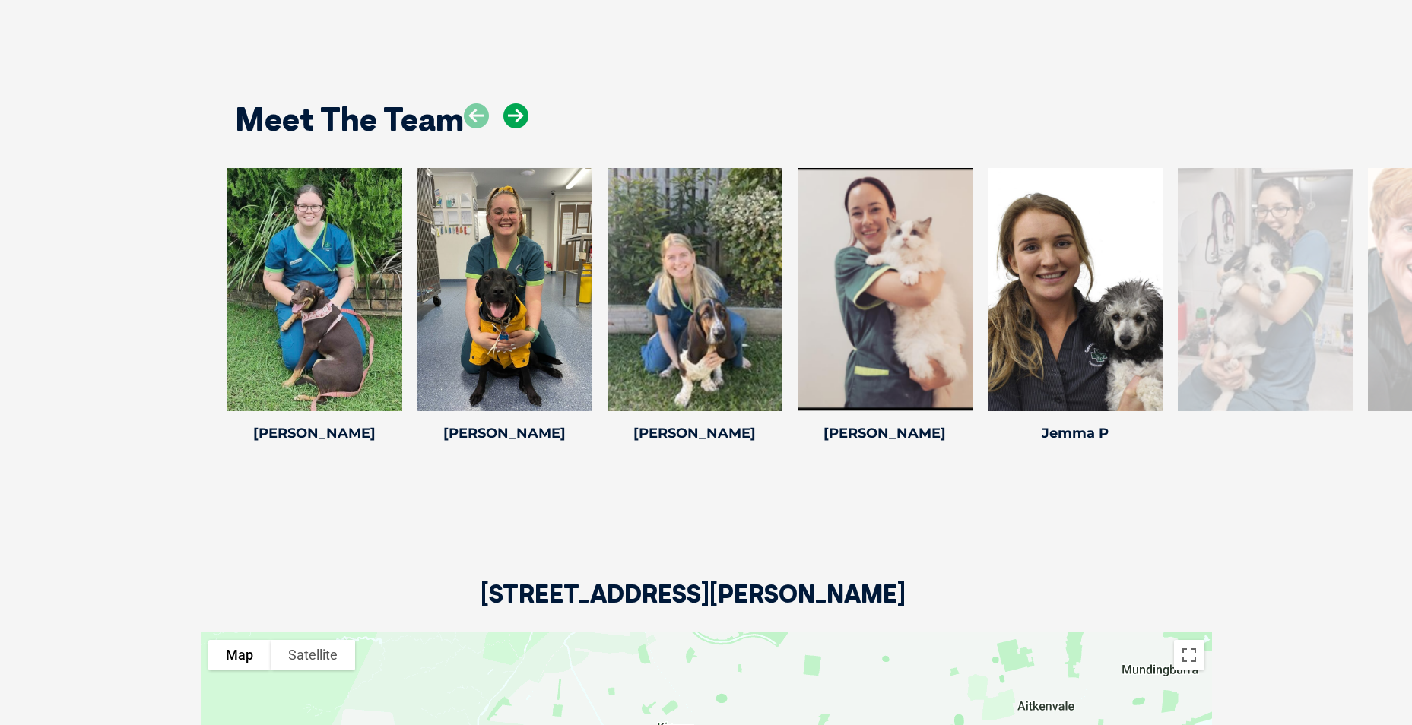
click at [518, 119] on icon at bounding box center [515, 115] width 25 height 25
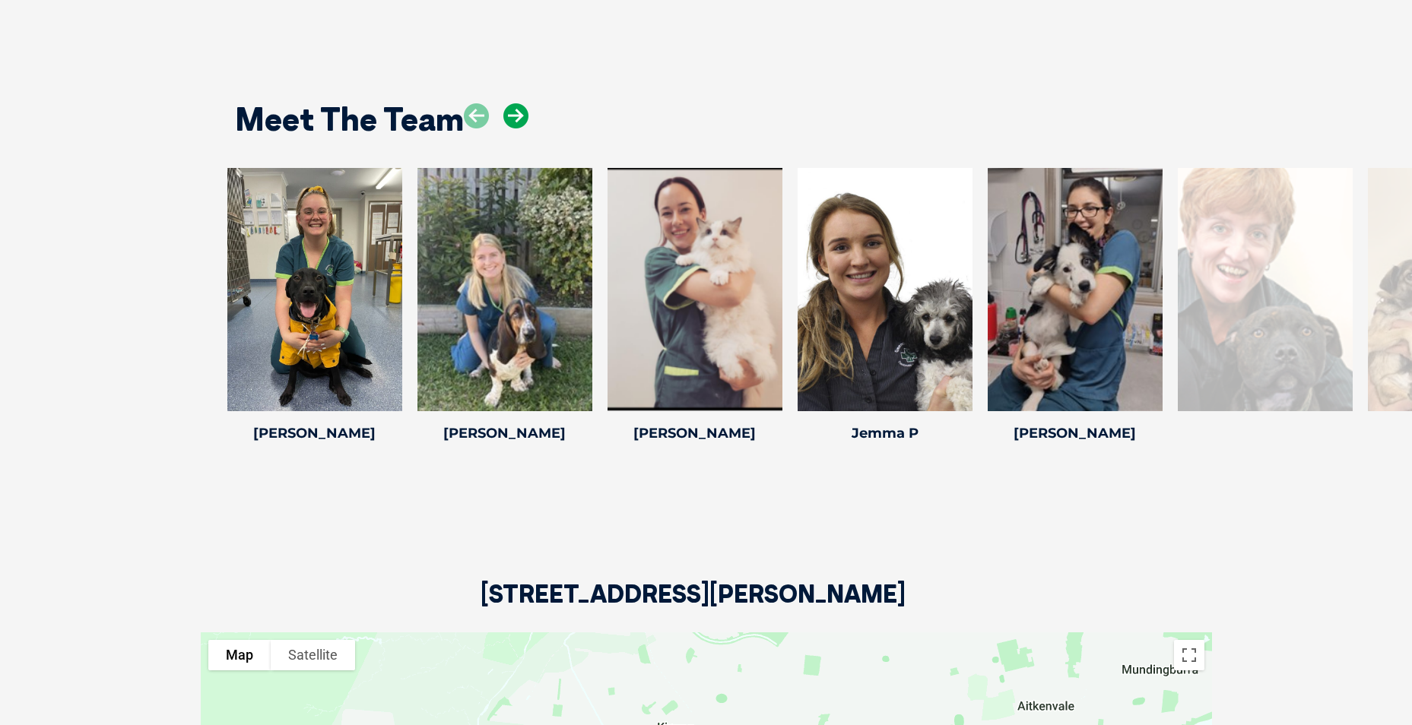
click at [518, 119] on icon at bounding box center [515, 115] width 25 height 25
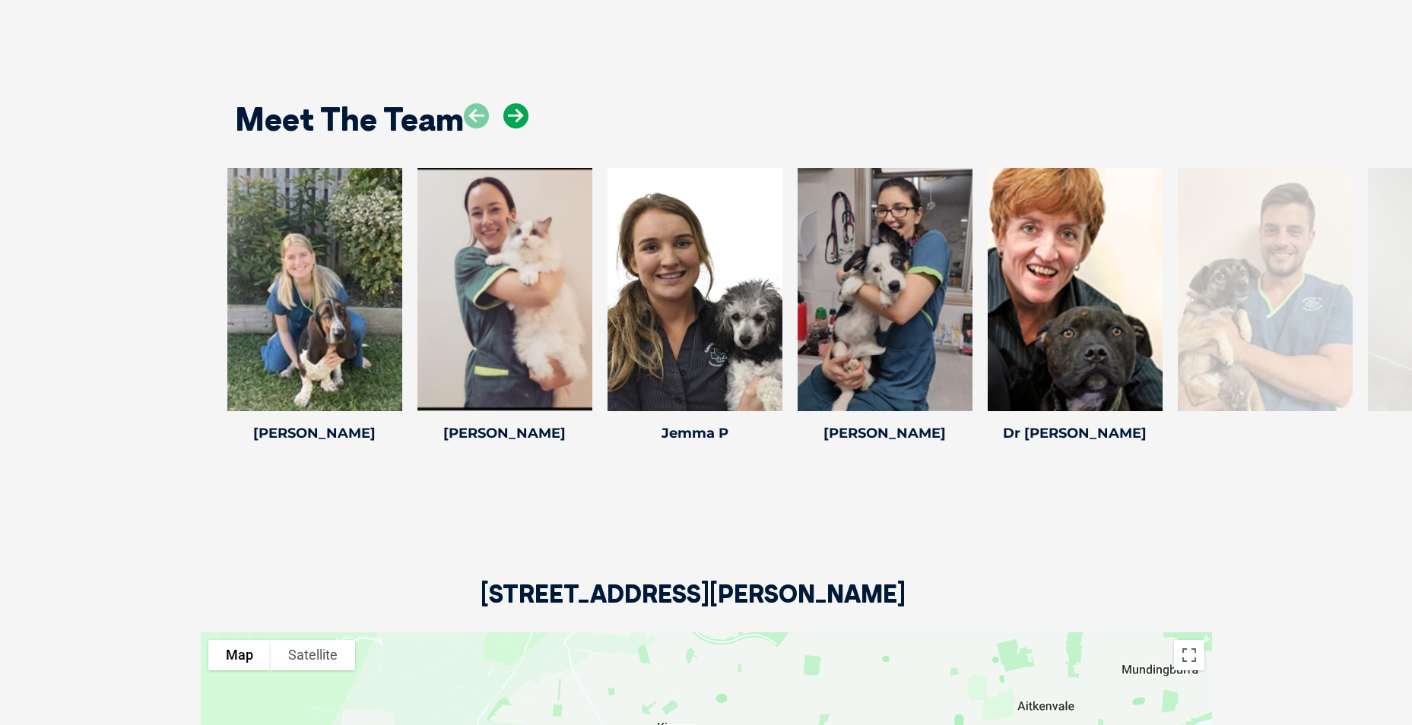
click at [518, 119] on icon at bounding box center [515, 115] width 25 height 25
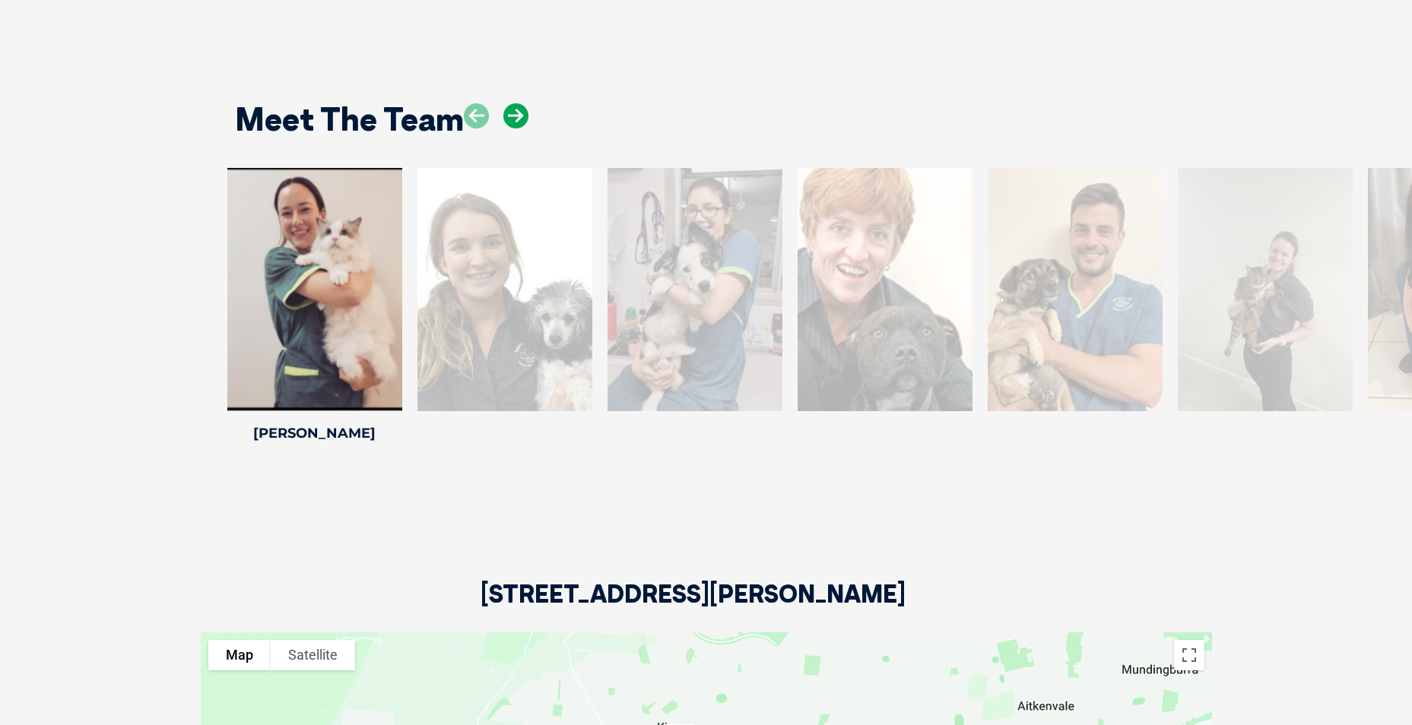
click at [518, 119] on icon at bounding box center [515, 115] width 25 height 25
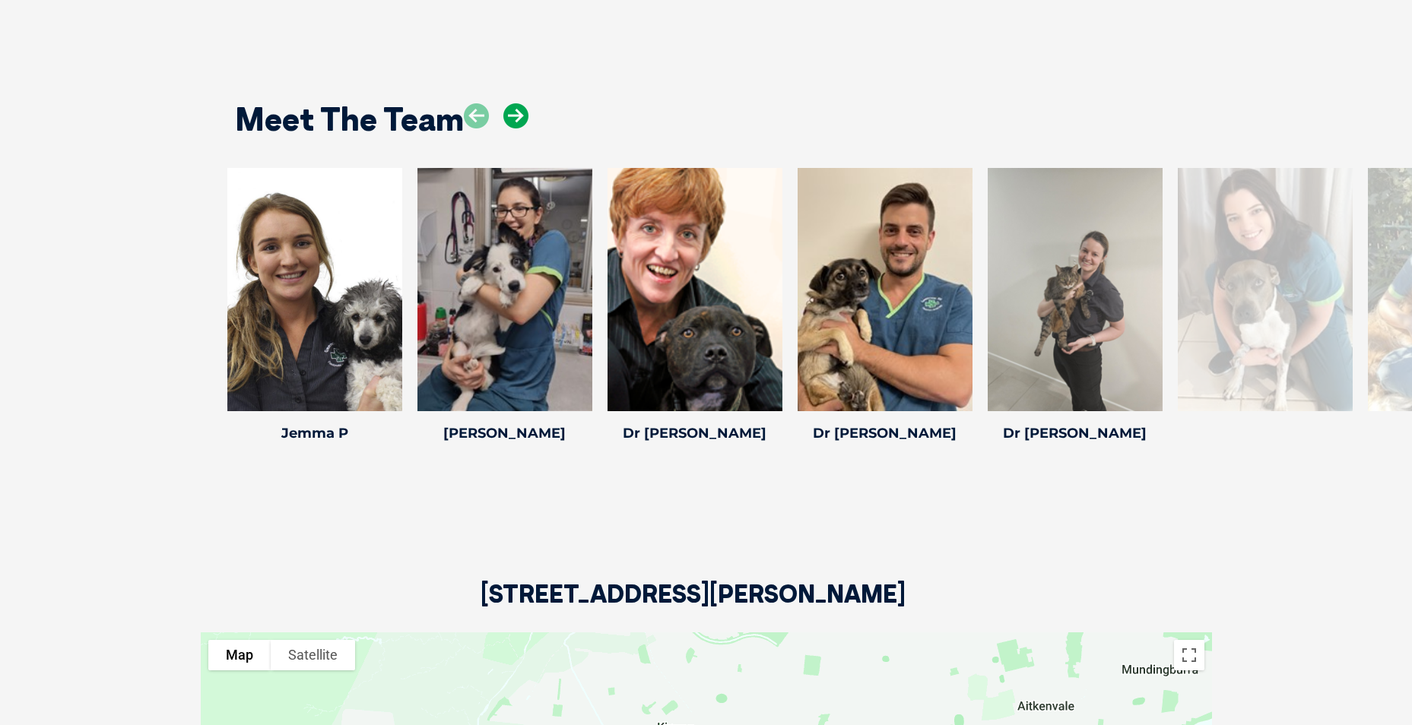
click at [528, 115] on icon at bounding box center [515, 115] width 25 height 25
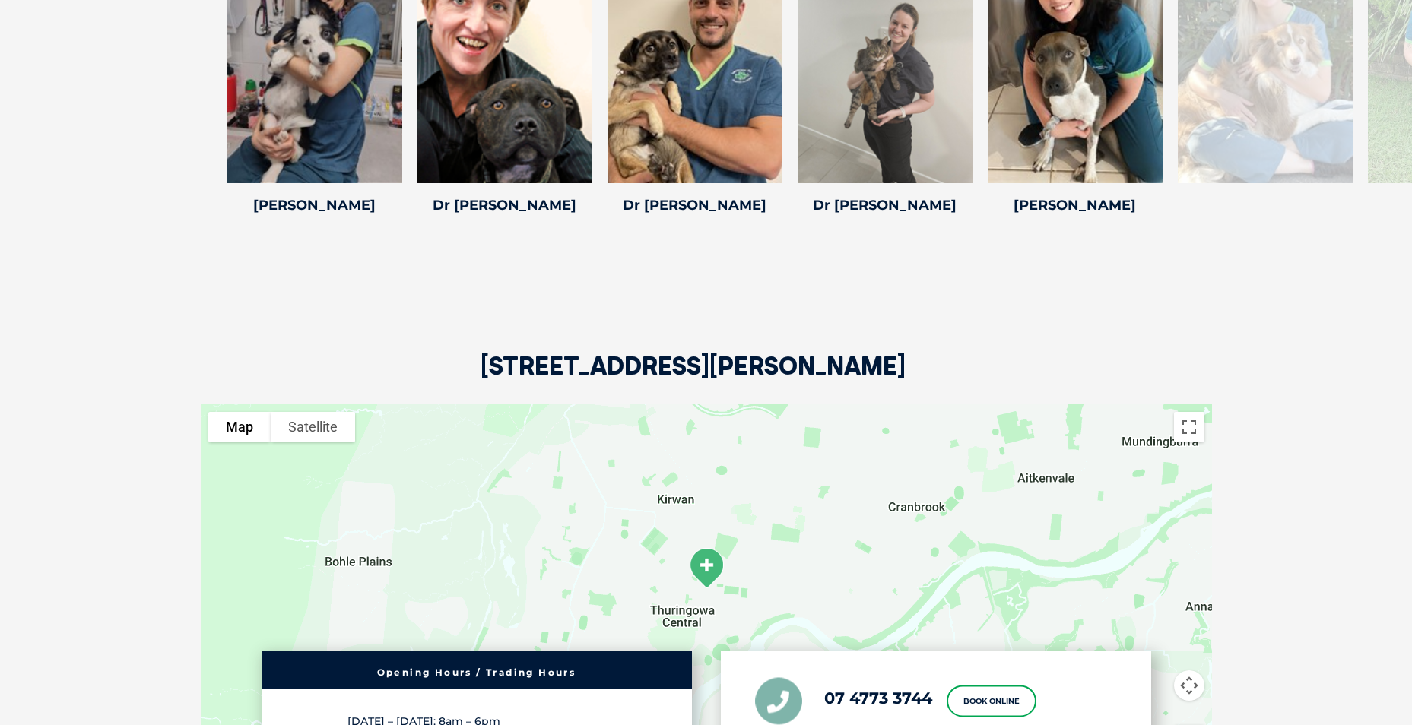
scroll to position [2359, 0]
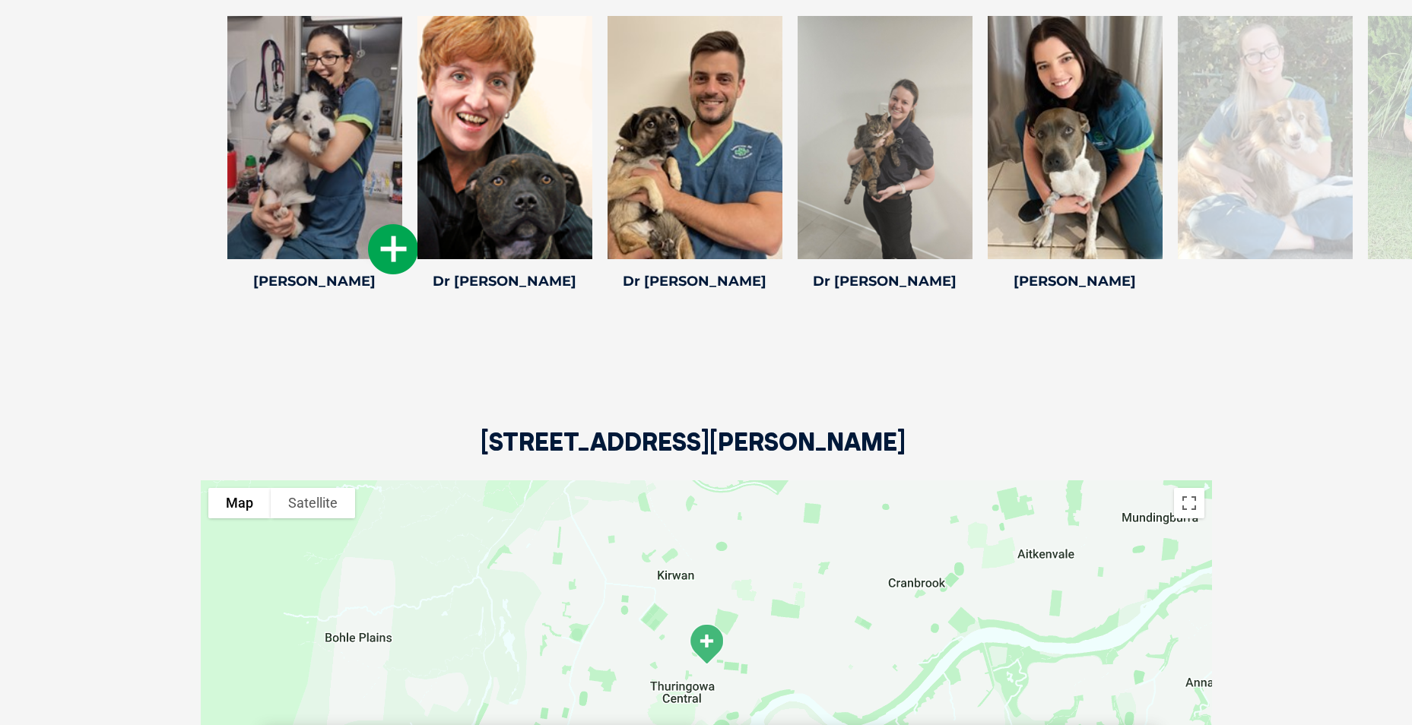
click at [315, 282] on h4 "[PERSON_NAME]" at bounding box center [314, 281] width 175 height 14
click at [382, 252] on icon at bounding box center [393, 249] width 50 height 50
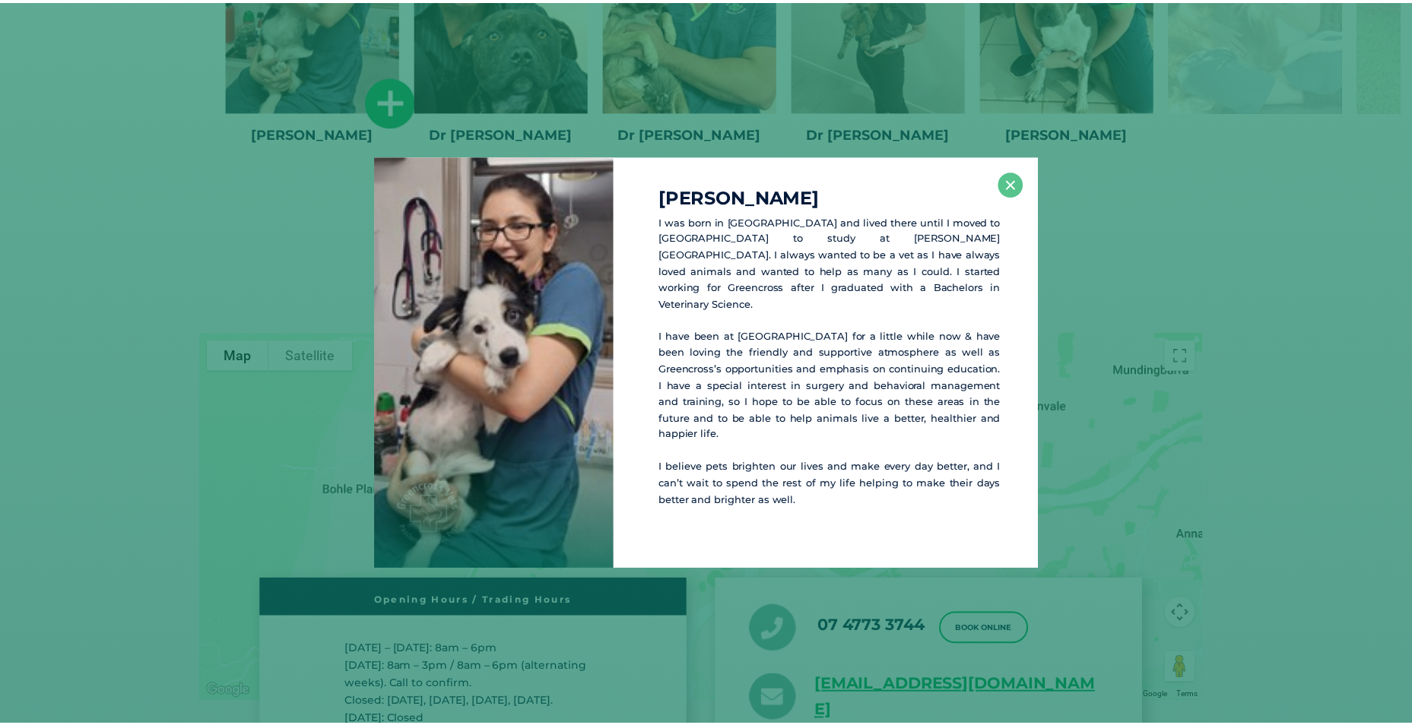
scroll to position [2508, 0]
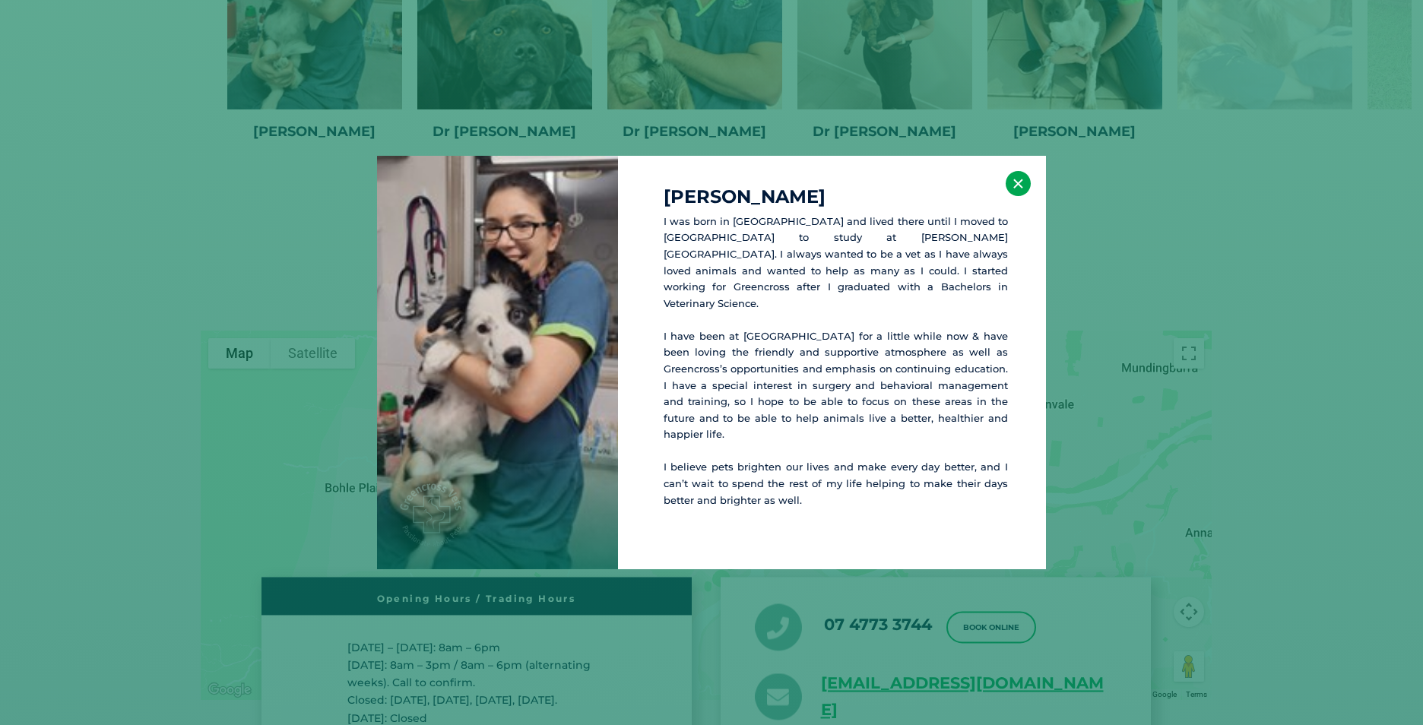
click at [1016, 196] on button "×" at bounding box center [1018, 183] width 25 height 25
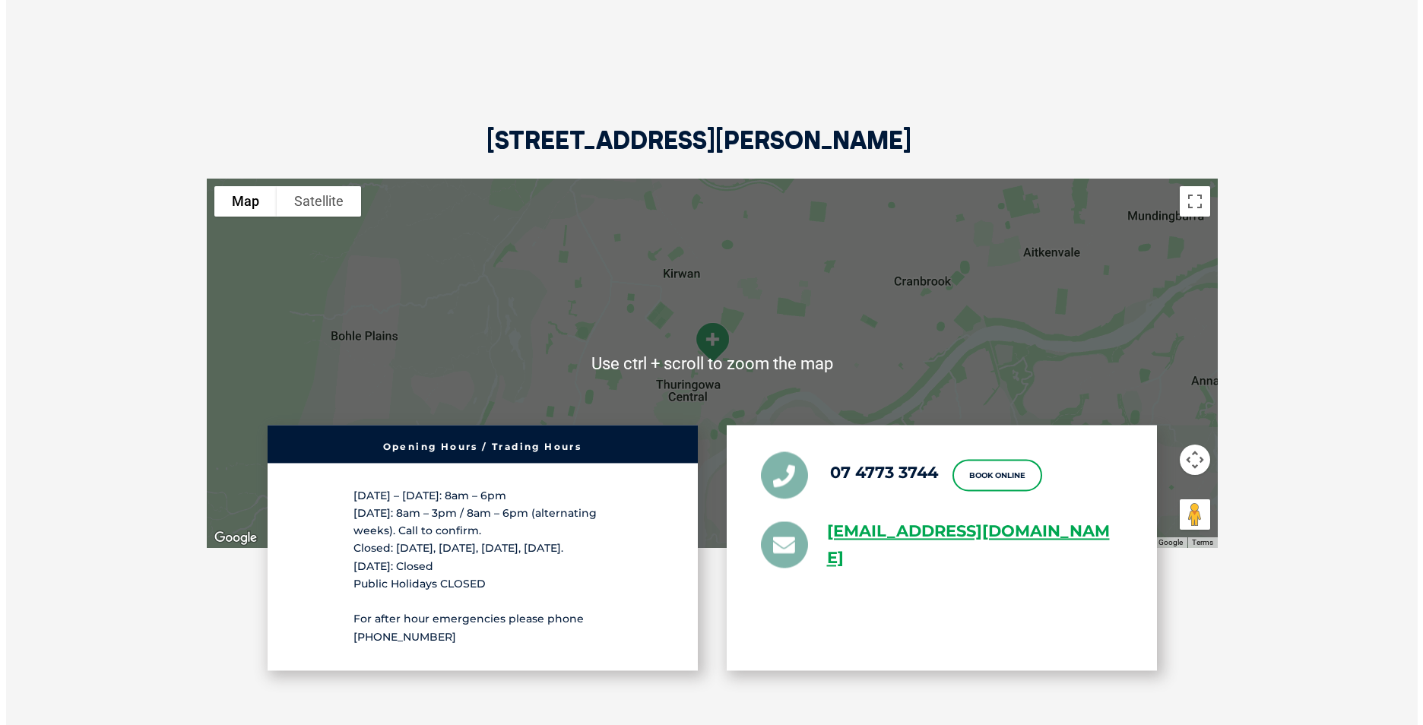
scroll to position [2585, 0]
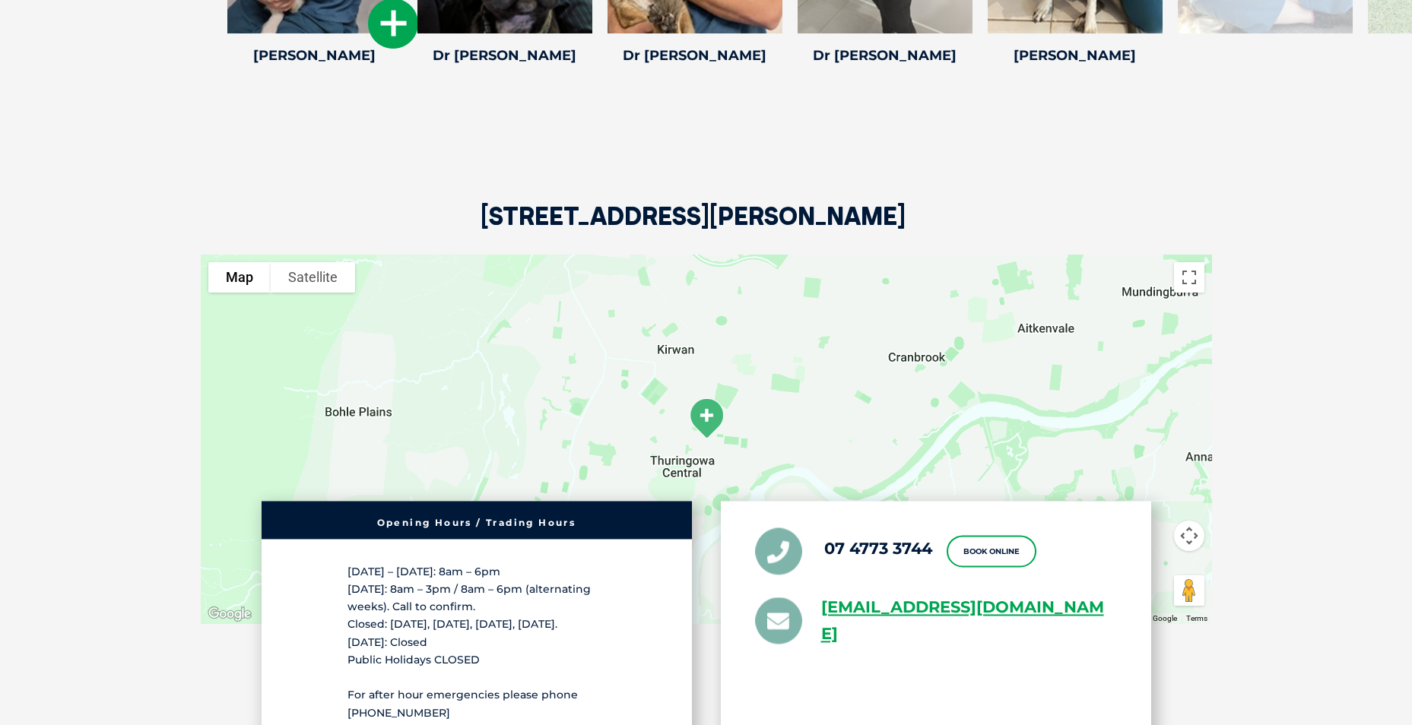
click at [404, 13] on icon at bounding box center [393, 23] width 50 height 50
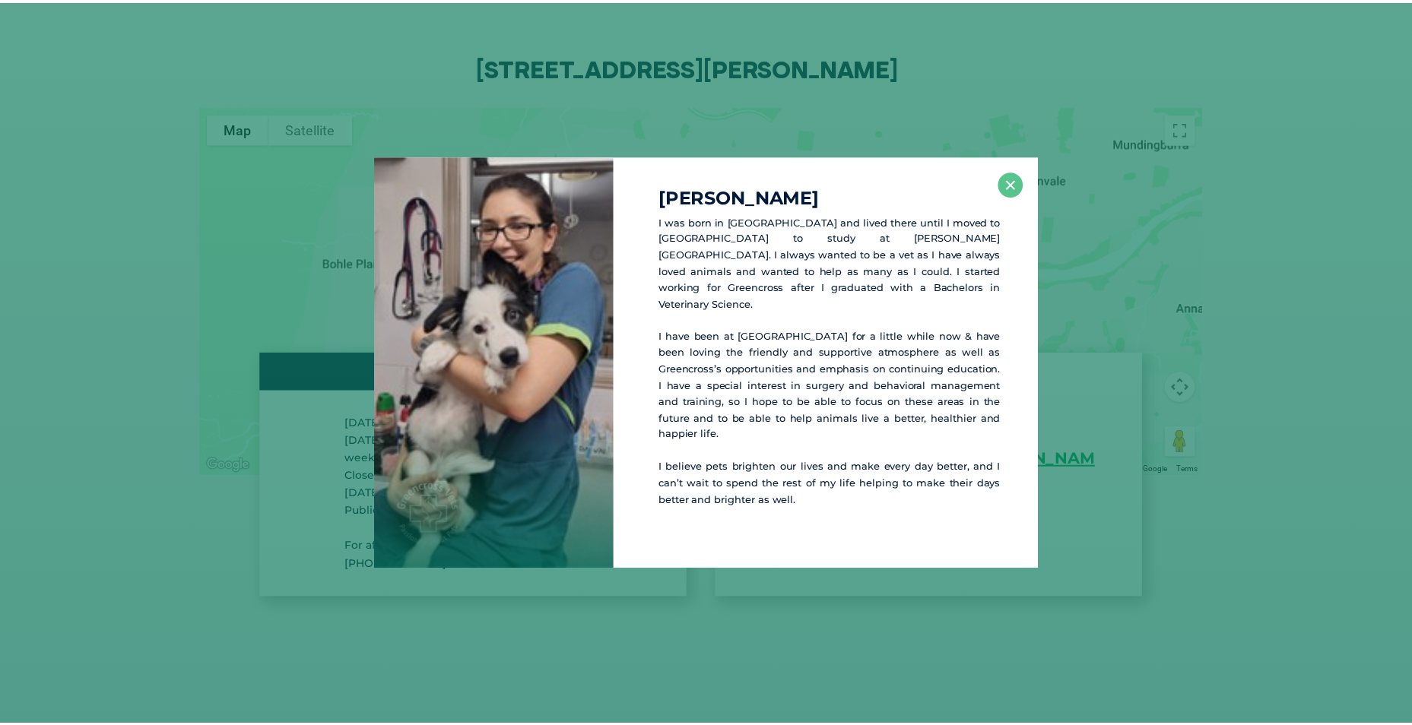
scroll to position [2734, 0]
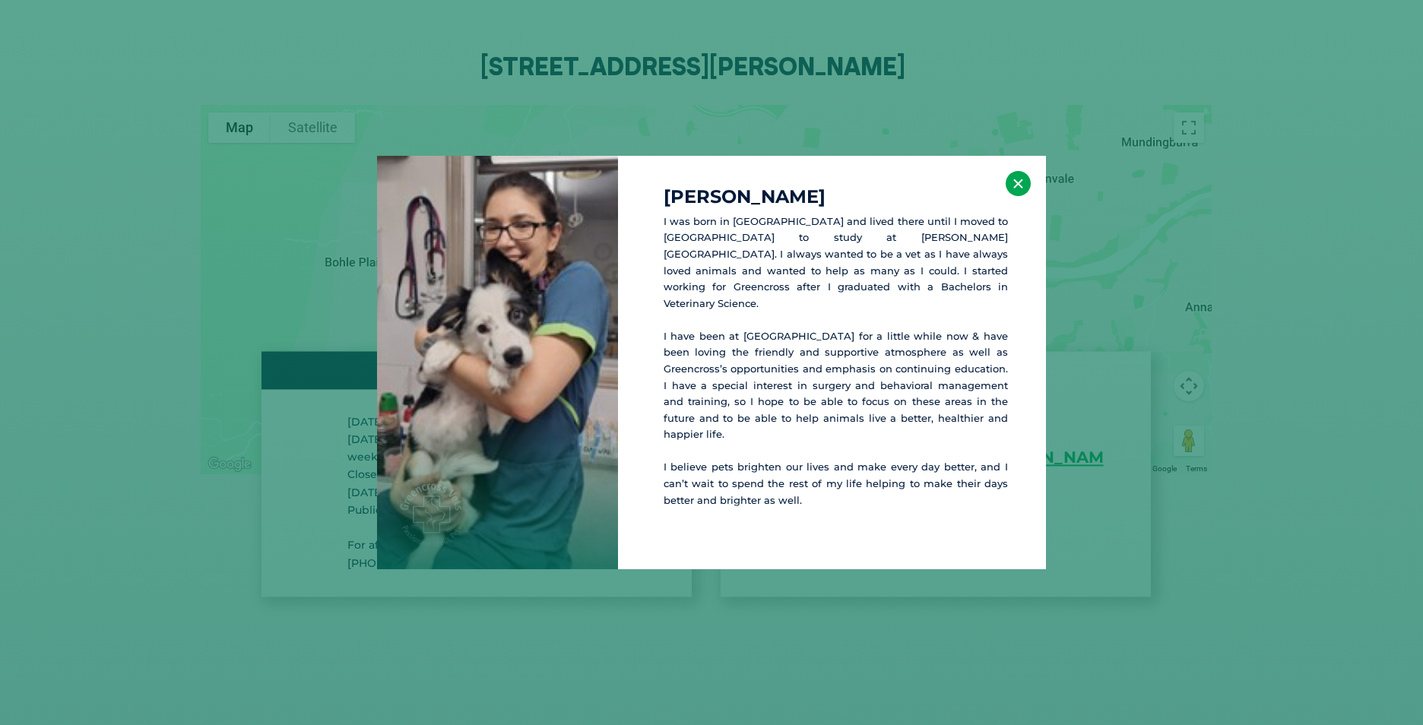
click at [1024, 194] on button "×" at bounding box center [1018, 183] width 25 height 25
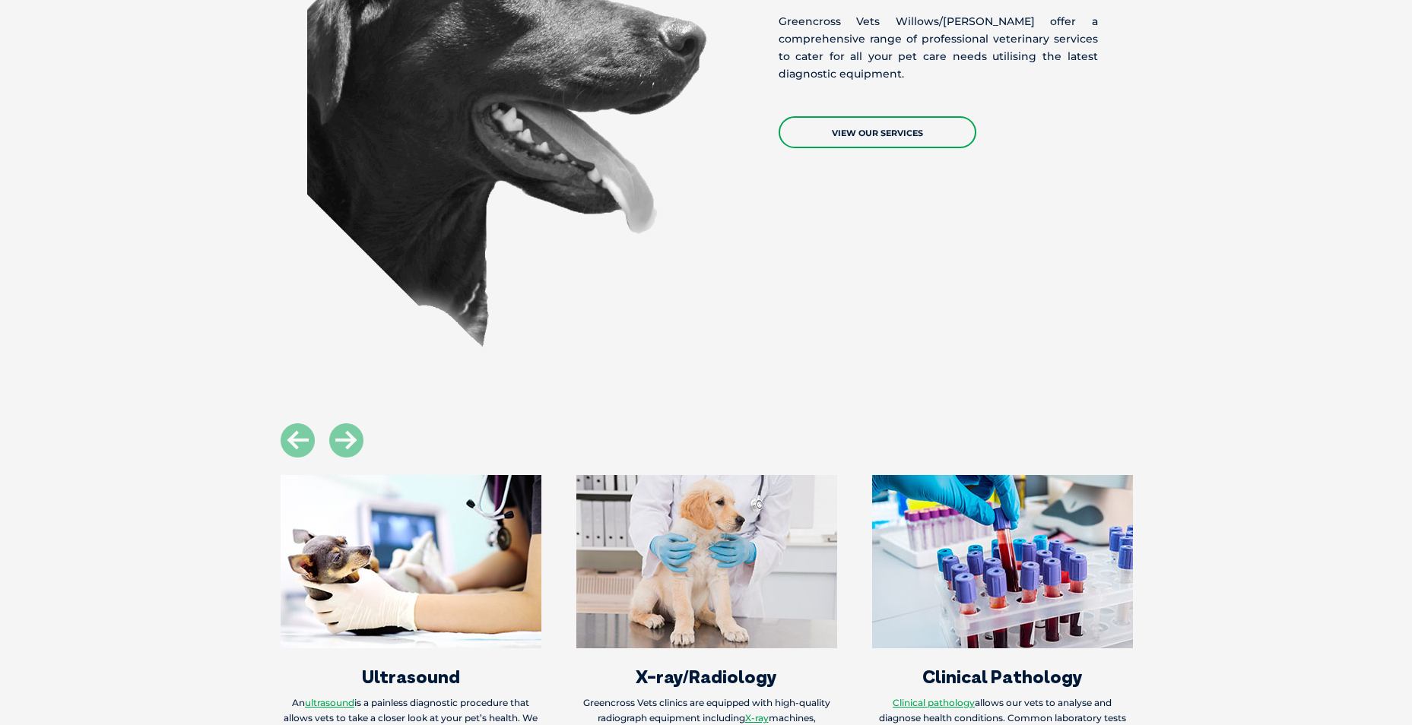
scroll to position [1217, 0]
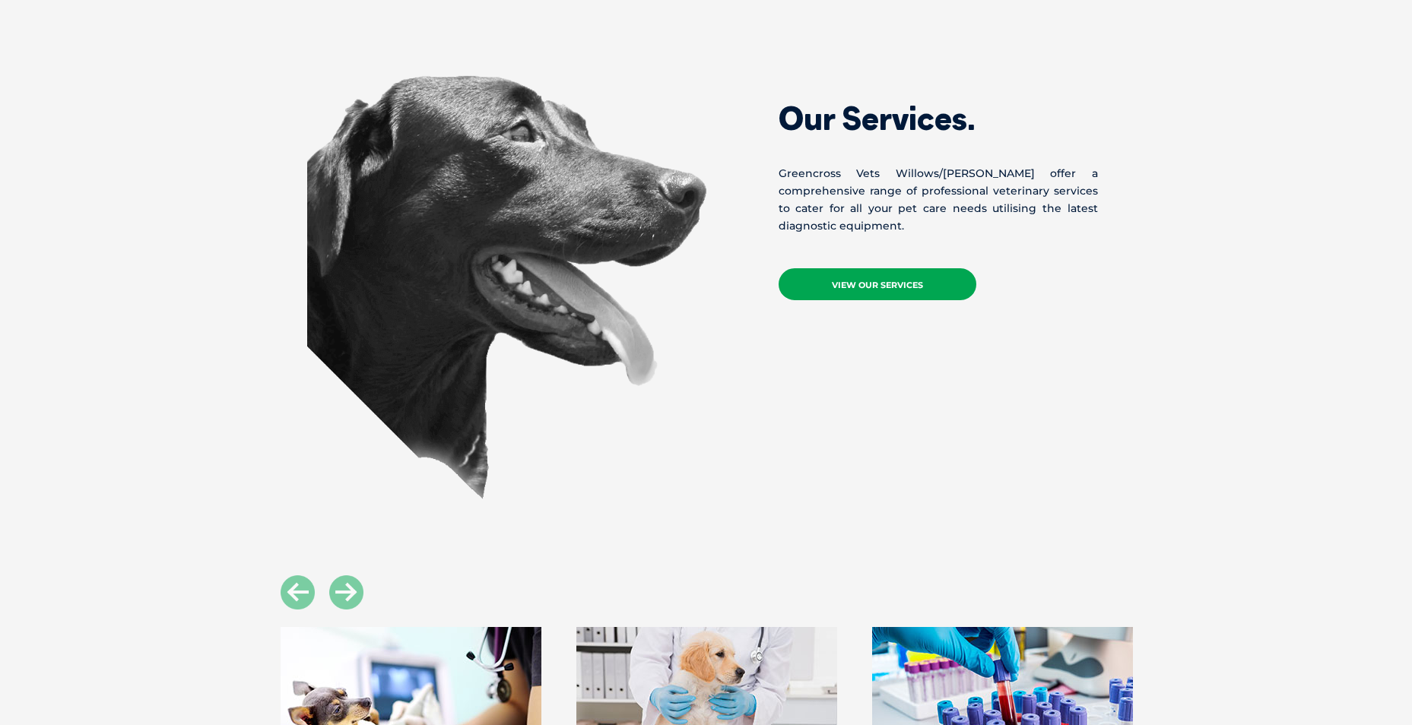
click at [909, 278] on link "View Our Services" at bounding box center [878, 284] width 198 height 32
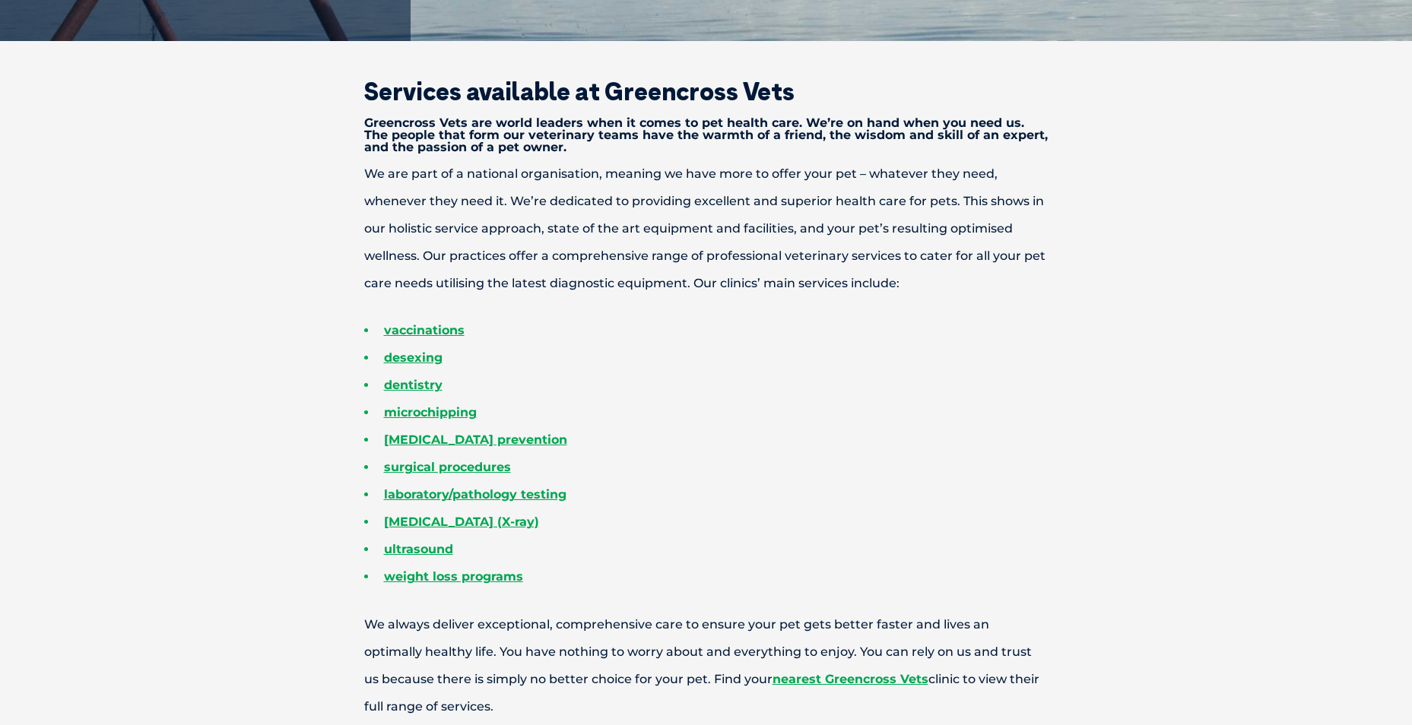
scroll to position [608, 0]
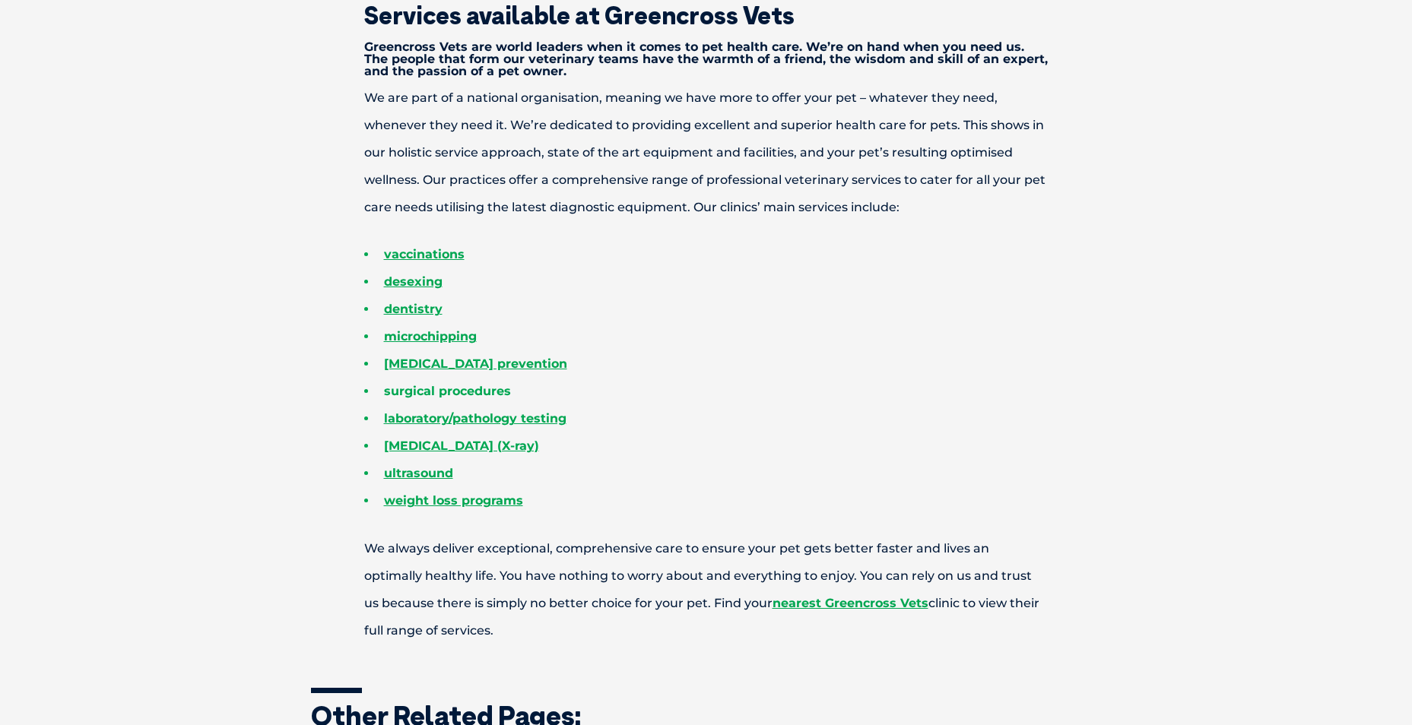
click at [475, 392] on link "surgical procedures" at bounding box center [447, 391] width 127 height 14
click at [928, 364] on li "[MEDICAL_DATA] prevention" at bounding box center [733, 364] width 738 height 27
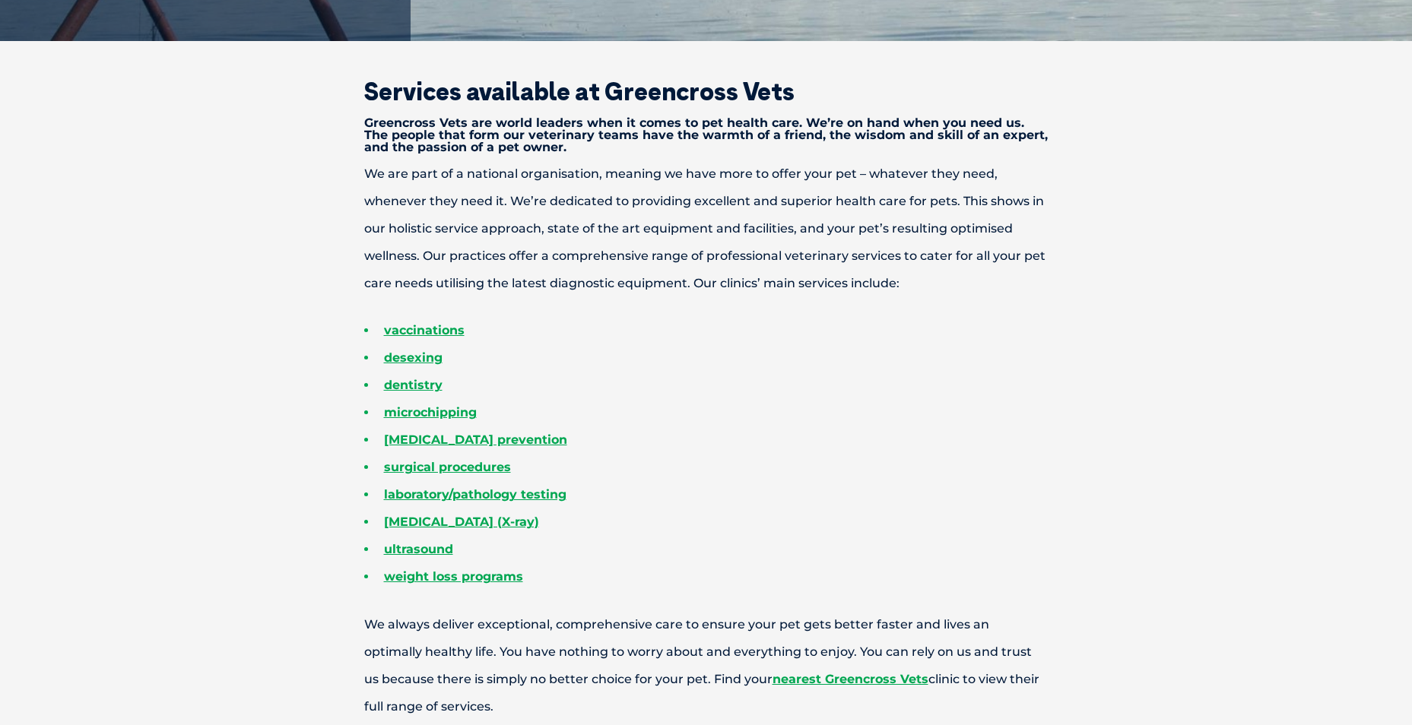
scroll to position [988, 0]
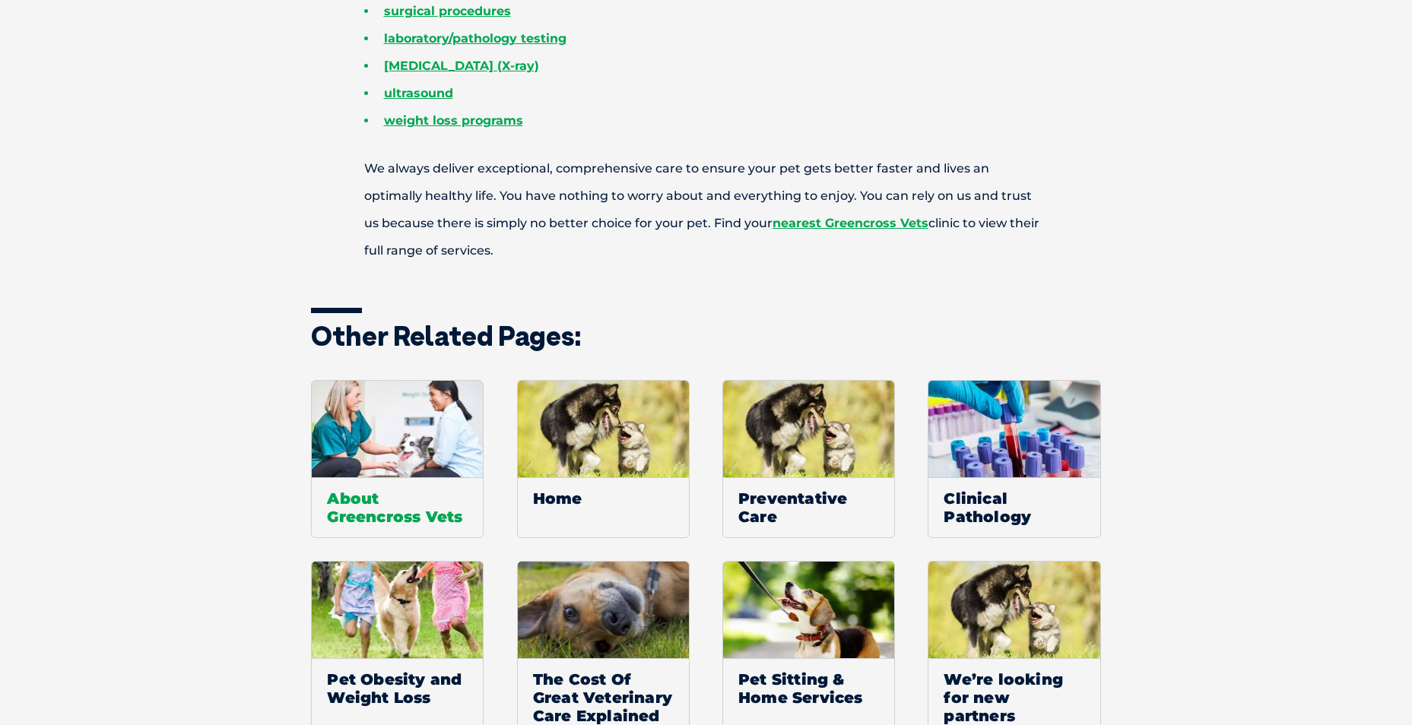
click at [438, 516] on span "About Greencross Vets" at bounding box center [397, 508] width 171 height 60
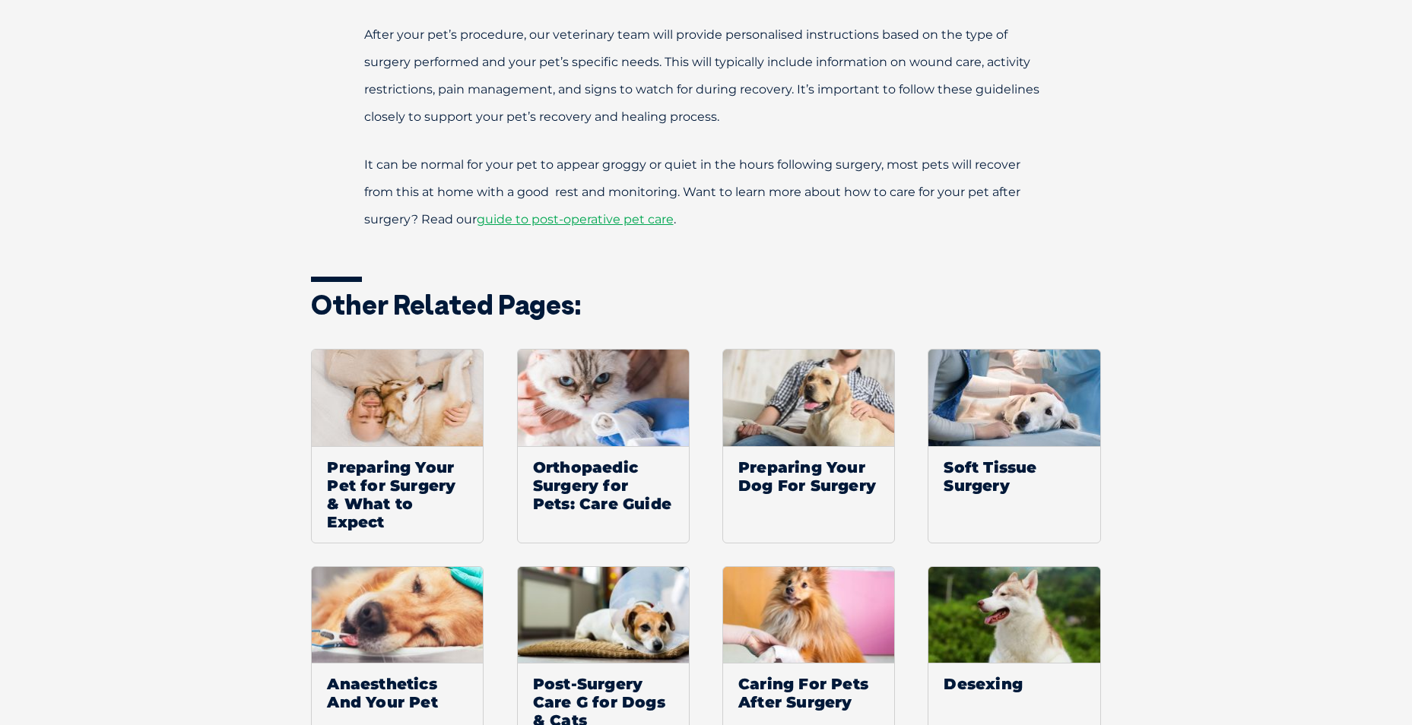
scroll to position [2585, 0]
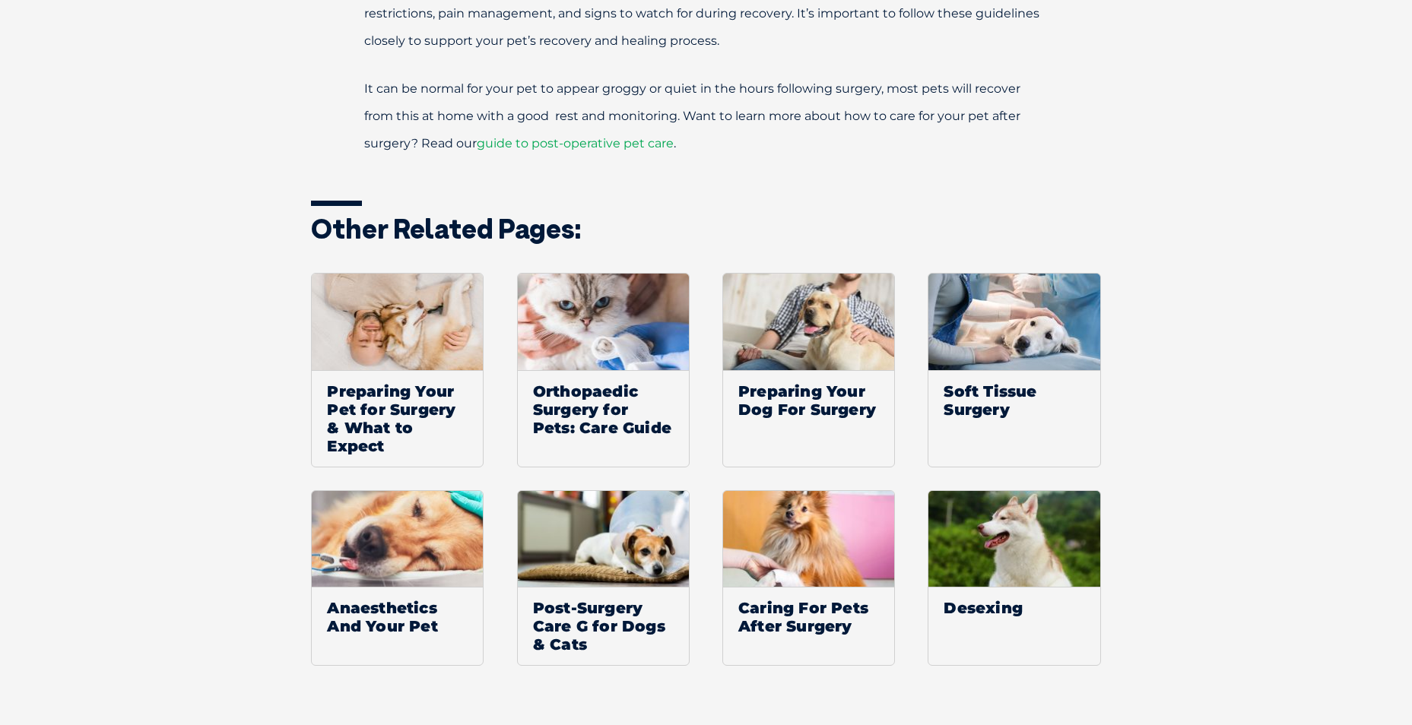
click at [601, 136] on span "guide to post-operative pet care" at bounding box center [575, 143] width 197 height 14
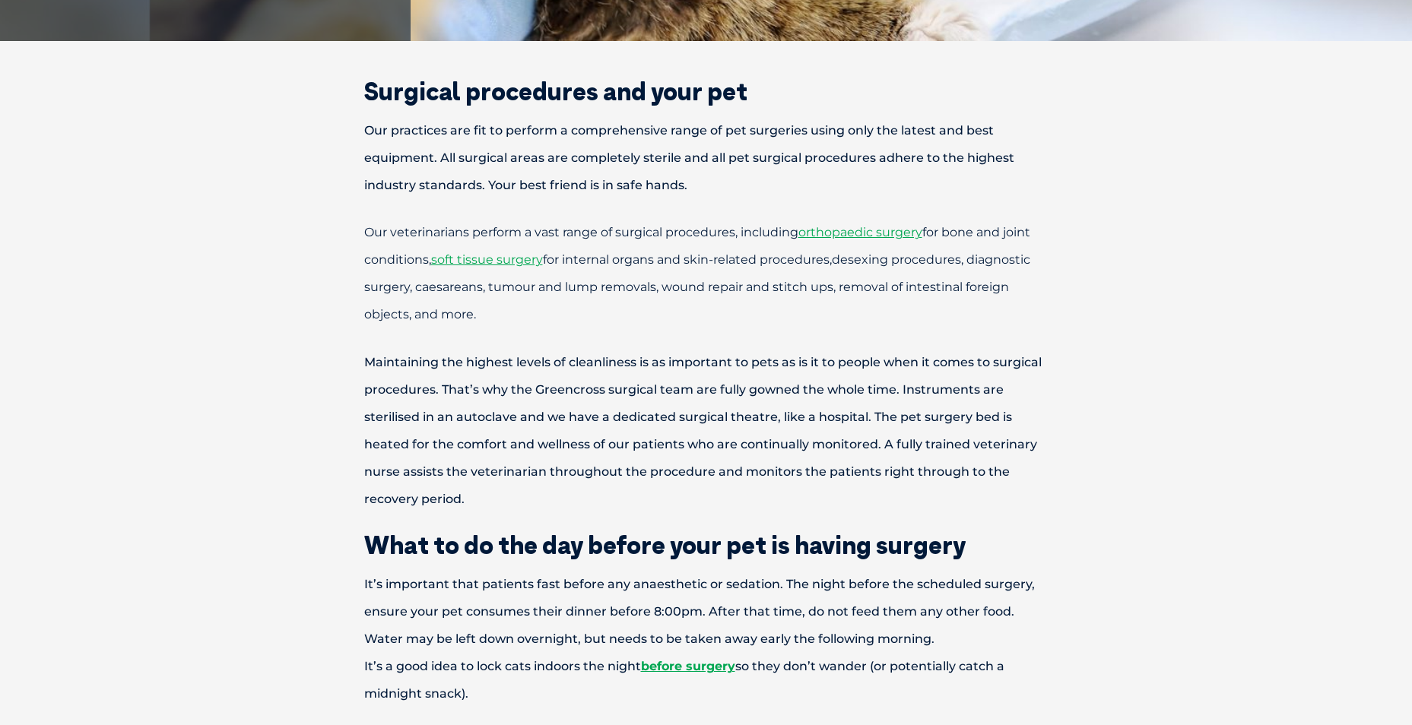
scroll to position [0, 0]
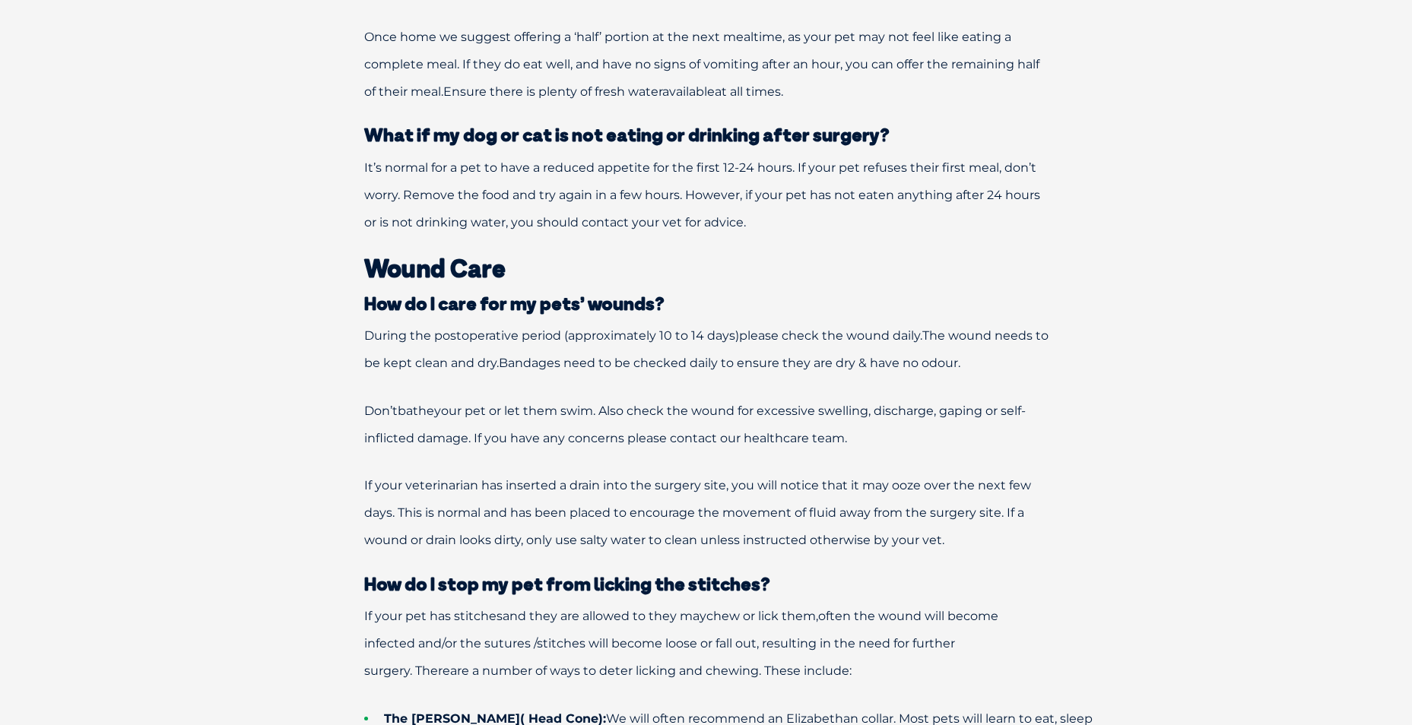
scroll to position [1597, 0]
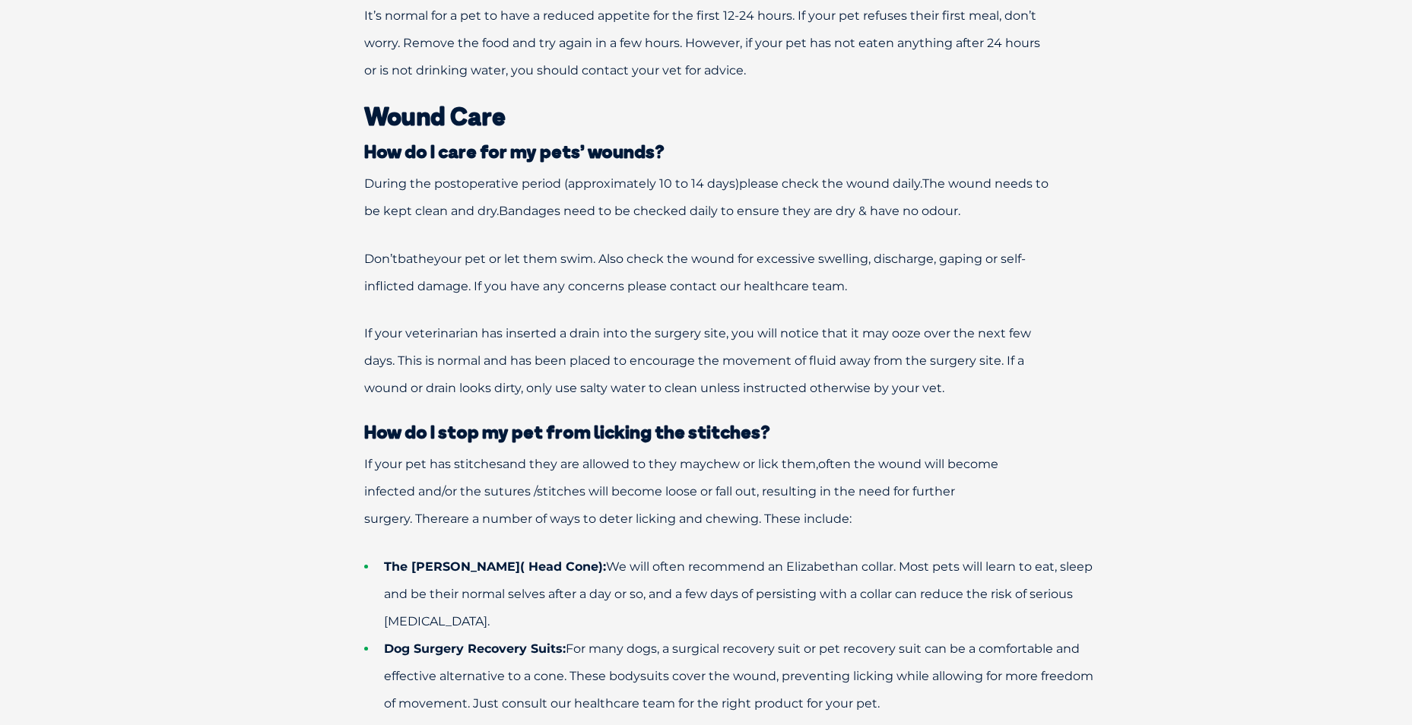
click at [911, 293] on p "D on’t bathe your pet or let them swim. Also check the wound for excessive swel…" at bounding box center [706, 273] width 791 height 55
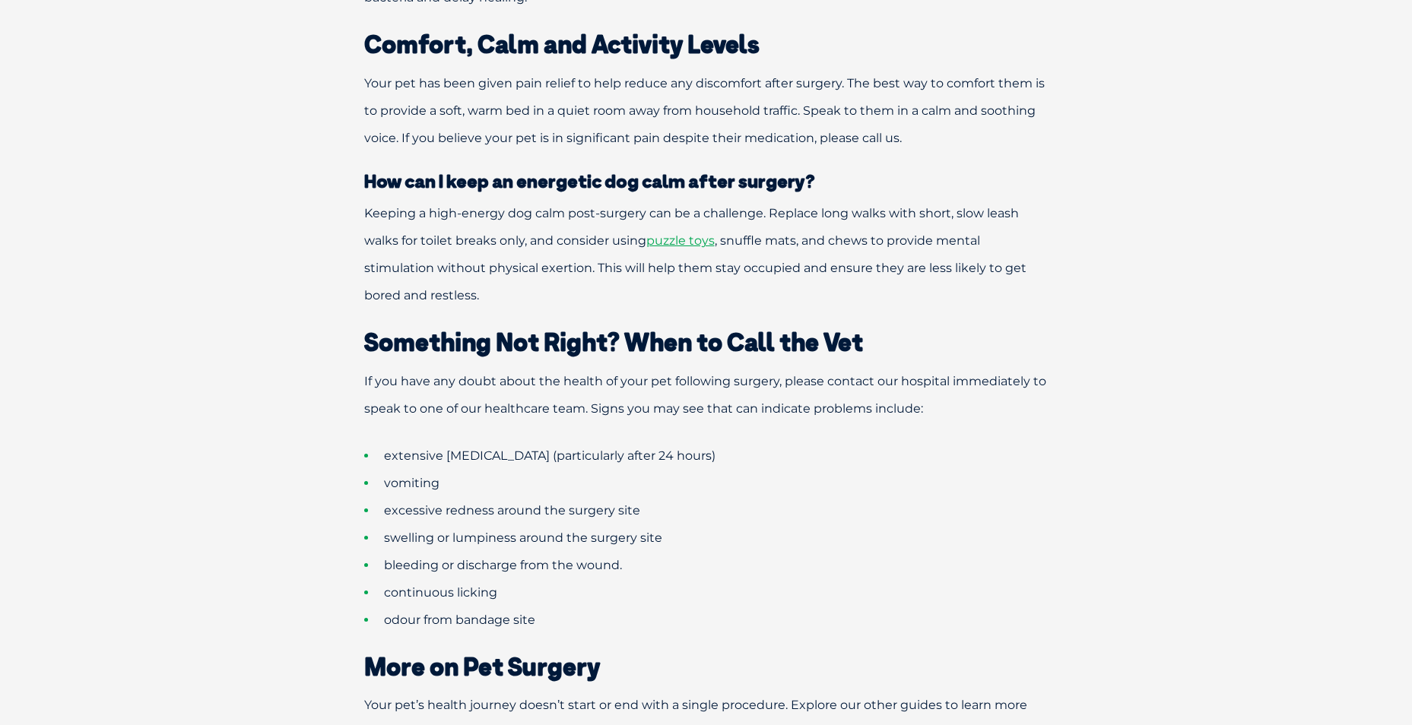
scroll to position [2509, 0]
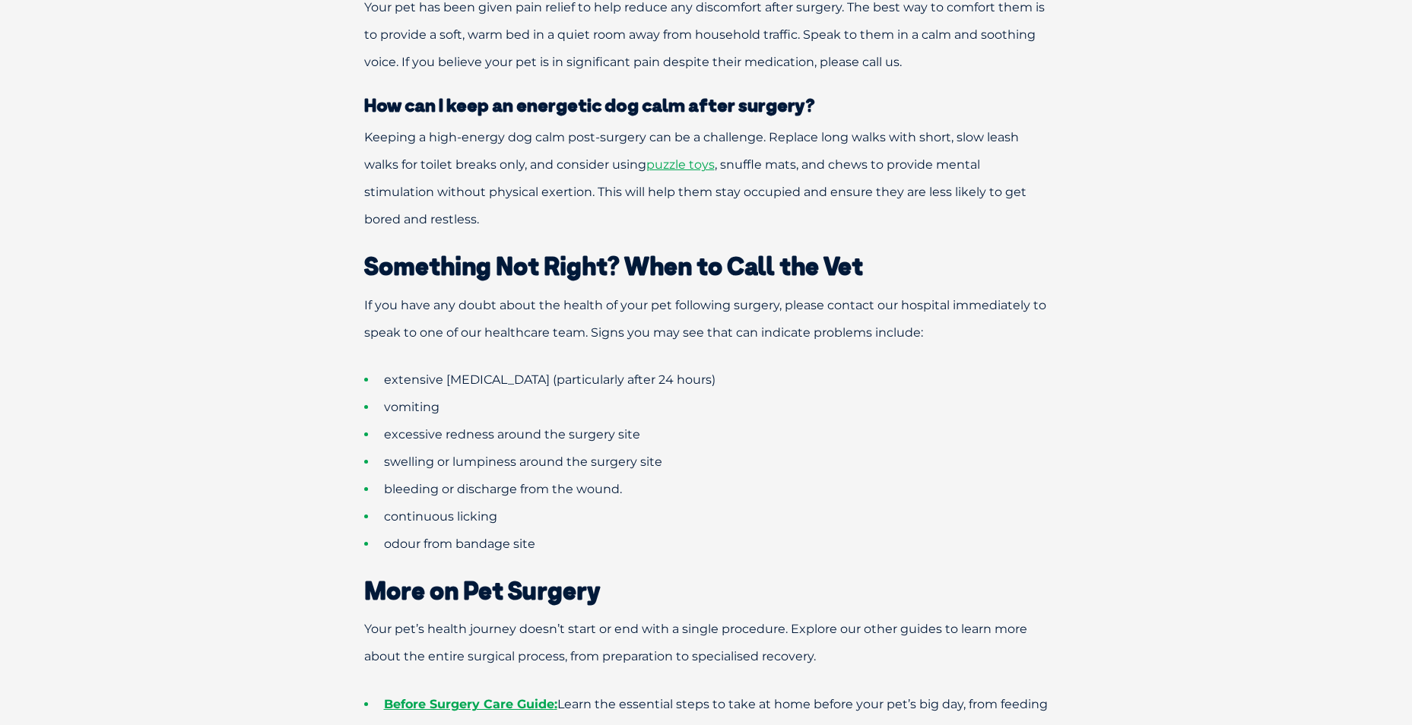
click at [693, 468] on li "swelling or lumpiness around the surgery site" at bounding box center [733, 462] width 738 height 27
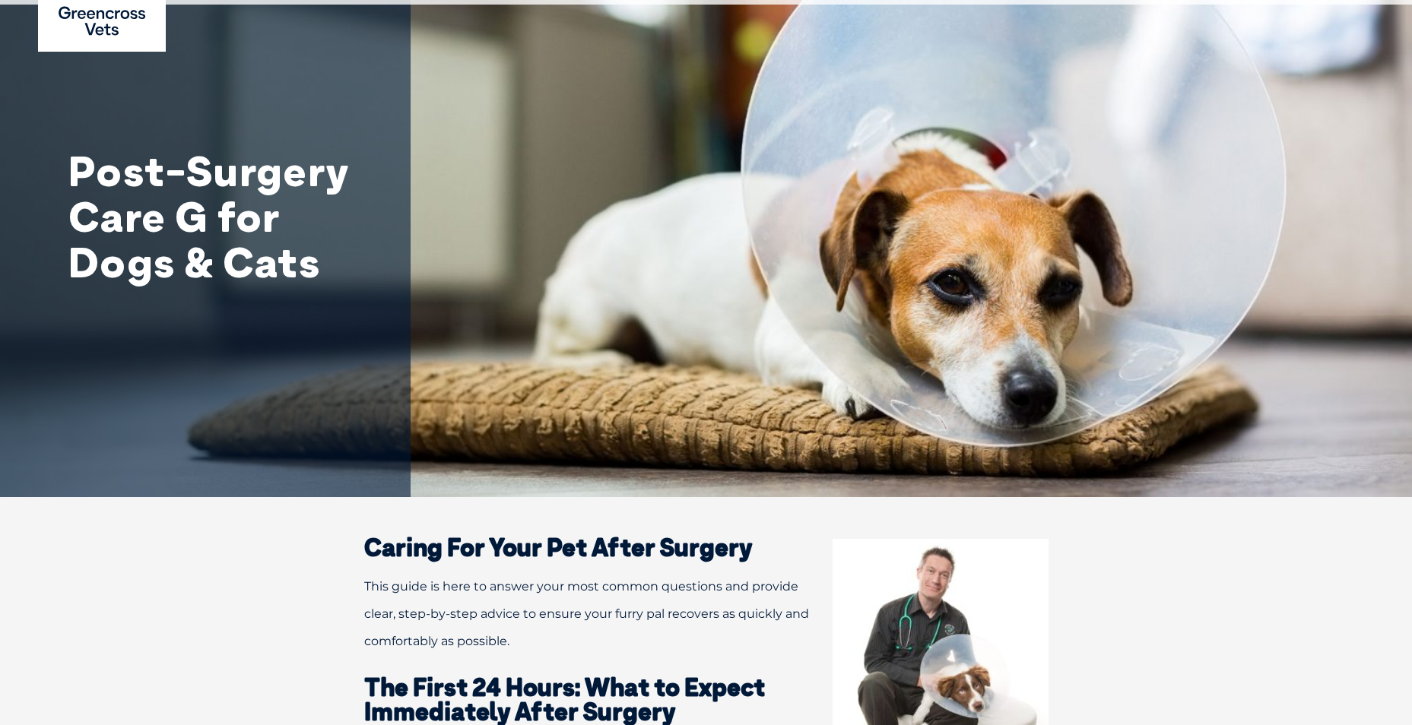
scroll to position [0, 0]
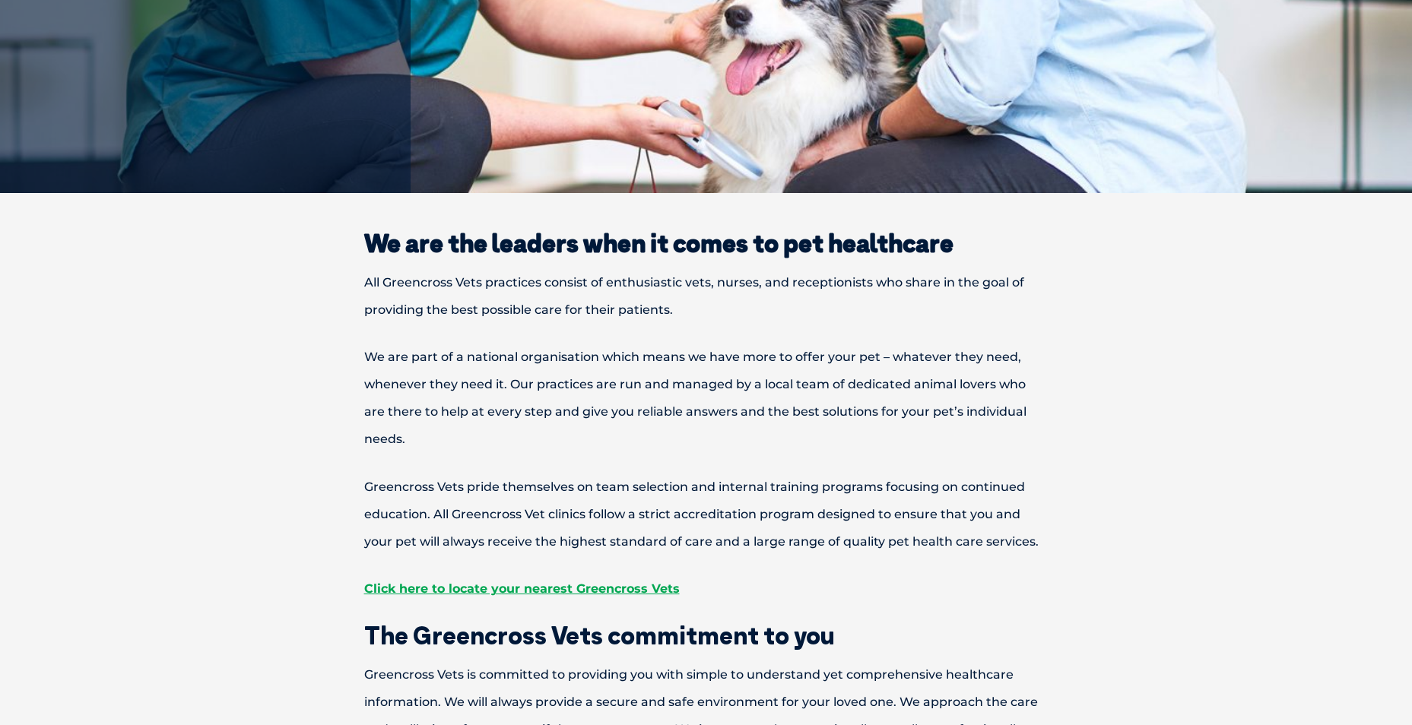
scroll to position [304, 0]
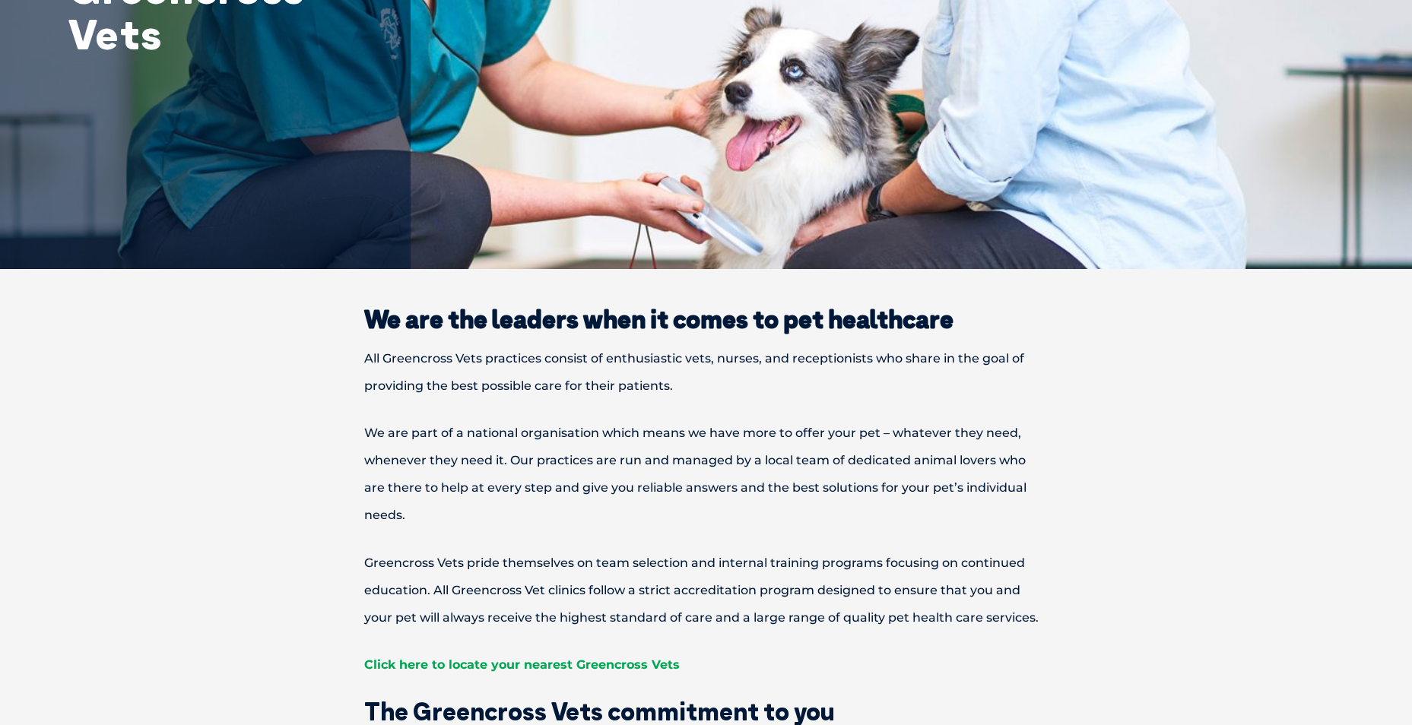
click at [565, 658] on link "Click here to locate your nearest Greencross Vets" at bounding box center [522, 665] width 316 height 14
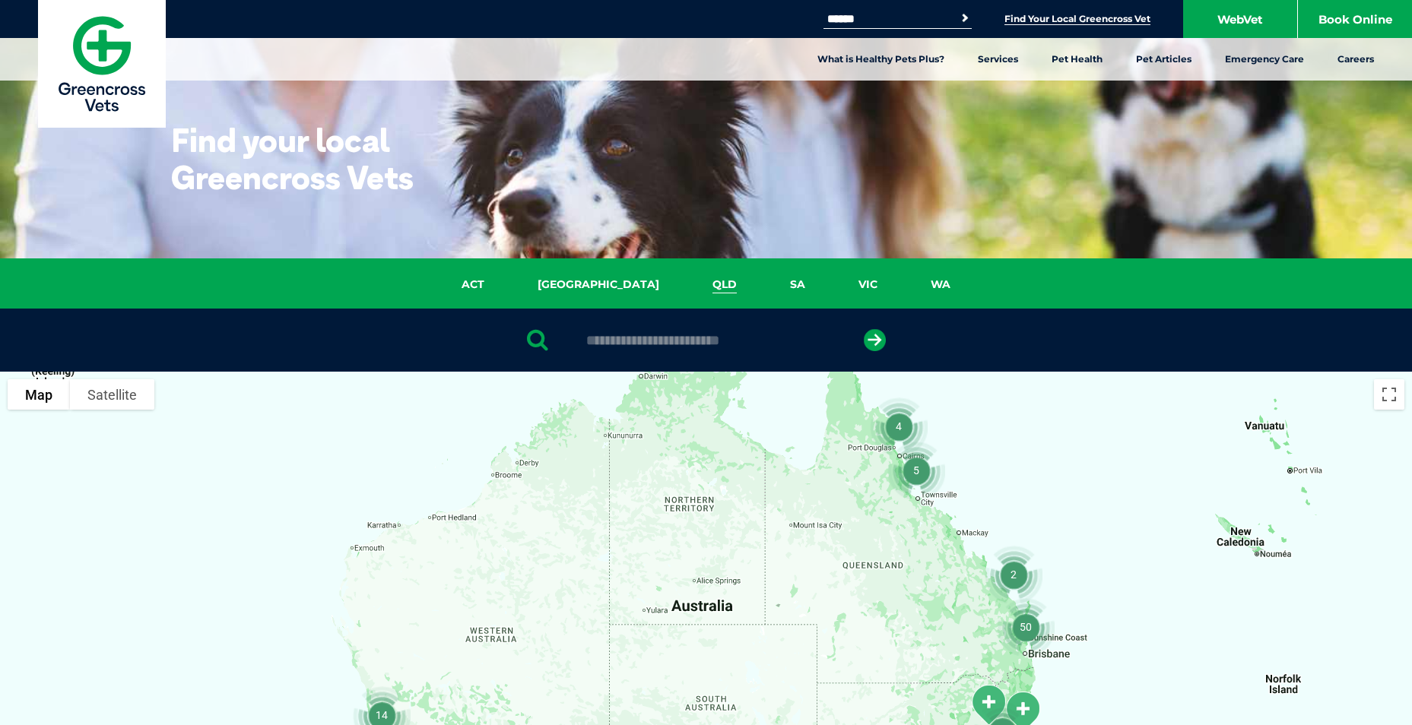
click at [686, 290] on link "QLD" at bounding box center [725, 284] width 78 height 17
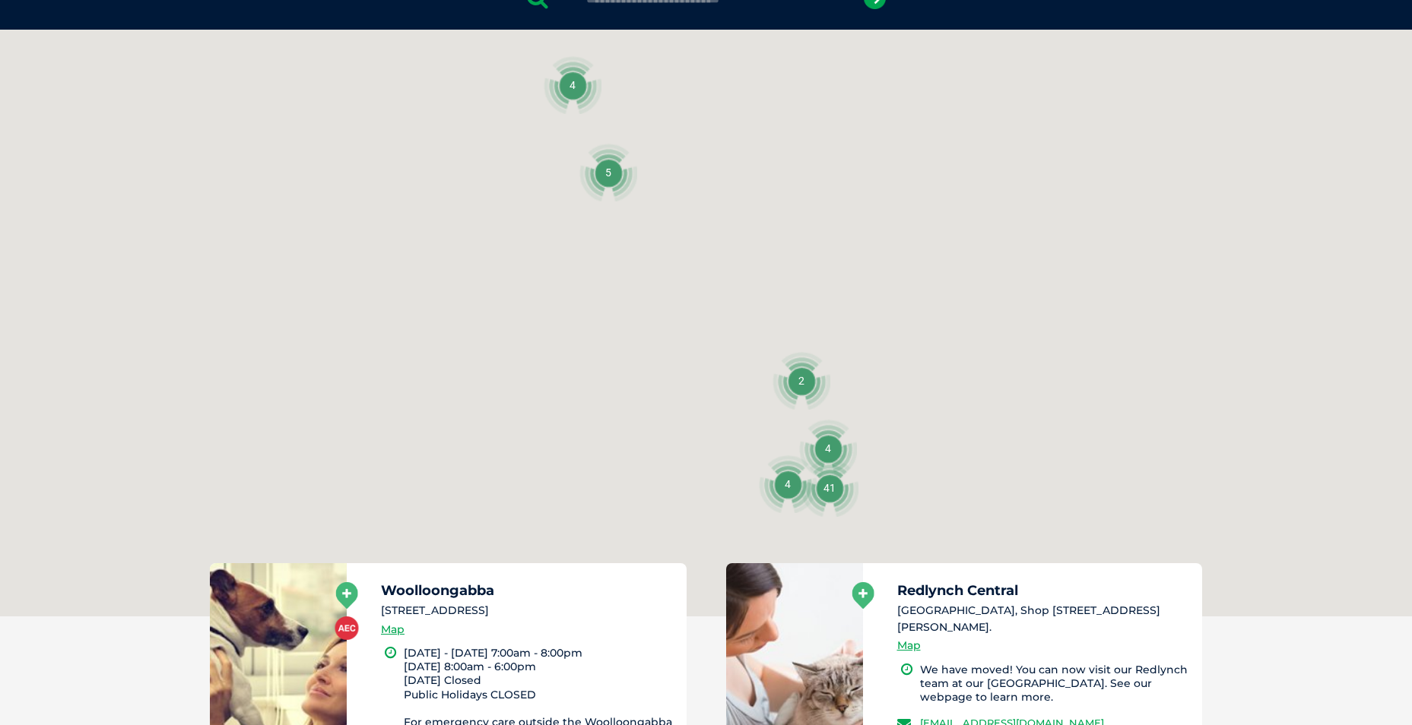
scroll to position [349, 0]
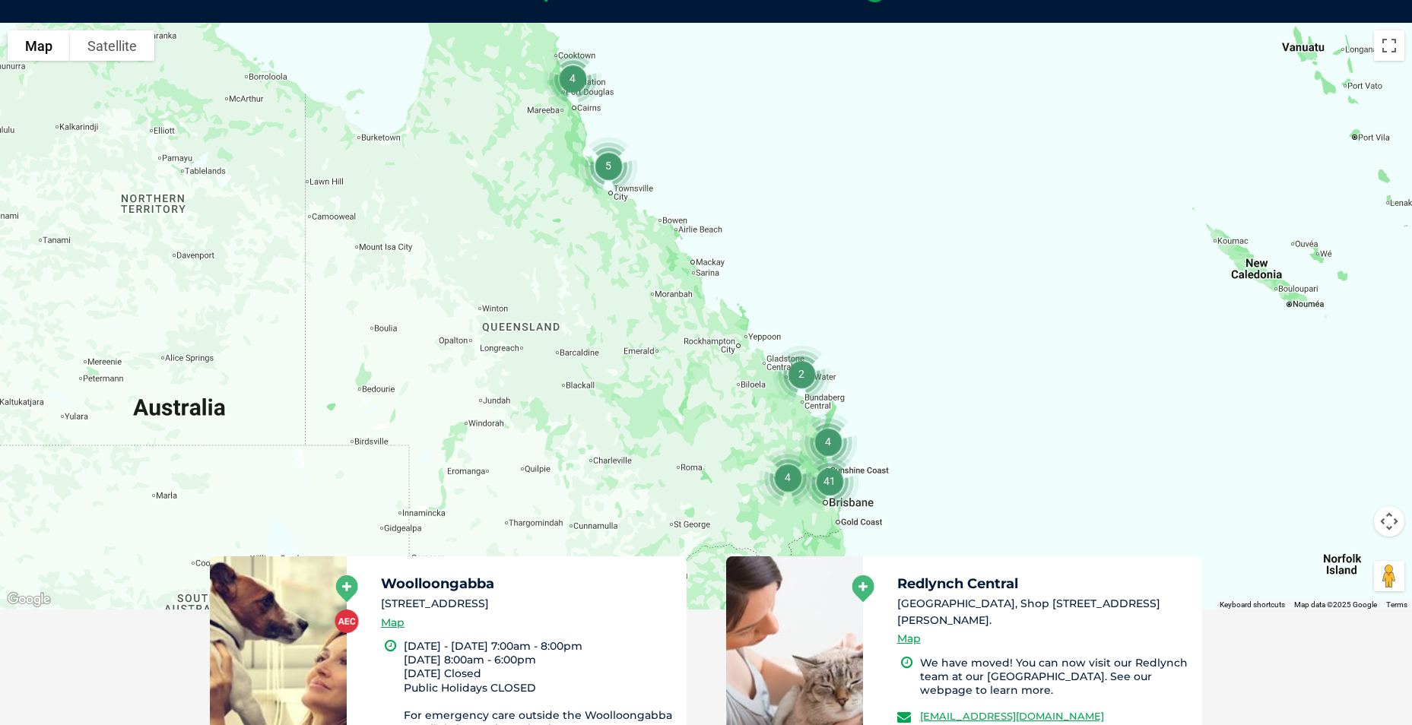
click at [614, 162] on img "5" at bounding box center [608, 166] width 70 height 70
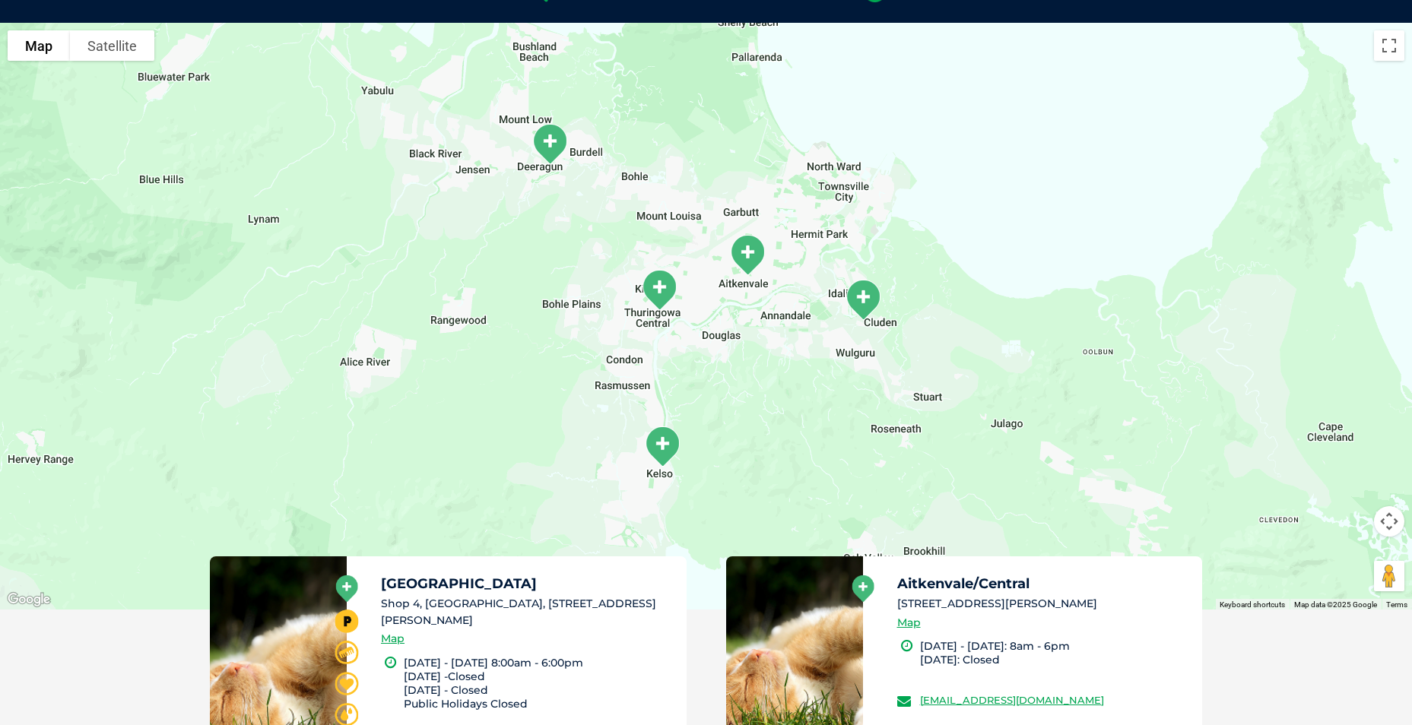
click at [661, 287] on img "Willows/Kirwan" at bounding box center [659, 290] width 50 height 54
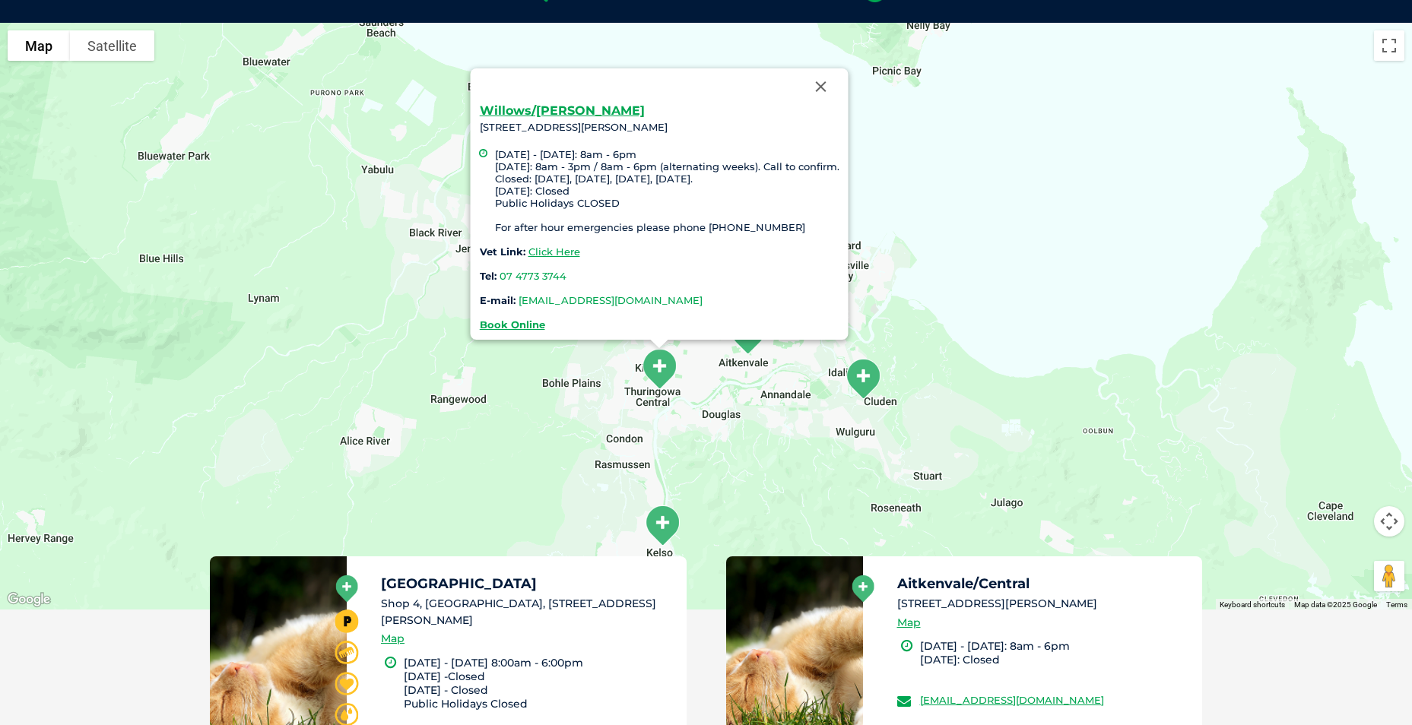
click at [660, 301] on link "[EMAIL_ADDRESS][DOMAIN_NAME]" at bounding box center [610, 300] width 184 height 12
click at [563, 112] on link "Willows/[PERSON_NAME]" at bounding box center [561, 110] width 165 height 14
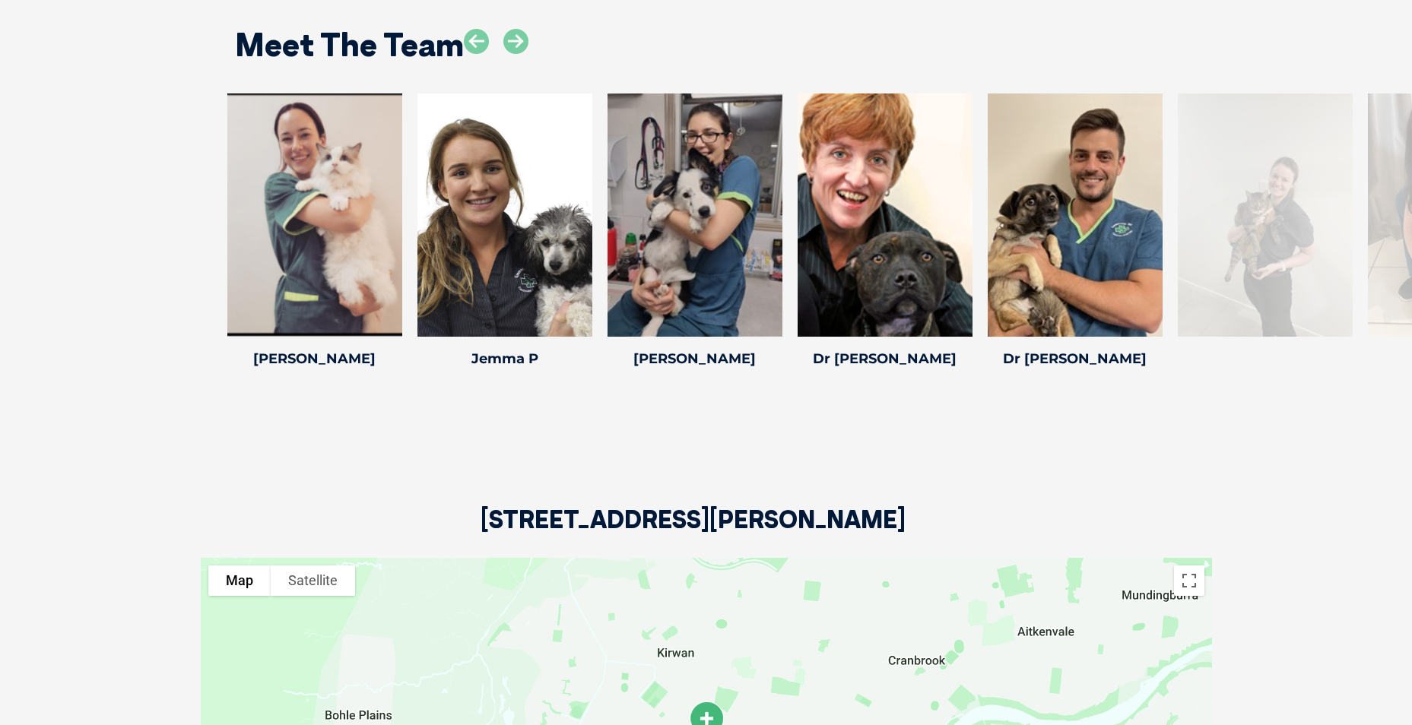
scroll to position [2205, 0]
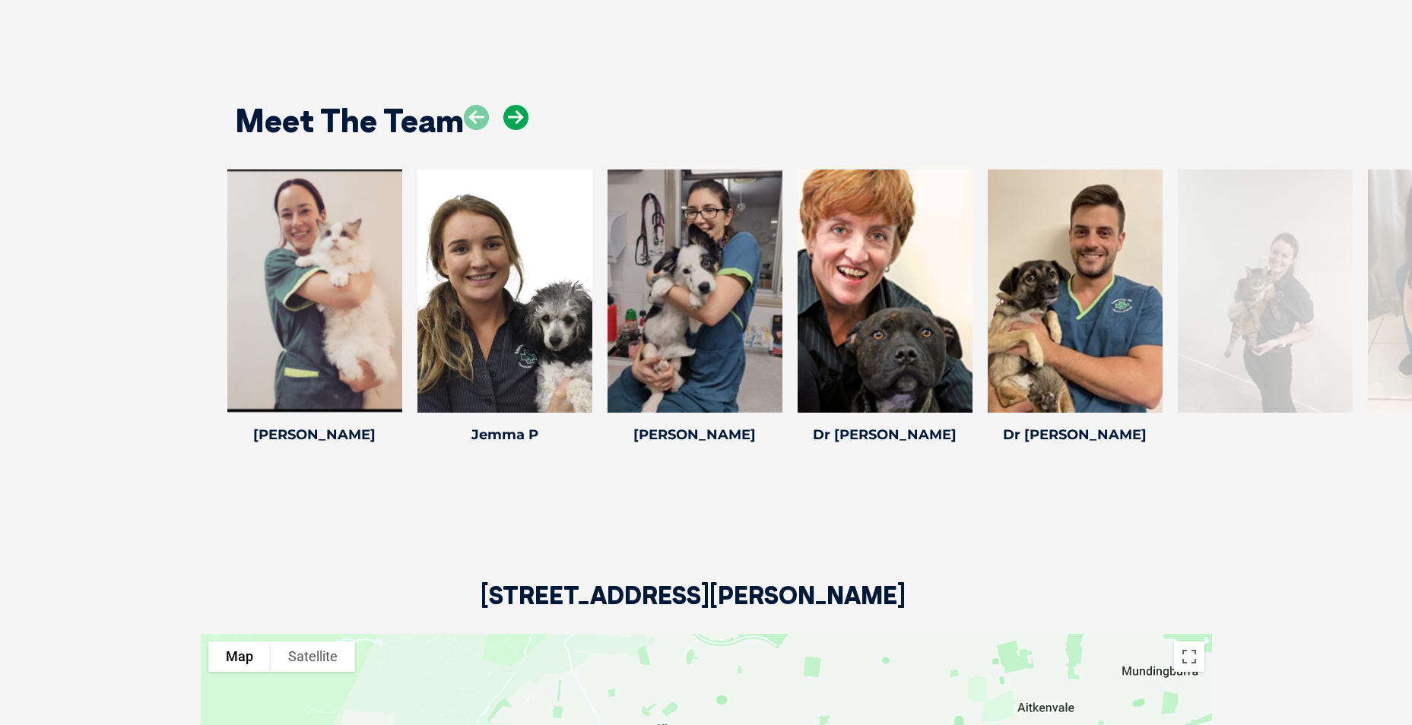
click at [520, 123] on icon at bounding box center [515, 117] width 25 height 25
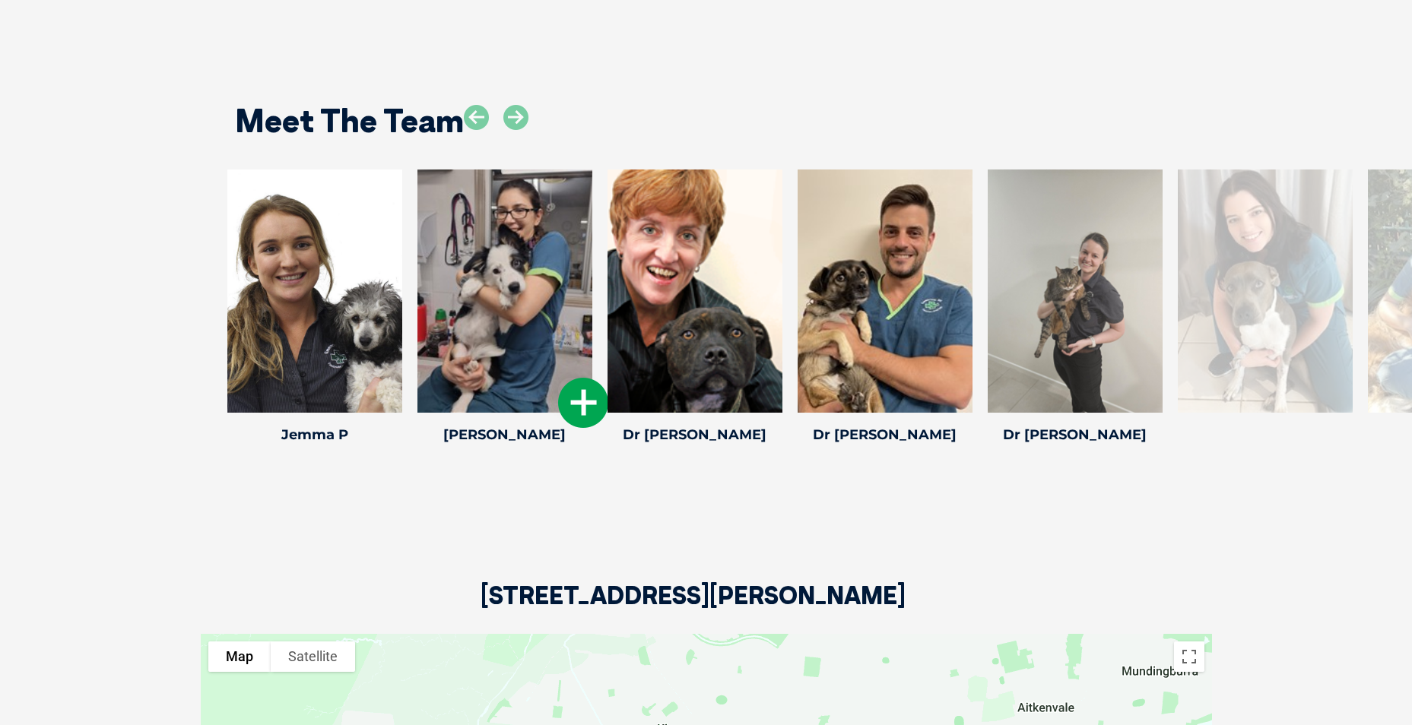
click at [516, 297] on div at bounding box center [504, 291] width 175 height 243
click at [585, 424] on icon at bounding box center [583, 403] width 50 height 50
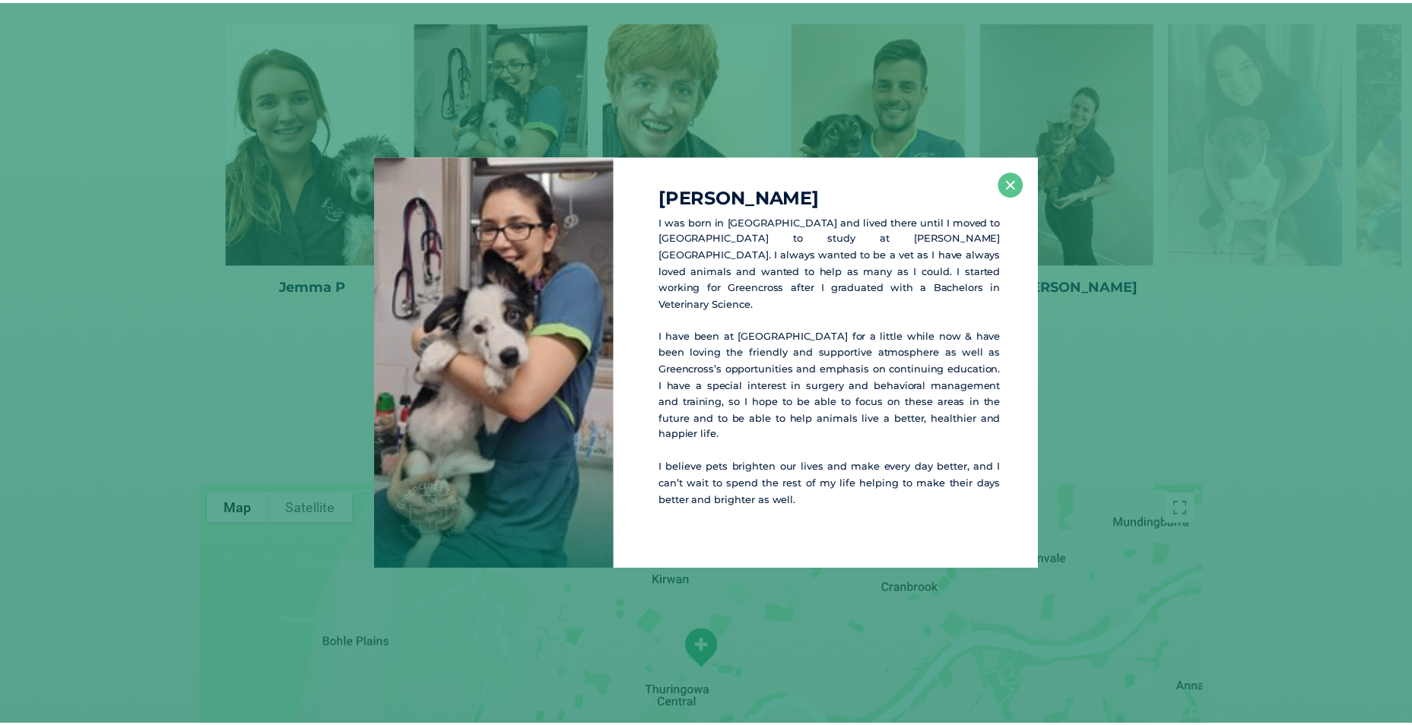
scroll to position [2355, 0]
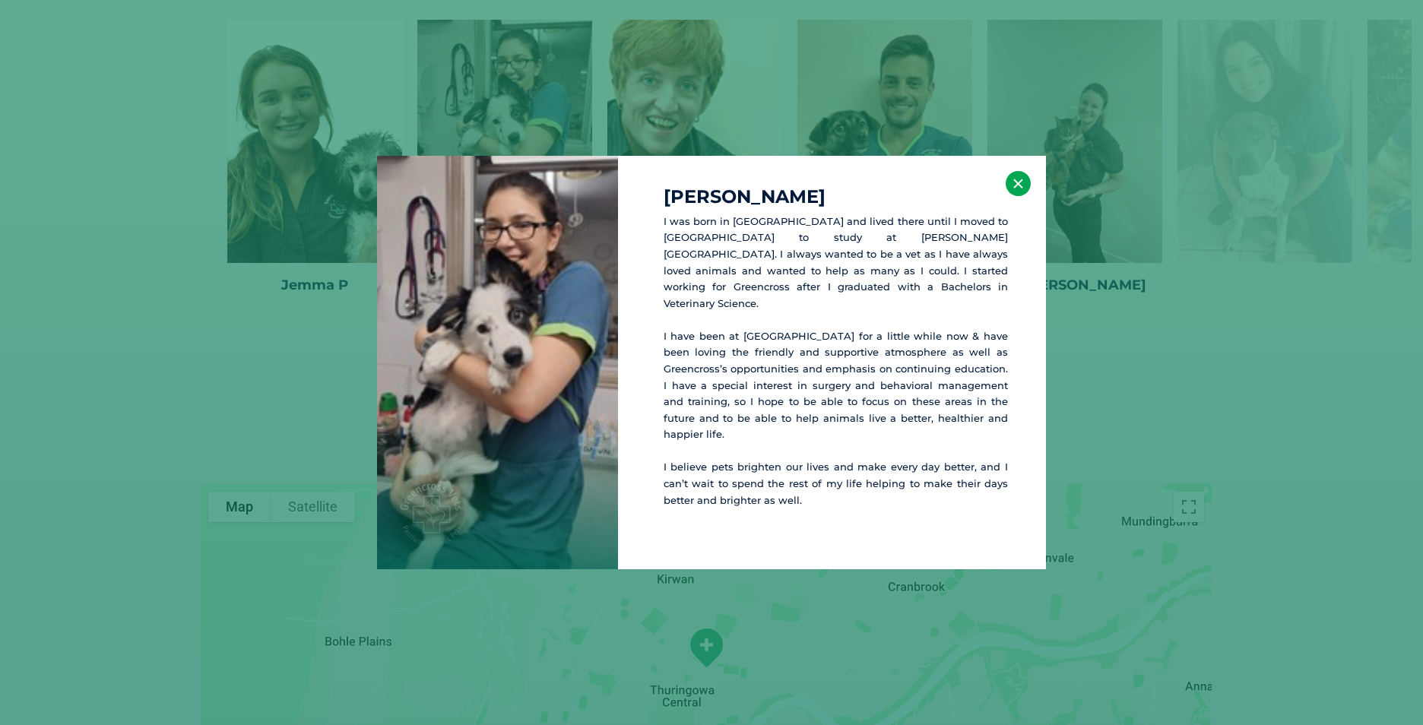
click at [1026, 196] on button "×" at bounding box center [1018, 183] width 25 height 25
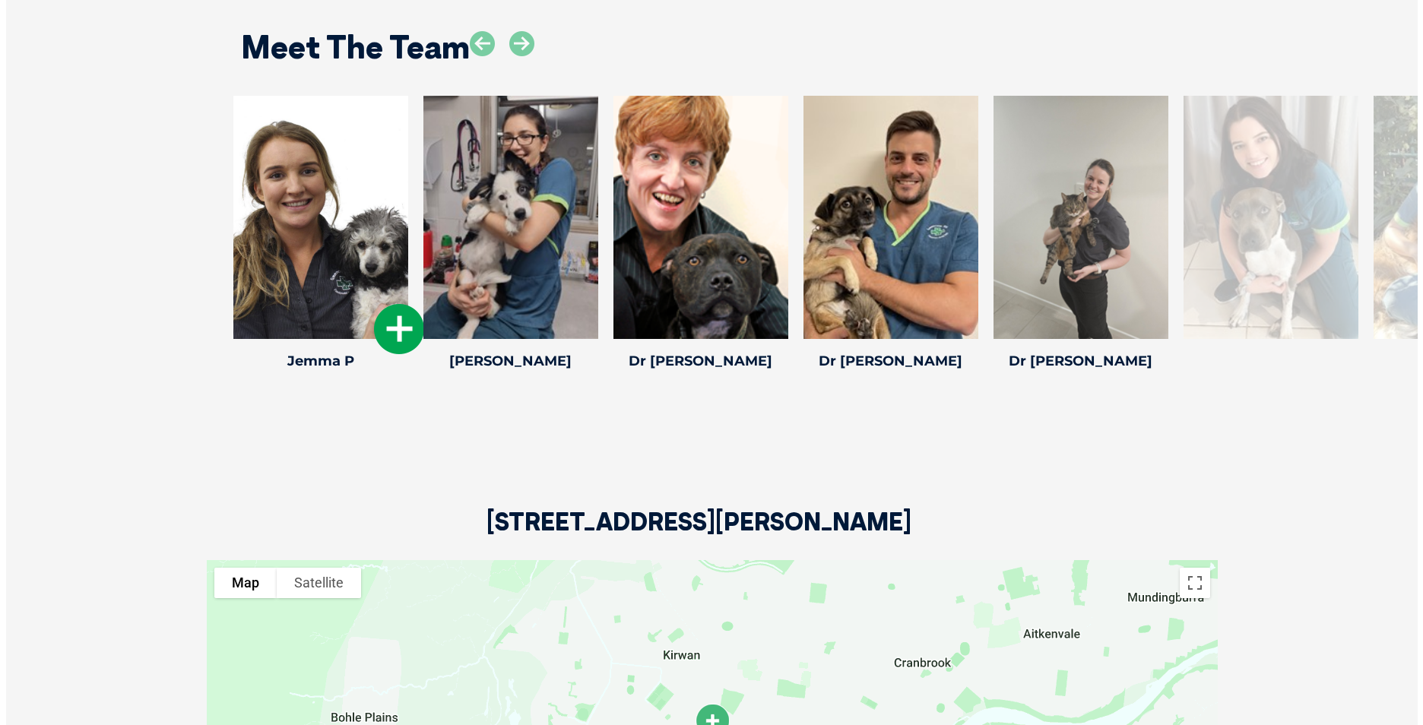
scroll to position [2203, 0]
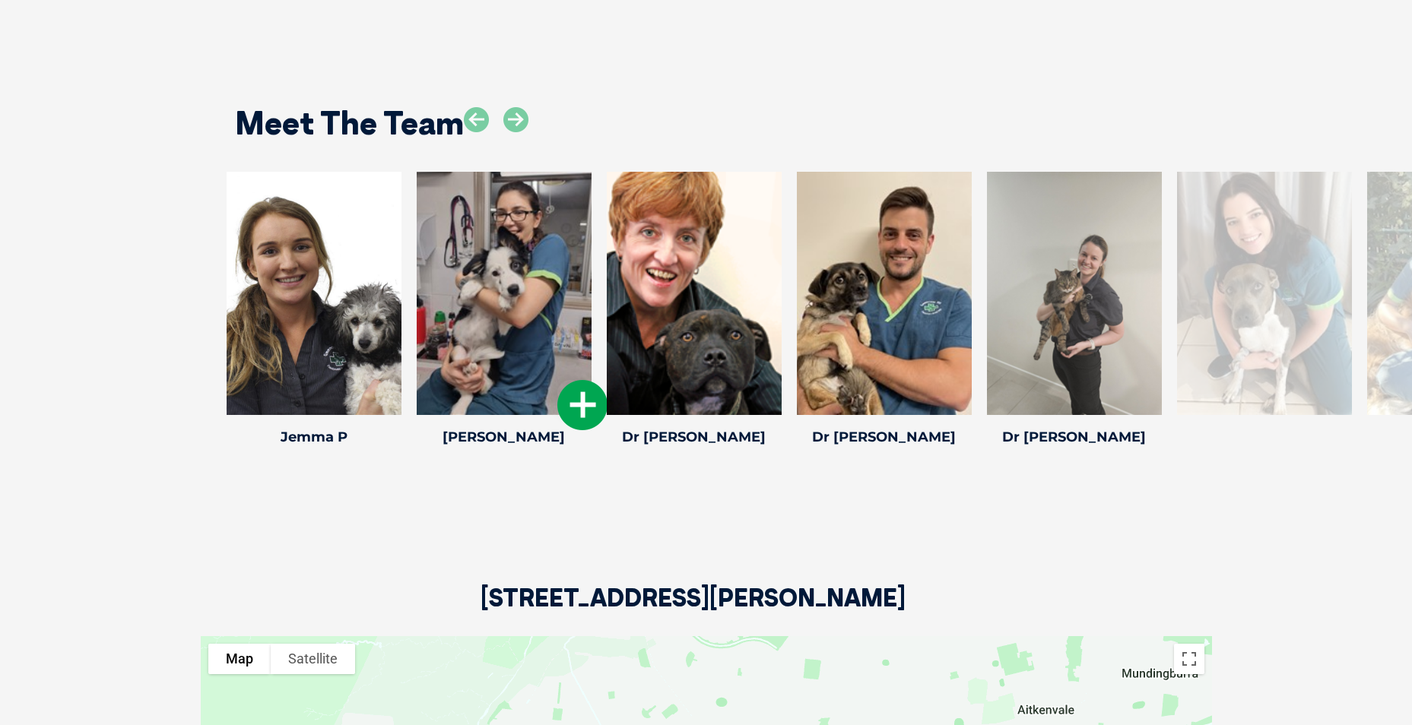
click at [597, 405] on icon at bounding box center [582, 405] width 50 height 50
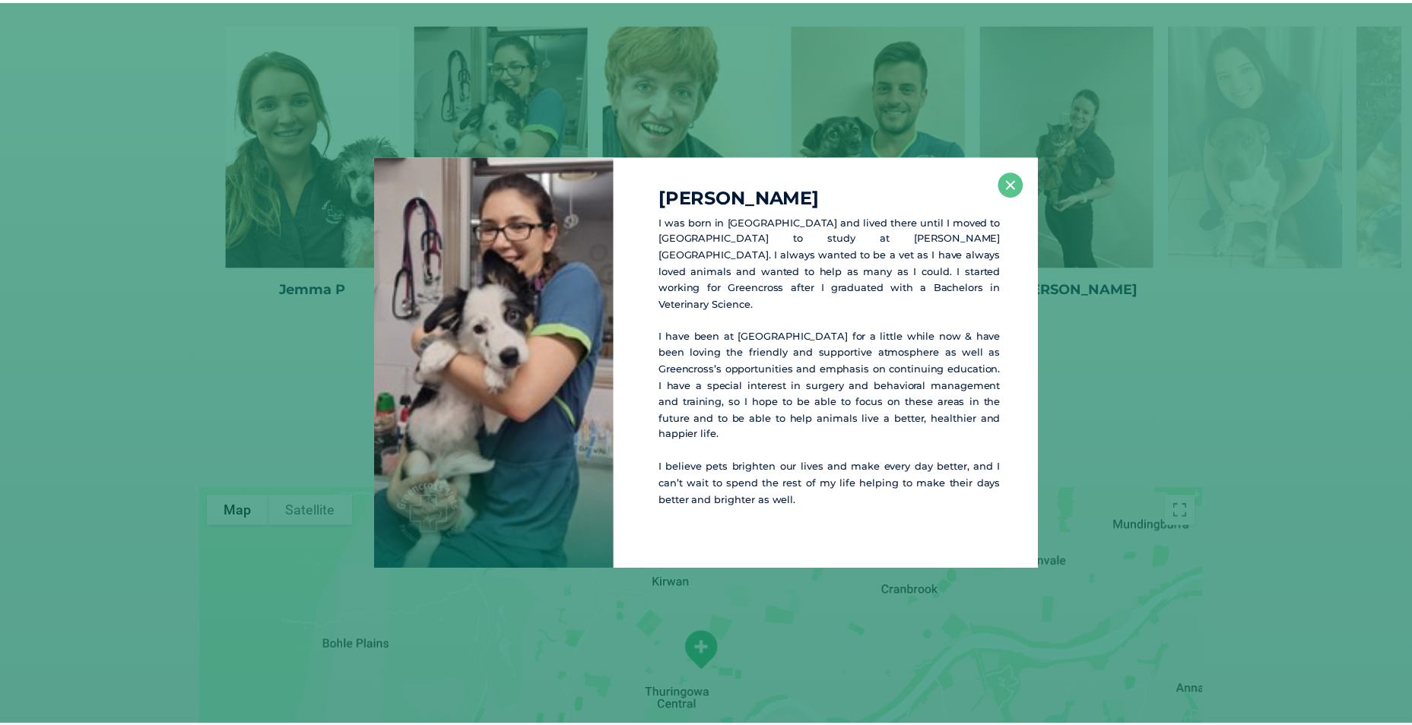
scroll to position [2353, 0]
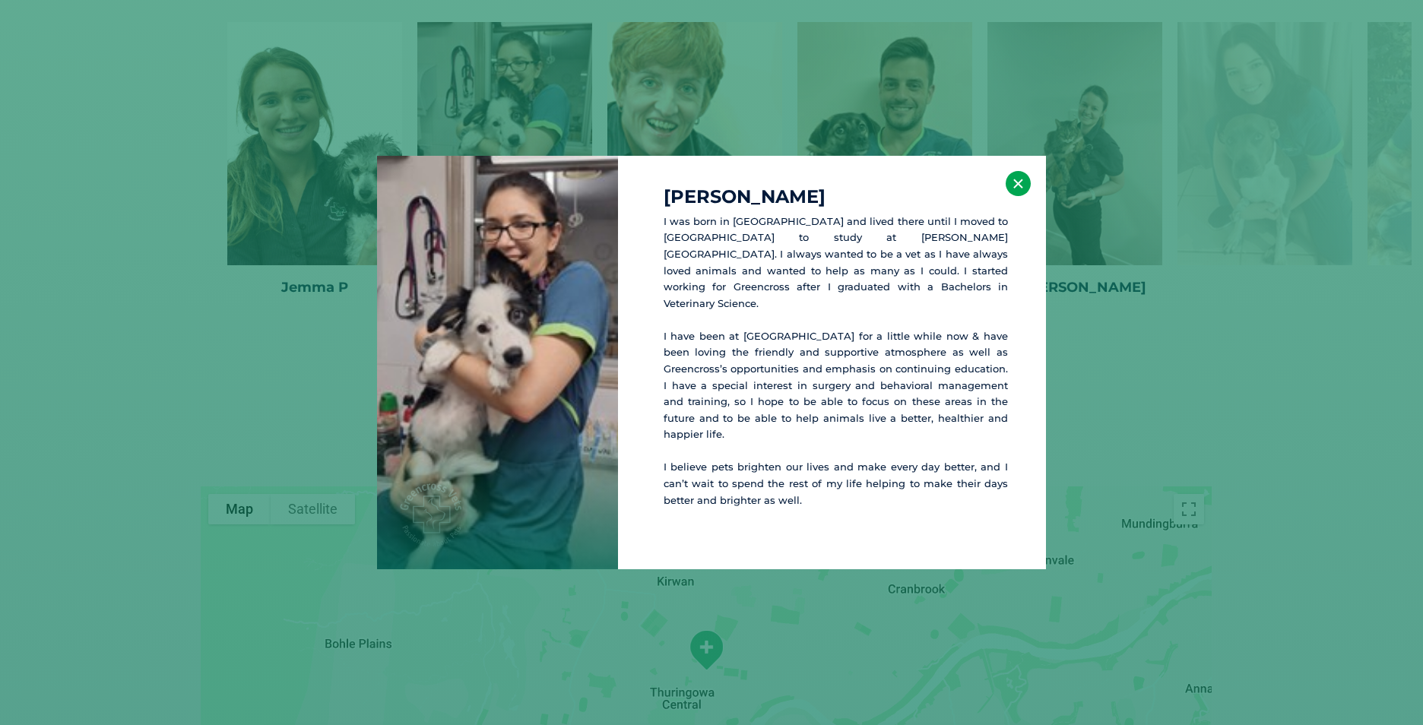
click at [1017, 196] on button "×" at bounding box center [1018, 183] width 25 height 25
